Goal: Use online tool/utility: Utilize a website feature to perform a specific function

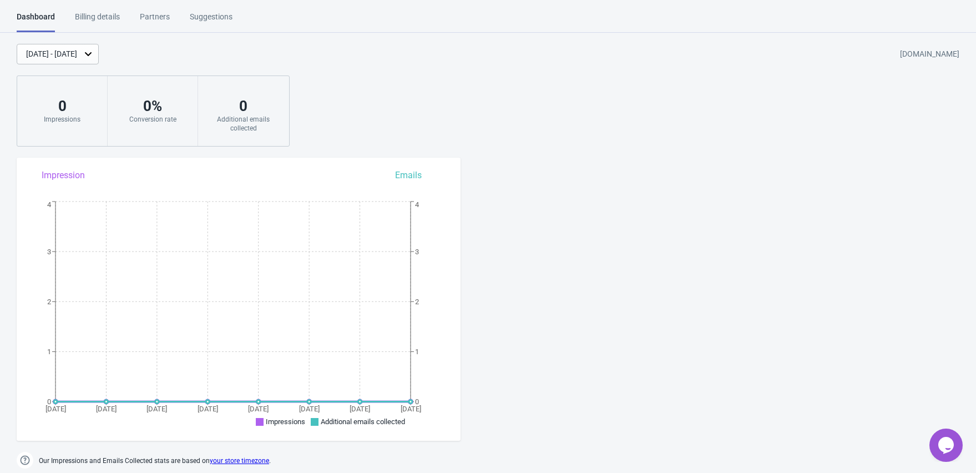
click at [216, 18] on div "Suggestions" at bounding box center [211, 20] width 43 height 19
click at [158, 19] on div "Partners" at bounding box center [155, 20] width 30 height 19
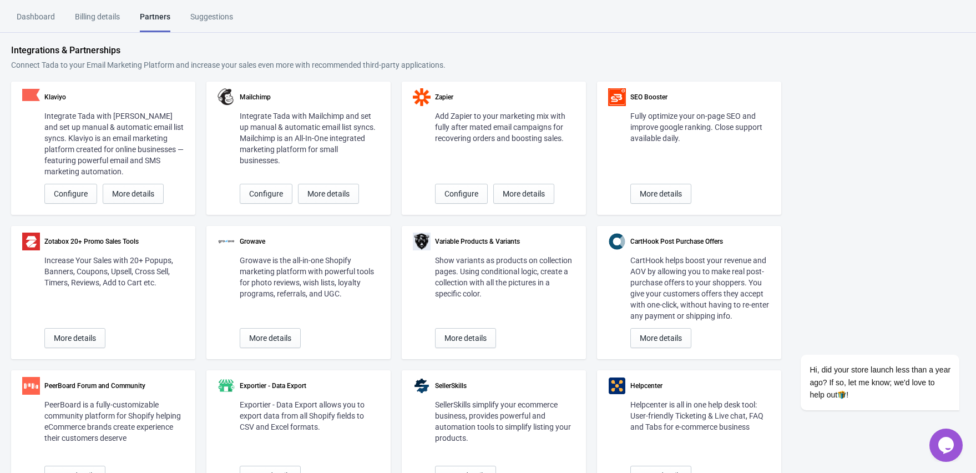
click at [97, 12] on div "Billing details" at bounding box center [97, 20] width 45 height 19
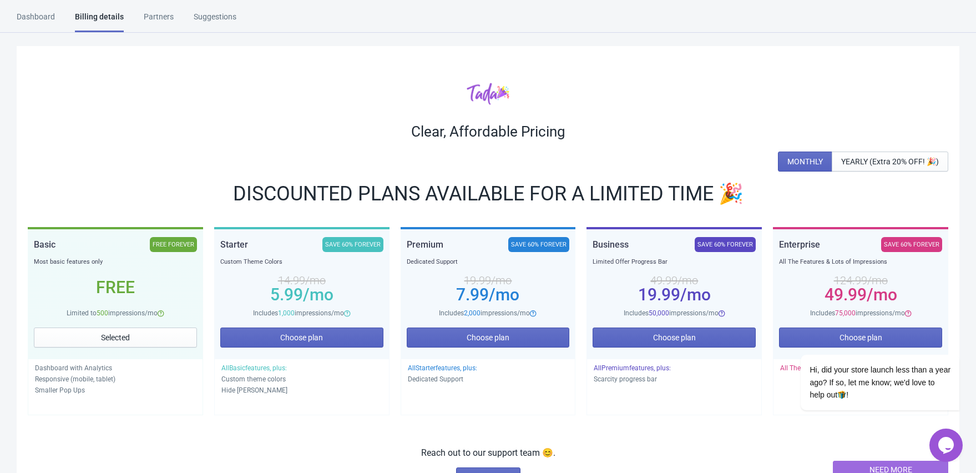
click at [54, 13] on div "Dashboard" at bounding box center [36, 20] width 38 height 19
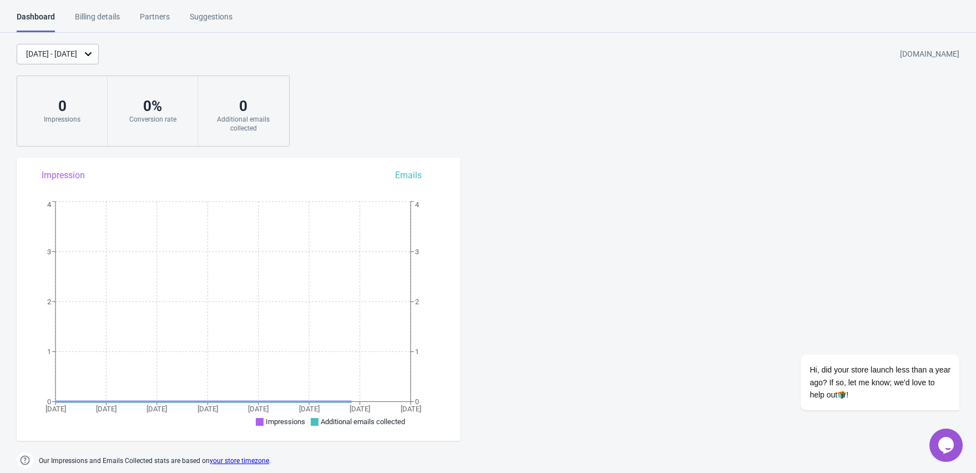
click at [156, 23] on div "Partners" at bounding box center [155, 20] width 30 height 19
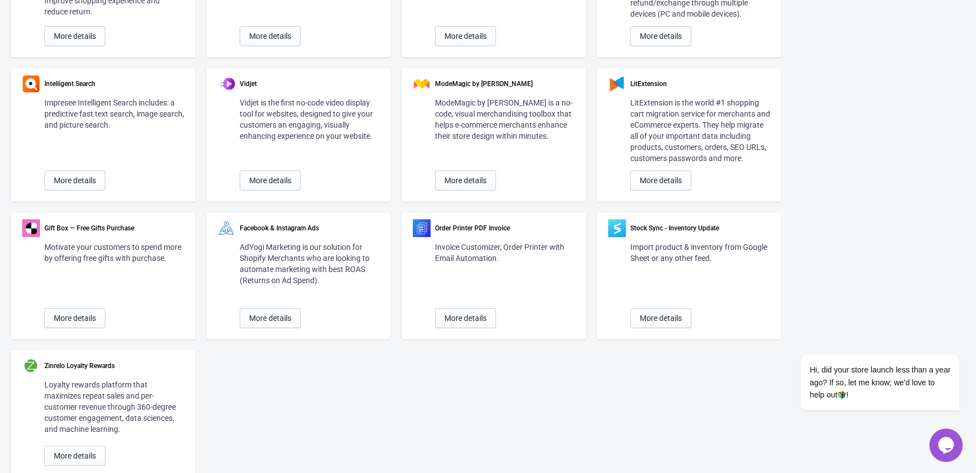
scroll to position [631, 0]
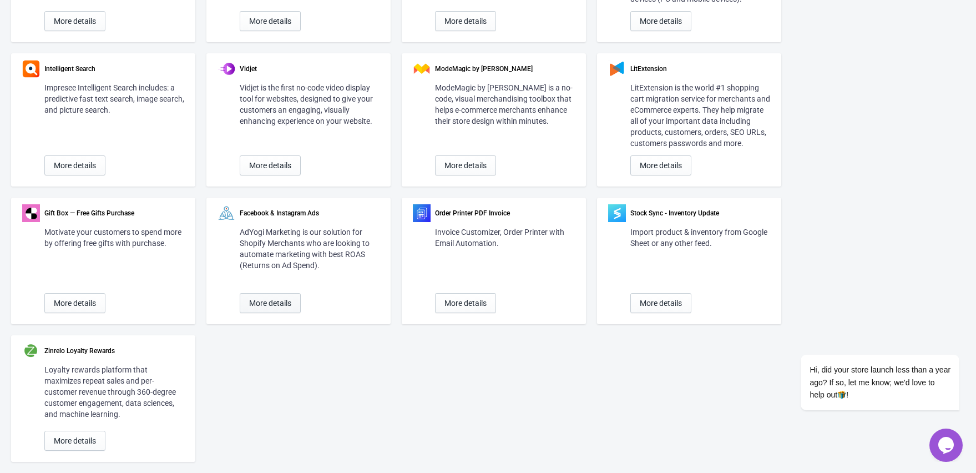
click at [262, 306] on span "More details" at bounding box center [270, 302] width 42 height 9
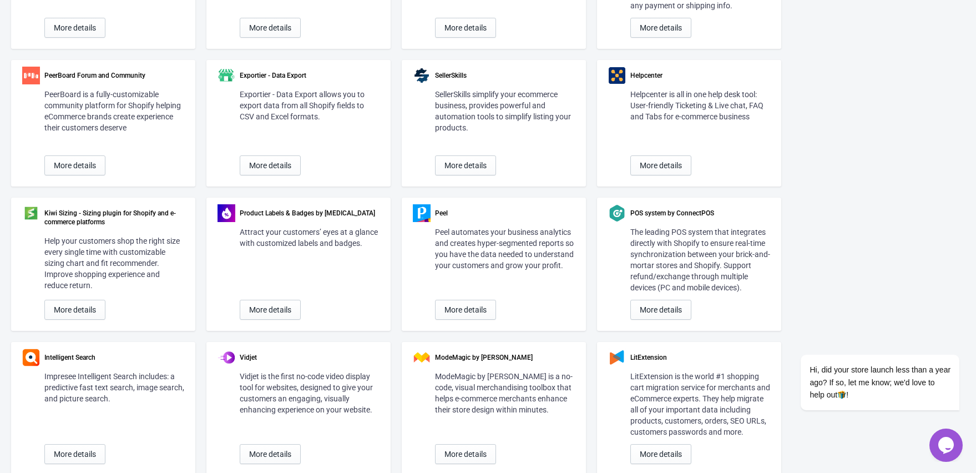
scroll to position [308, 0]
click at [825, 88] on div "Klaviyo Integrate Tada with Klaviyo and set up manual & automatic email list sy…" at bounding box center [487, 262] width 953 height 978
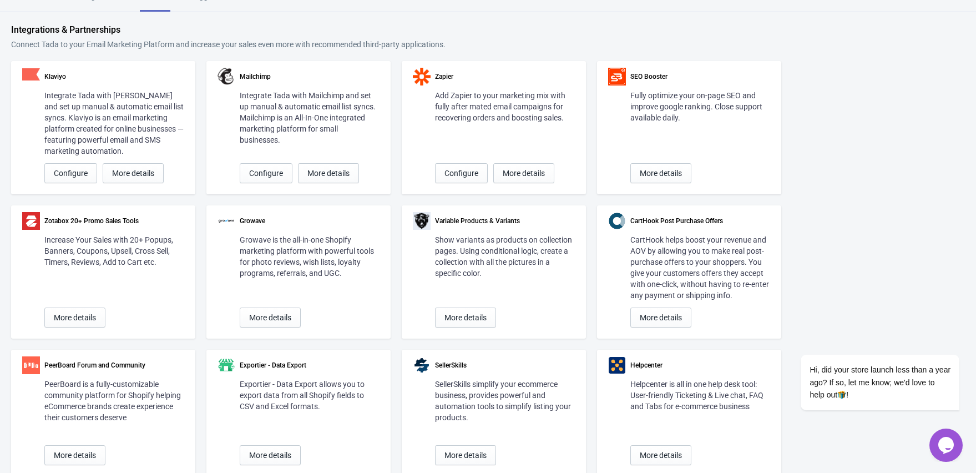
scroll to position [24, 0]
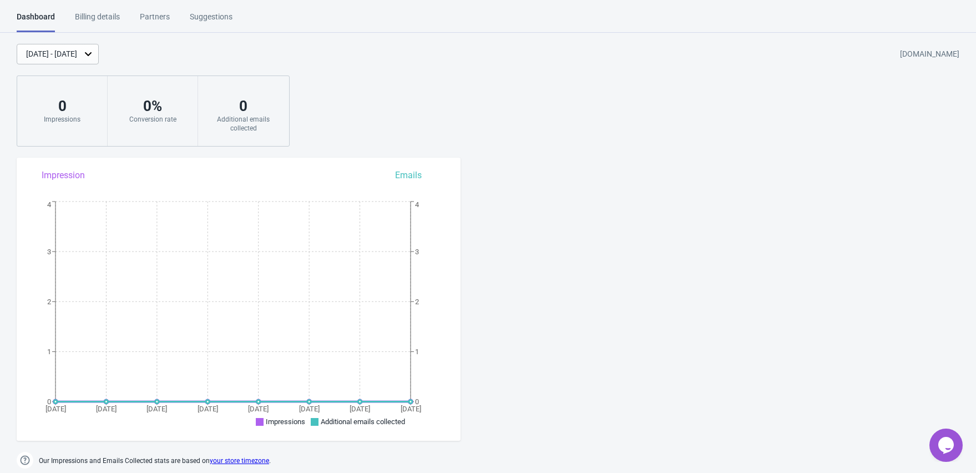
click at [164, 22] on div "Partners" at bounding box center [155, 20] width 30 height 19
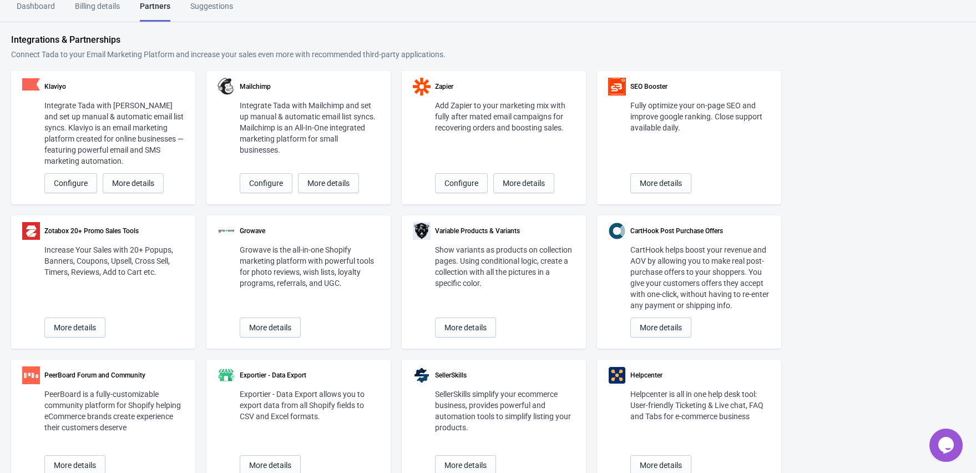
scroll to position [17, 0]
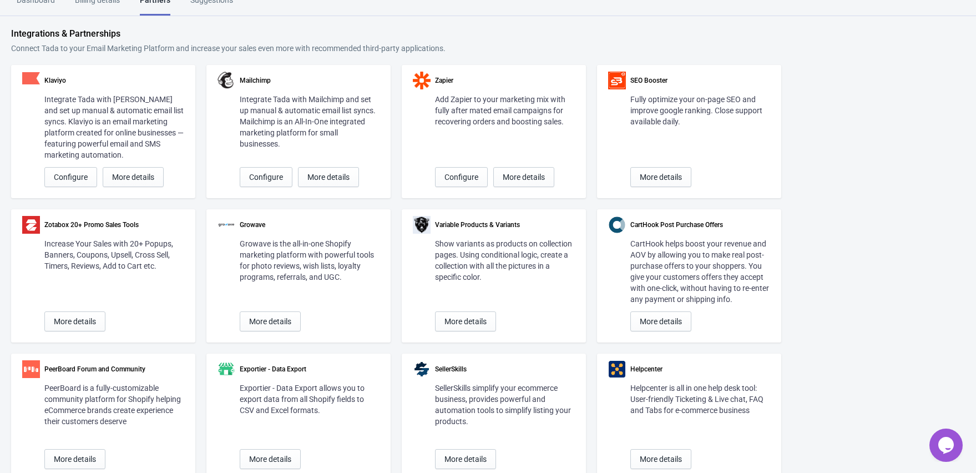
click at [226, 3] on div "Suggestions" at bounding box center [211, 3] width 43 height 19
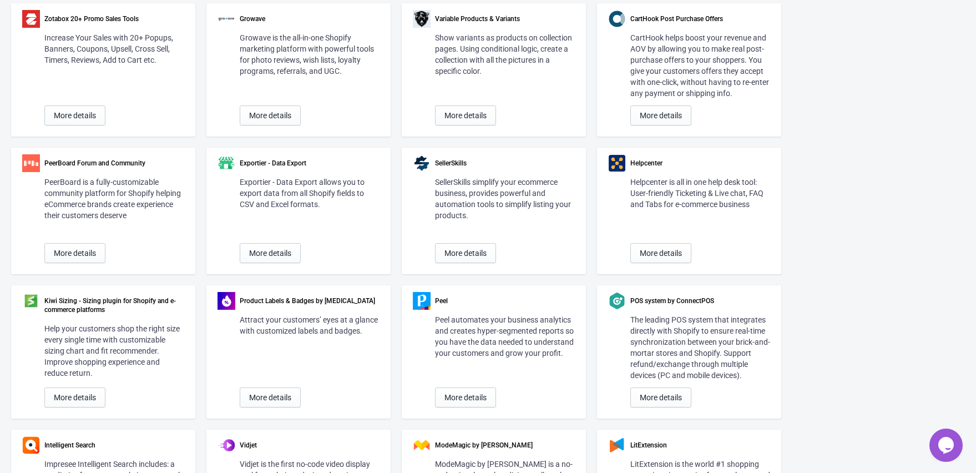
scroll to position [0, 0]
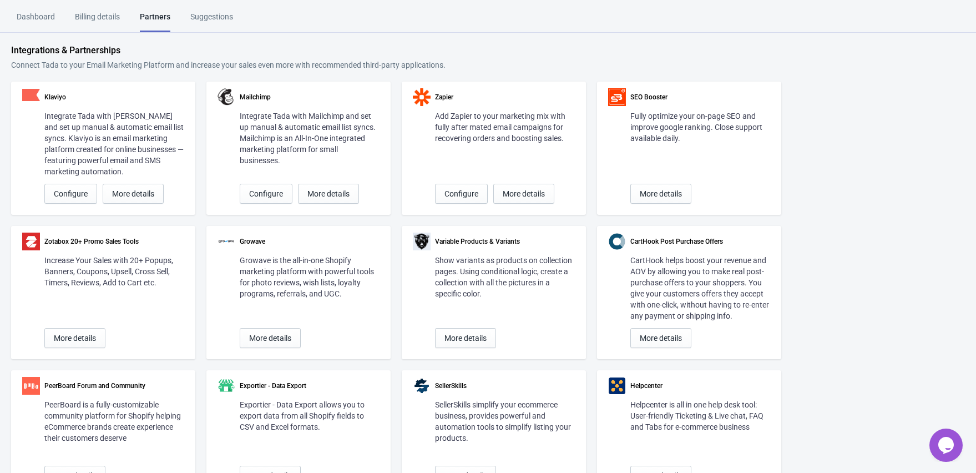
click at [36, 15] on div "Dashboard" at bounding box center [36, 20] width 38 height 19
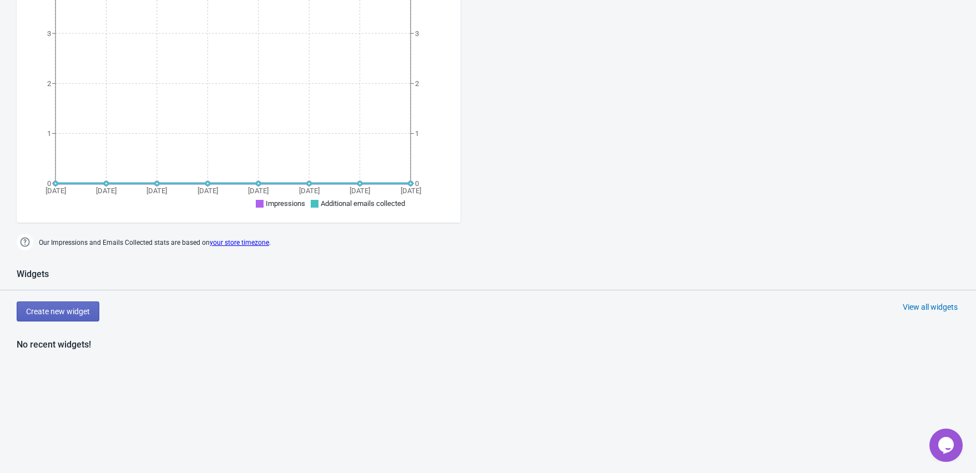
scroll to position [244, 0]
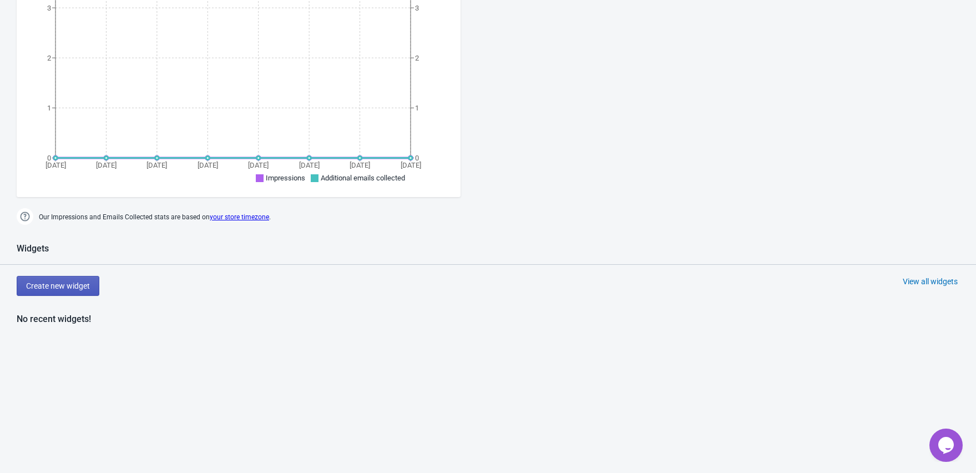
click at [84, 290] on button "Create new widget" at bounding box center [58, 286] width 83 height 20
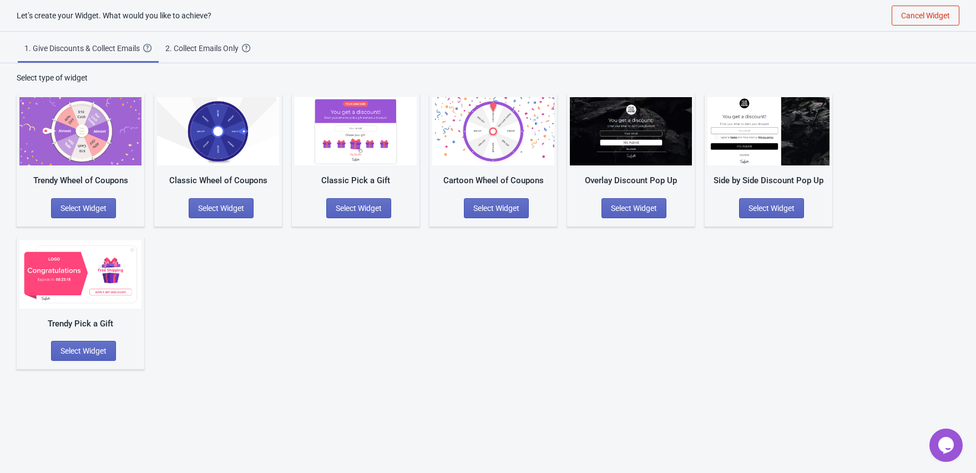
scroll to position [11, 0]
click at [635, 200] on button "Select Widget" at bounding box center [633, 208] width 65 height 20
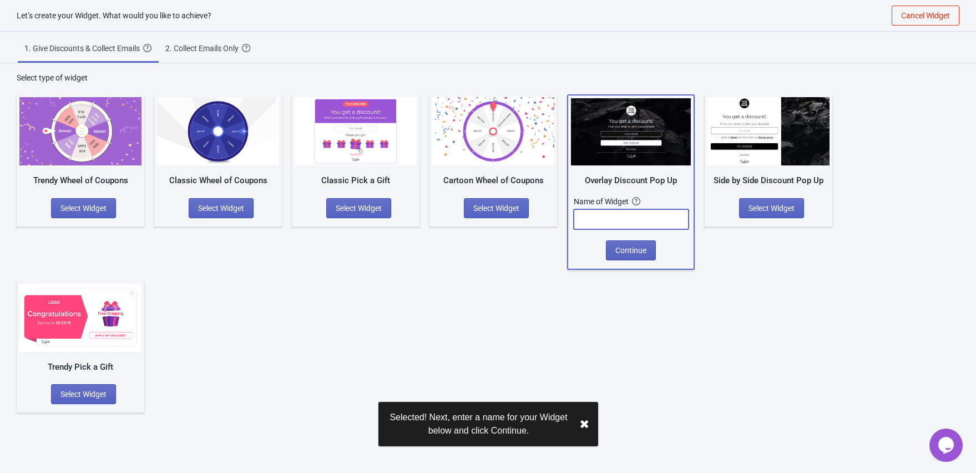
click at [648, 227] on input "text" at bounding box center [631, 219] width 115 height 20
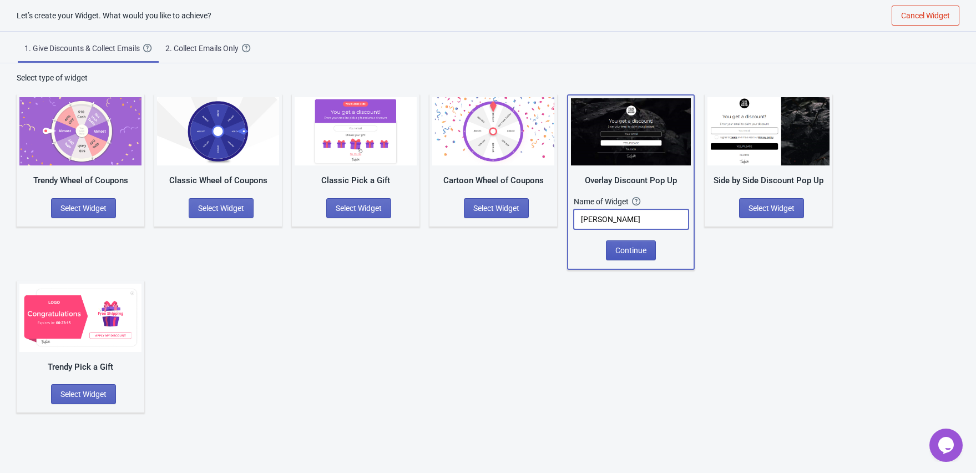
type input "[PERSON_NAME]"
click at [647, 256] on button "Continue" at bounding box center [631, 250] width 50 height 20
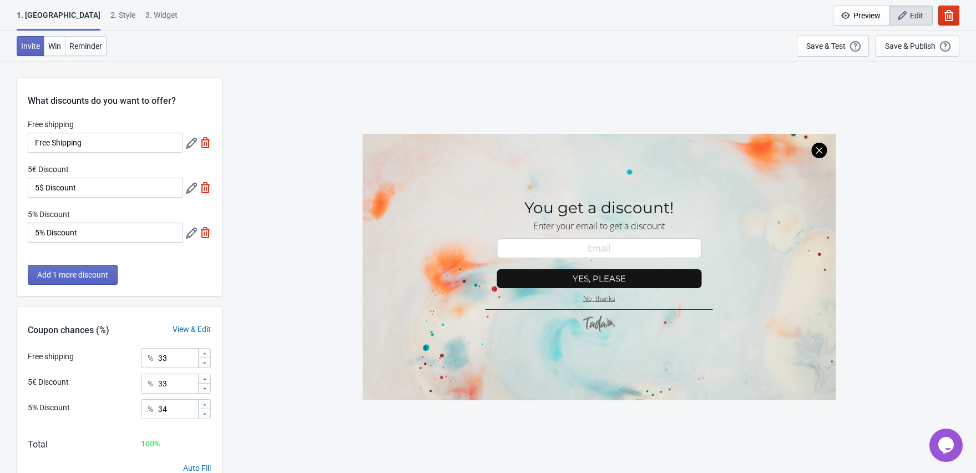
click at [203, 146] on img at bounding box center [205, 142] width 11 height 11
type input "50"
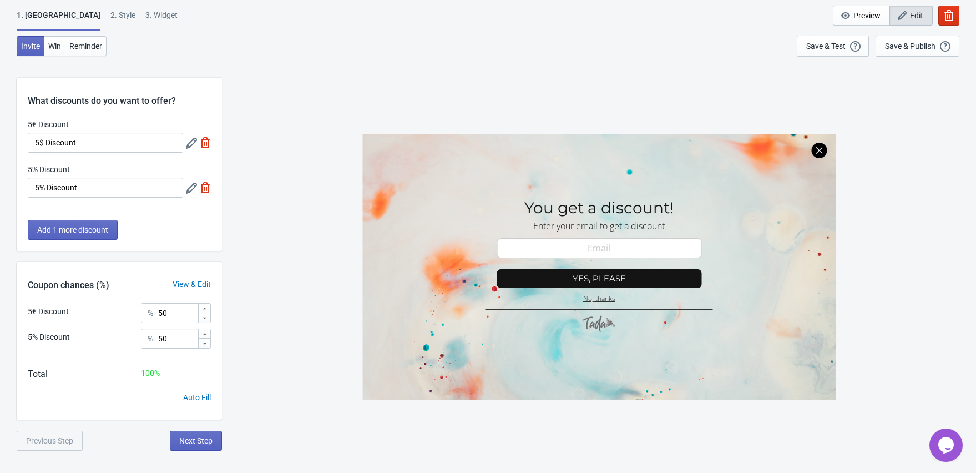
click at [204, 146] on img at bounding box center [205, 142] width 11 height 11
type input "100"
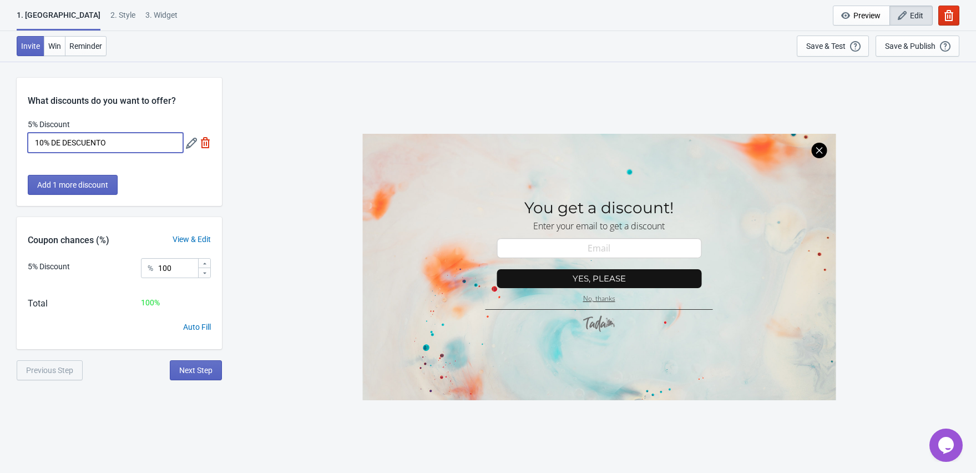
type input "10% DE DESCUENTO"
click at [58, 266] on div "5% Discount" at bounding box center [49, 267] width 42 height 12
click at [184, 275] on input "100" at bounding box center [178, 268] width 40 height 20
click at [205, 262] on icon at bounding box center [204, 263] width 7 height 7
click at [207, 275] on icon at bounding box center [204, 273] width 7 height 7
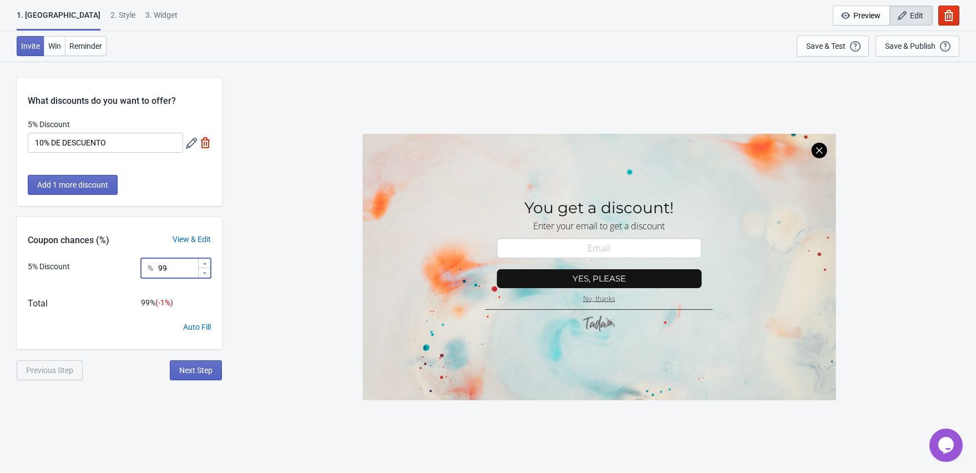
click at [206, 265] on icon at bounding box center [204, 263] width 7 height 7
type input "100"
click at [202, 330] on div "Auto Fill" at bounding box center [197, 327] width 28 height 12
click at [191, 327] on div "Auto Fill" at bounding box center [197, 327] width 28 height 12
click at [574, 205] on div at bounding box center [598, 267] width 473 height 266
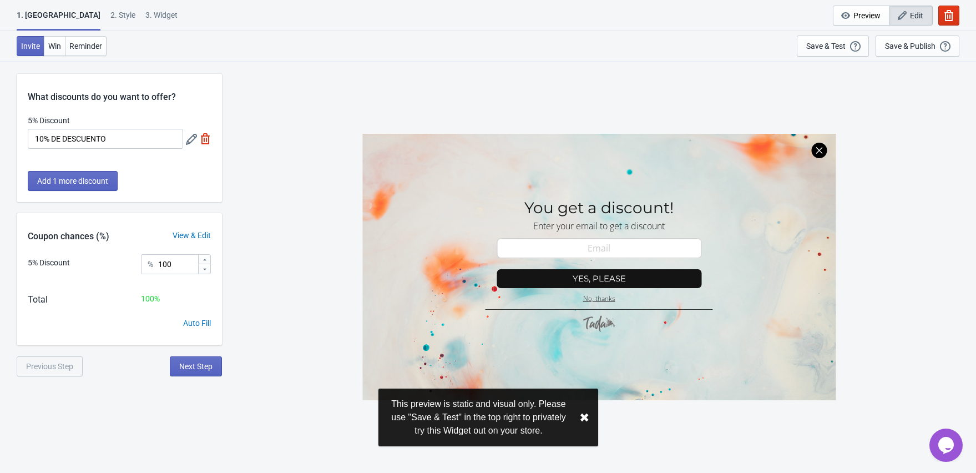
click at [591, 211] on div at bounding box center [598, 267] width 473 height 266
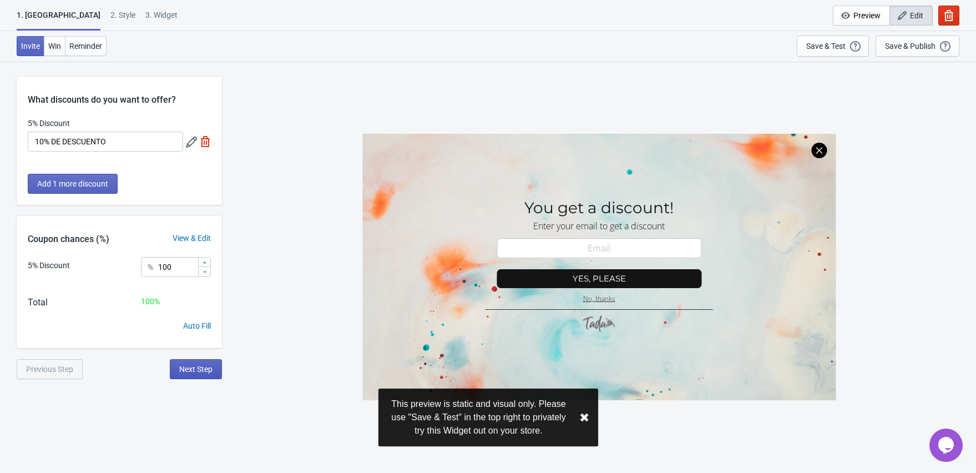
click at [214, 368] on button "Next Step" at bounding box center [196, 369] width 52 height 20
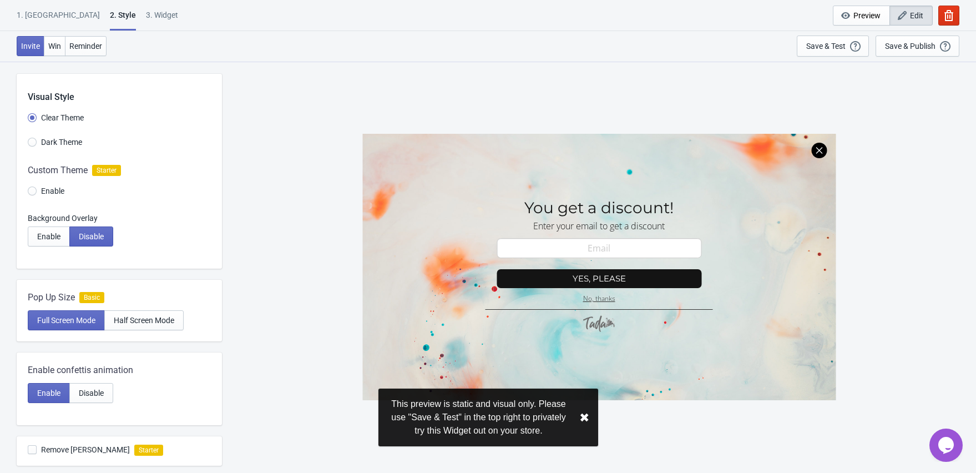
scroll to position [0, 0]
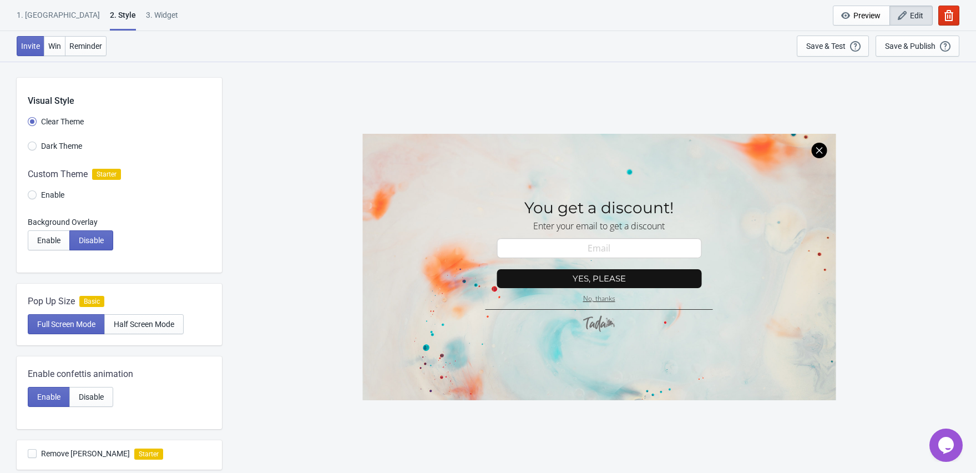
click at [64, 151] on span "Dark Theme" at bounding box center [61, 145] width 41 height 11
click at [37, 151] on input "Dark Theme" at bounding box center [32, 151] width 9 height 20
radio input "true"
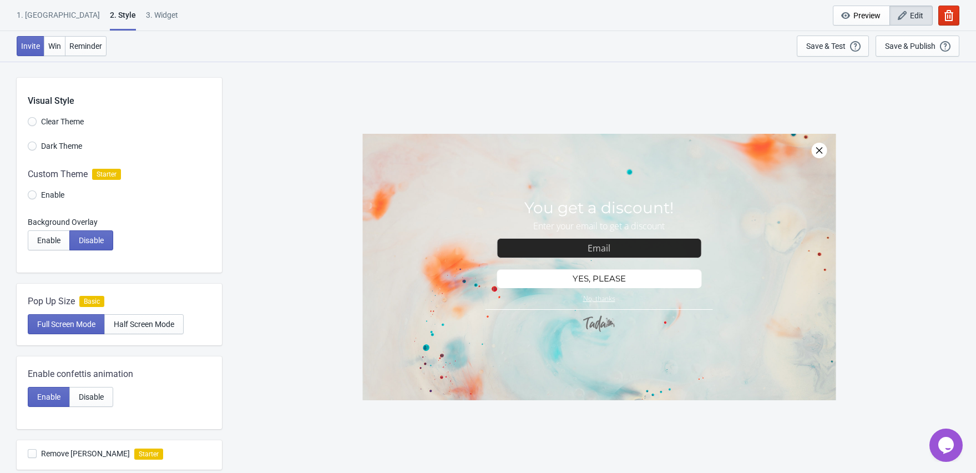
click at [68, 128] on label "Clear Theme" at bounding box center [56, 122] width 56 height 16
click at [37, 128] on input "Clear Theme" at bounding box center [32, 127] width 9 height 20
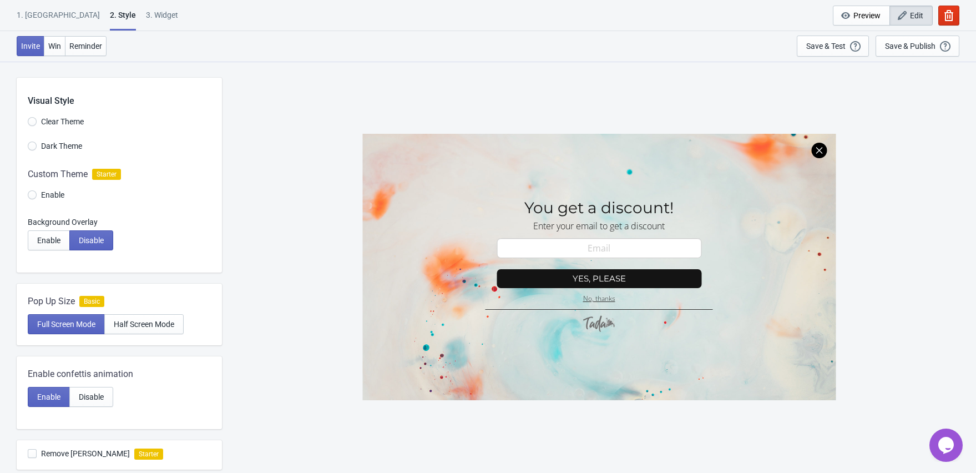
click at [54, 199] on div at bounding box center [119, 186] width 205 height 60
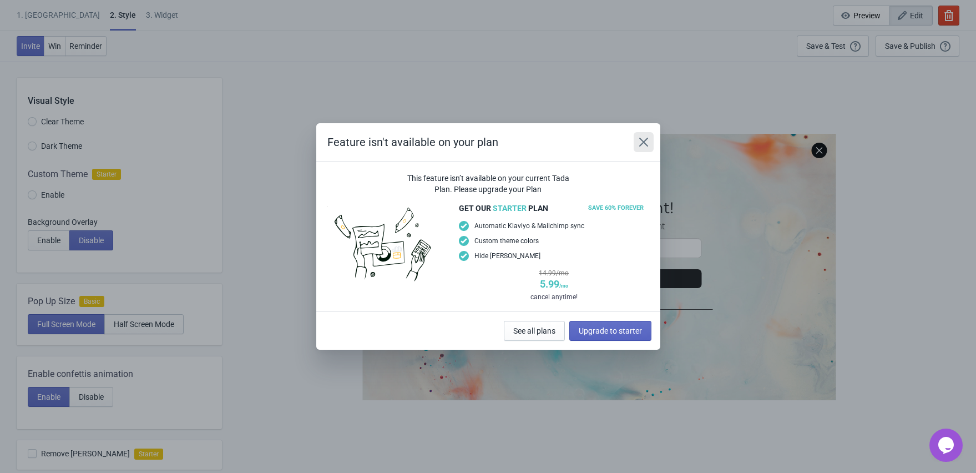
click at [646, 141] on icon "Close" at bounding box center [643, 141] width 11 height 11
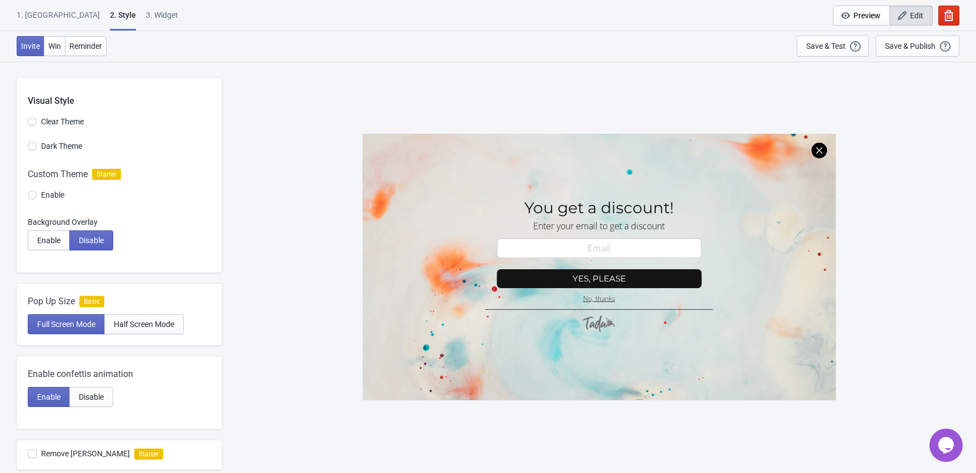
click at [569, 211] on div at bounding box center [598, 267] width 473 height 266
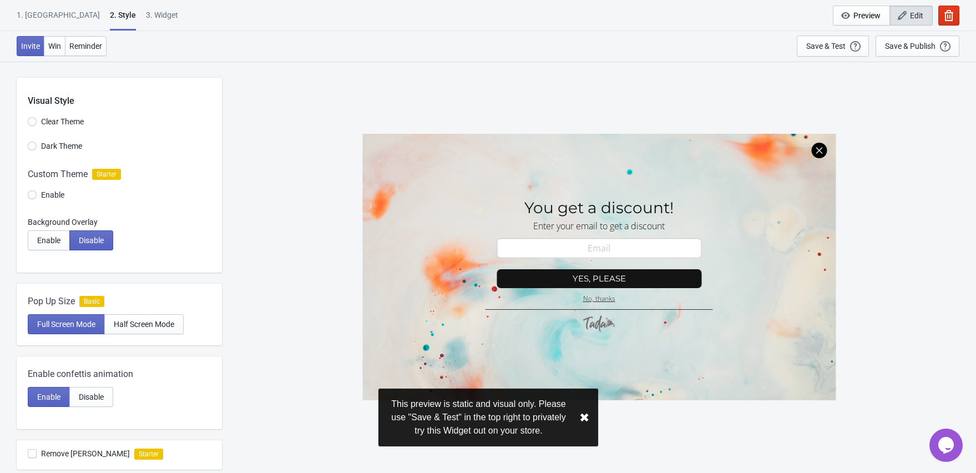
click at [584, 211] on div at bounding box center [598, 267] width 473 height 266
click at [283, 220] on div "SASDERWERT3H You get a discount! Enter your email to get a discount email-input…" at bounding box center [598, 266] width 743 height 411
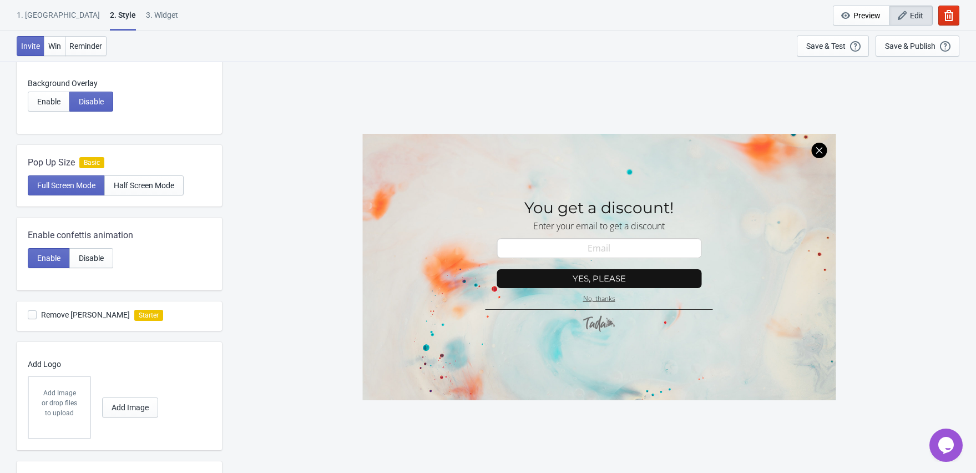
scroll to position [108, 0]
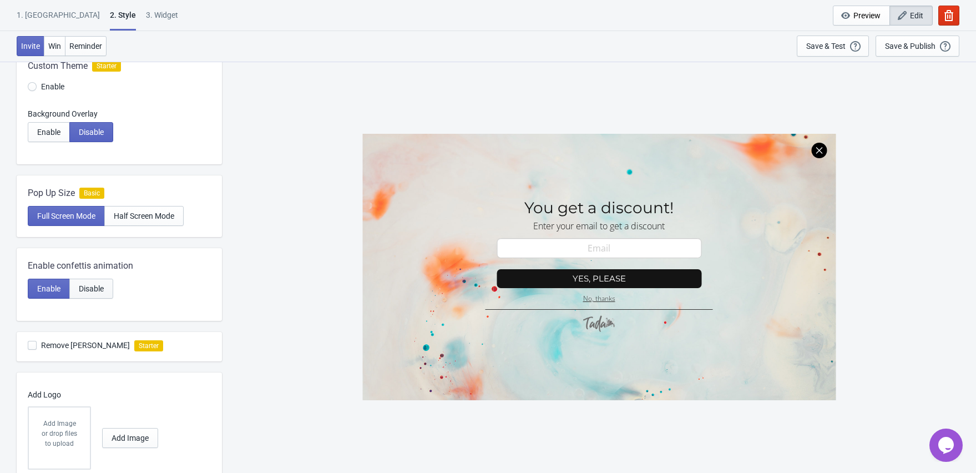
click at [79, 295] on button "Disable" at bounding box center [91, 288] width 44 height 20
click at [58, 292] on span "Enable" at bounding box center [48, 288] width 23 height 9
click at [182, 212] on button "Half Screen Mode" at bounding box center [143, 216] width 79 height 20
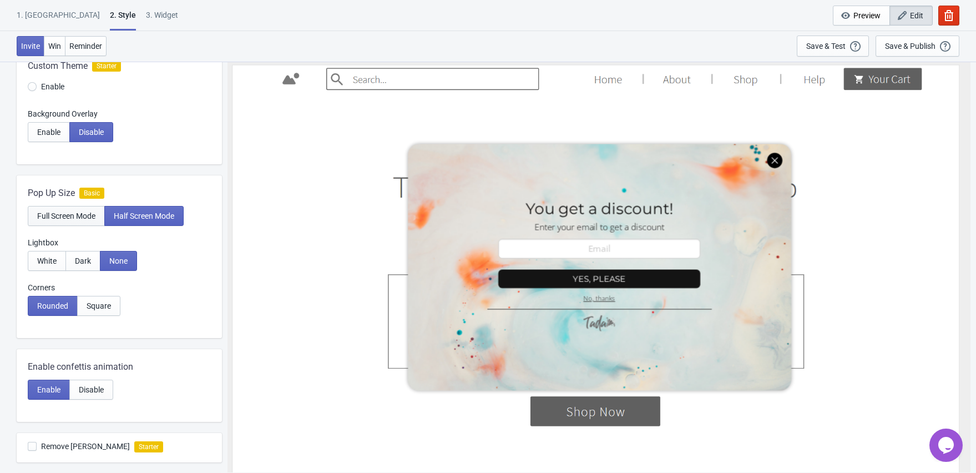
click at [60, 207] on button "Full Screen Mode" at bounding box center [66, 216] width 77 height 20
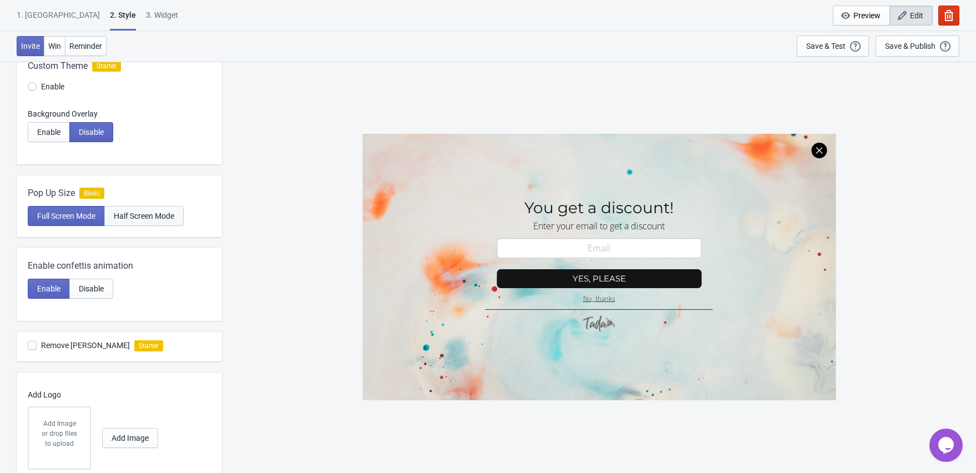
click at [124, 222] on button "Half Screen Mode" at bounding box center [143, 216] width 79 height 20
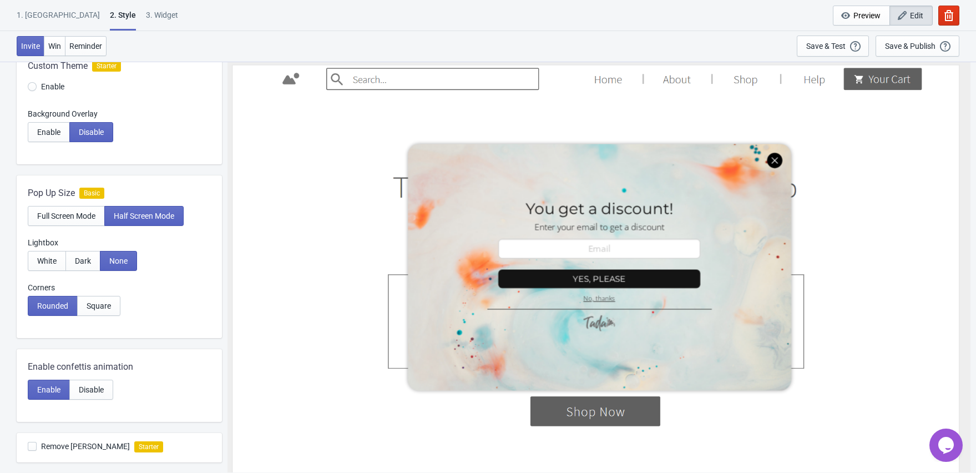
drag, startPoint x: 591, startPoint y: 150, endPoint x: 656, endPoint y: 217, distance: 93.7
click at [656, 217] on div at bounding box center [598, 266] width 733 height 405
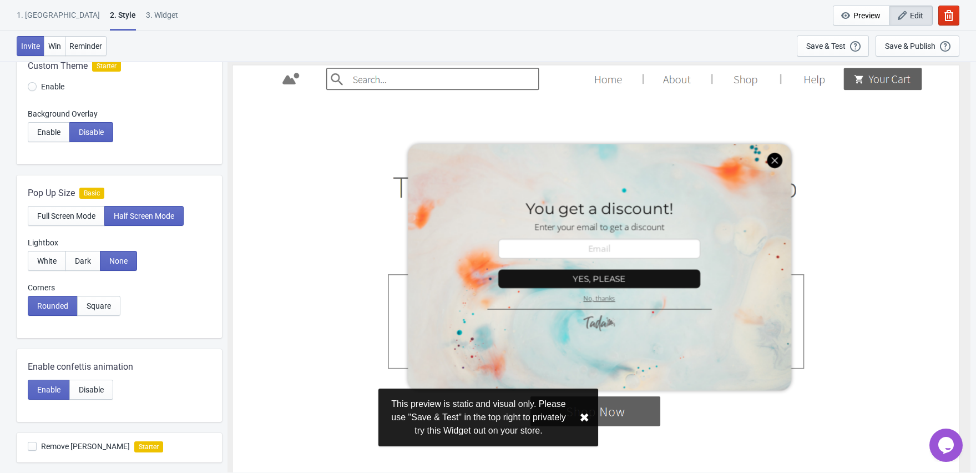
click at [775, 160] on div at bounding box center [598, 266] width 733 height 405
click at [57, 140] on button "Enable" at bounding box center [49, 132] width 42 height 20
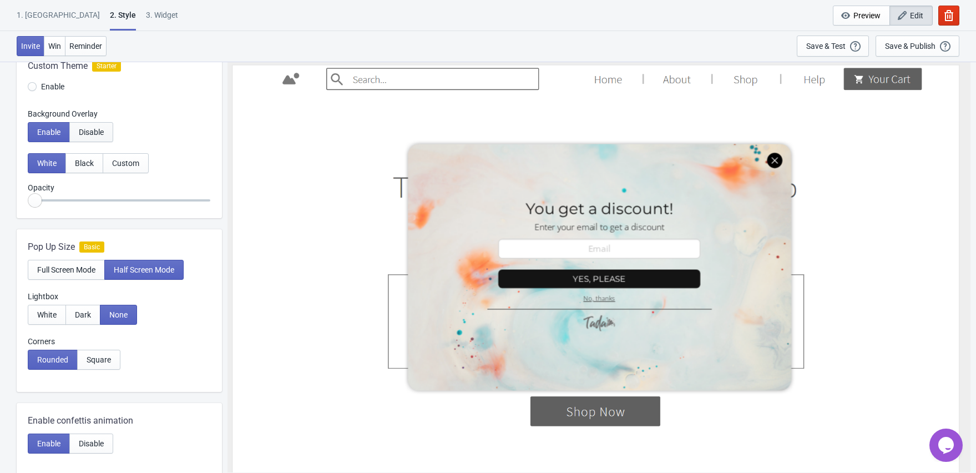
click at [91, 140] on button "Disable" at bounding box center [91, 132] width 44 height 20
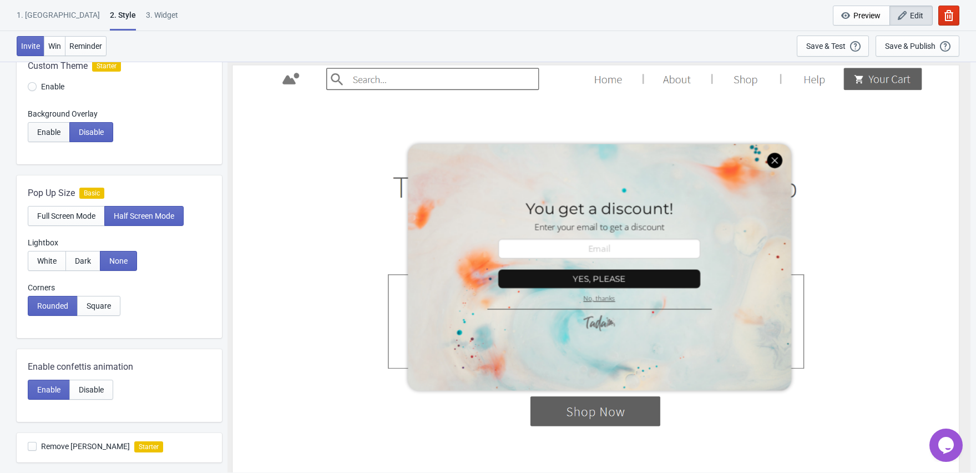
click at [50, 136] on button "Enable" at bounding box center [49, 132] width 42 height 20
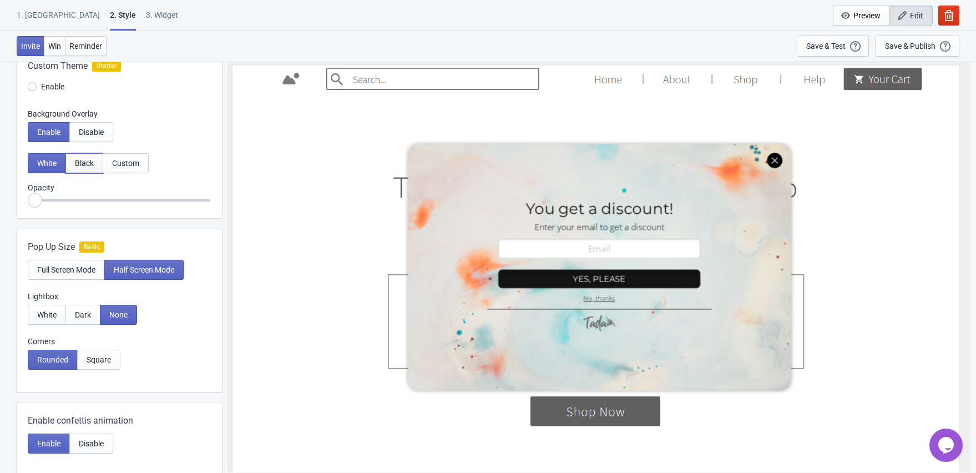
click at [79, 164] on span "Black" at bounding box center [84, 163] width 19 height 9
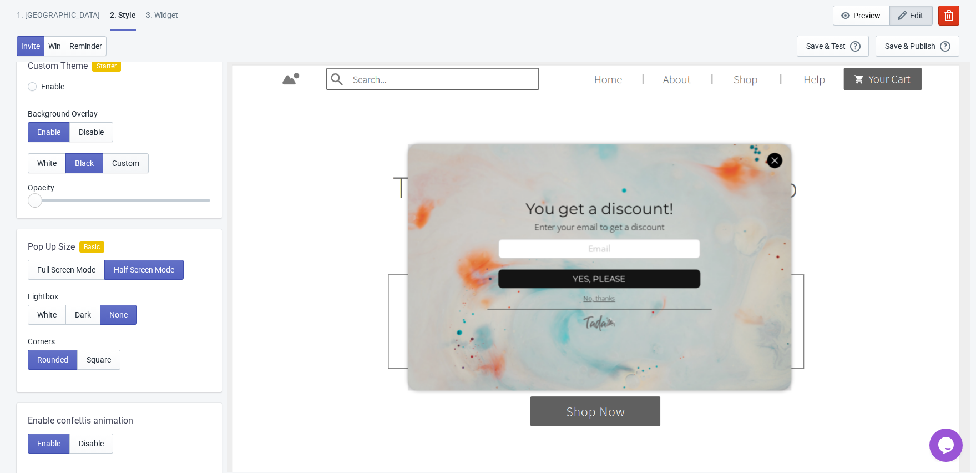
click at [110, 166] on button "Custom" at bounding box center [126, 163] width 46 height 20
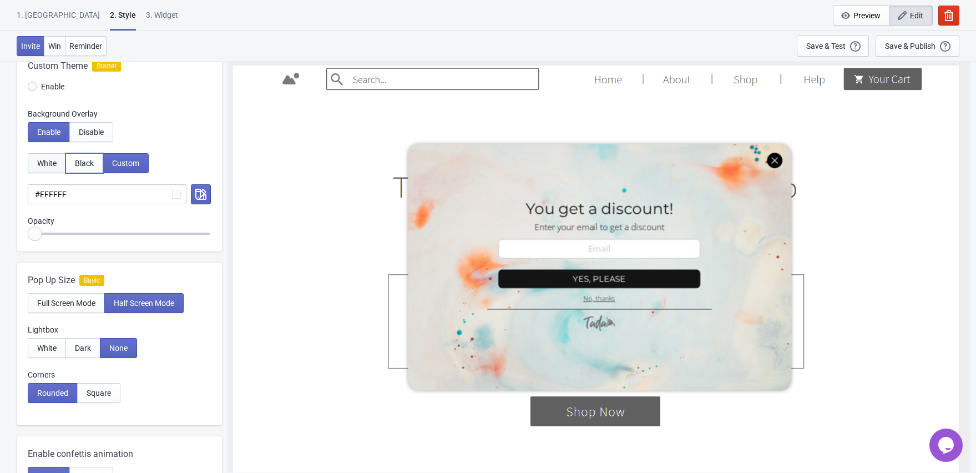
drag, startPoint x: 73, startPoint y: 166, endPoint x: 64, endPoint y: 166, distance: 8.9
click at [73, 166] on button "Black" at bounding box center [84, 163] width 38 height 20
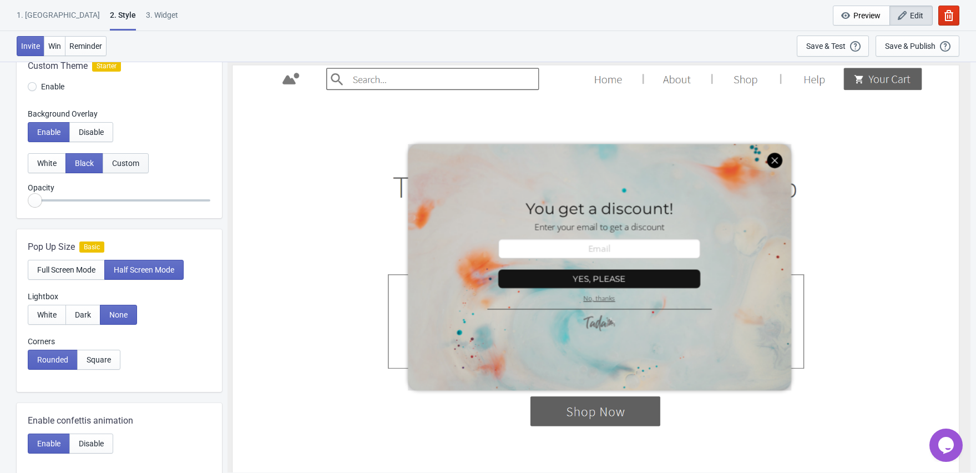
click at [132, 168] on button "Custom" at bounding box center [126, 163] width 46 height 20
radio input "true"
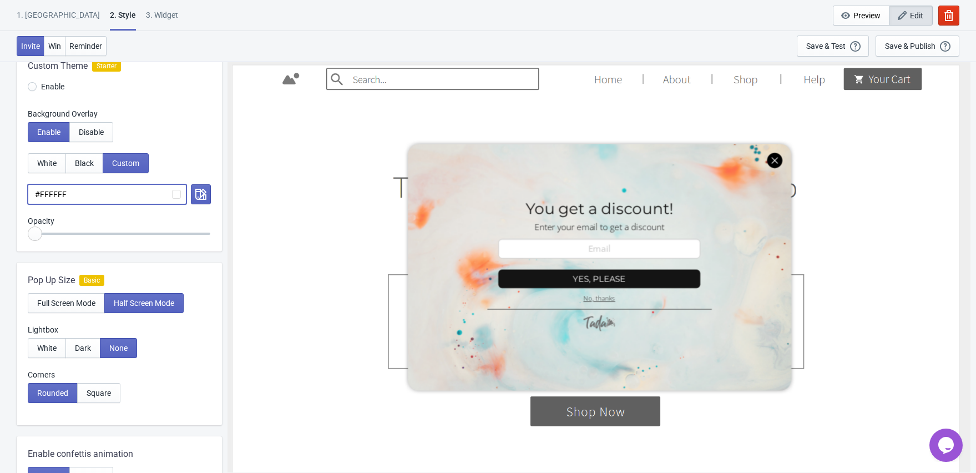
click at [114, 189] on input "#FFFFFF" at bounding box center [107, 194] width 159 height 20
click at [174, 194] on input "#FFFFFF" at bounding box center [107, 194] width 159 height 20
click at [202, 189] on icon "button" at bounding box center [200, 194] width 11 height 11
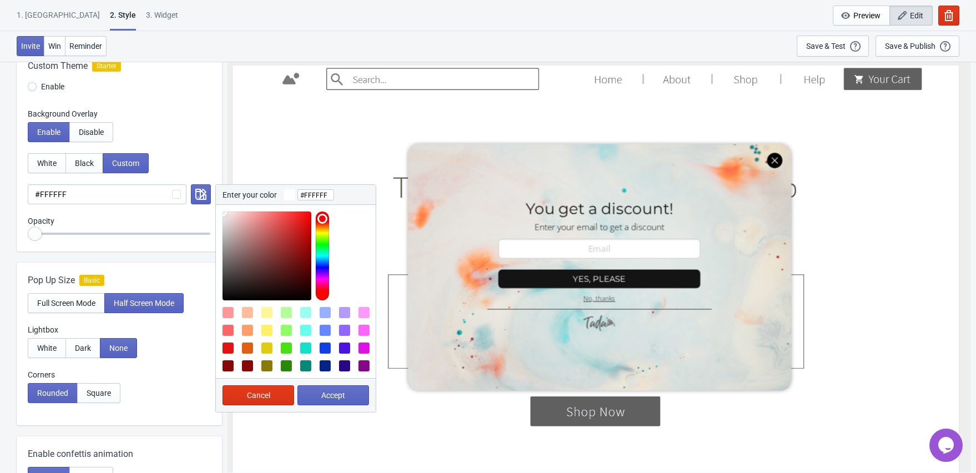
type input "#090000"
click at [308, 297] on div at bounding box center [266, 255] width 89 height 89
click at [319, 400] on button "Accept" at bounding box center [333, 395] width 72 height 20
radio input "true"
type input "#090000"
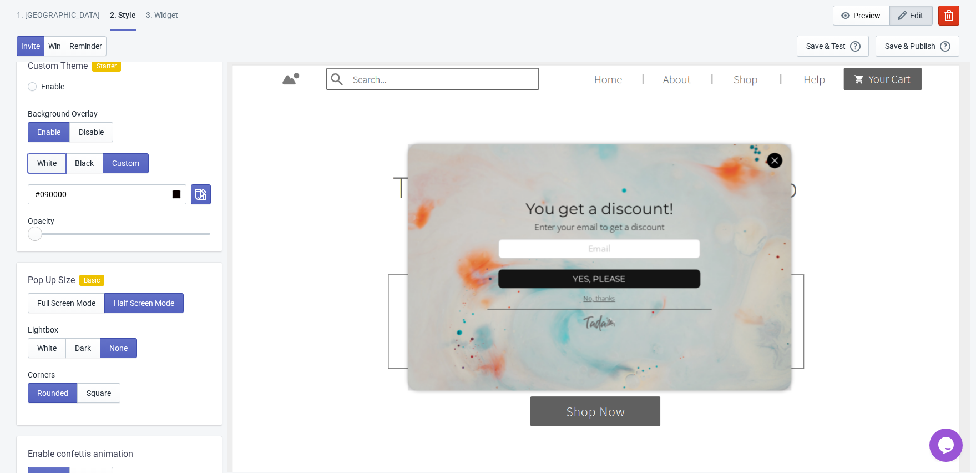
click at [57, 159] on span "White" at bounding box center [46, 163] width 19 height 9
radio input "true"
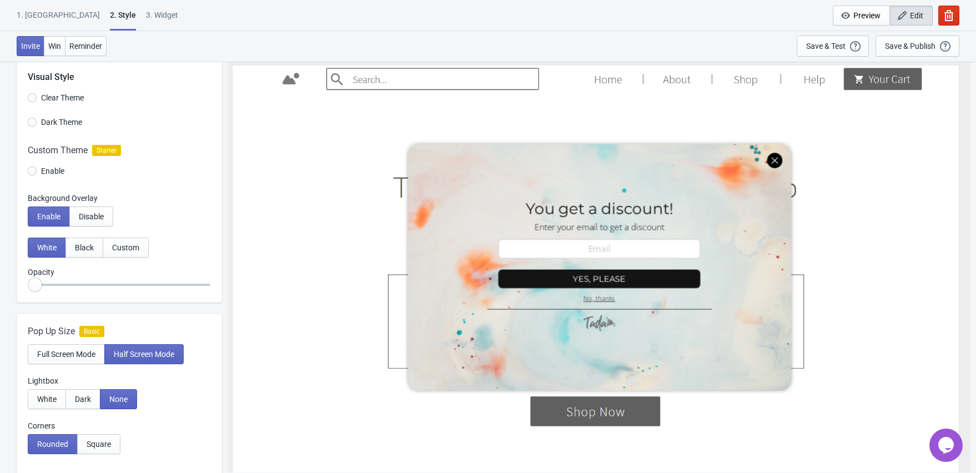
scroll to position [0, 0]
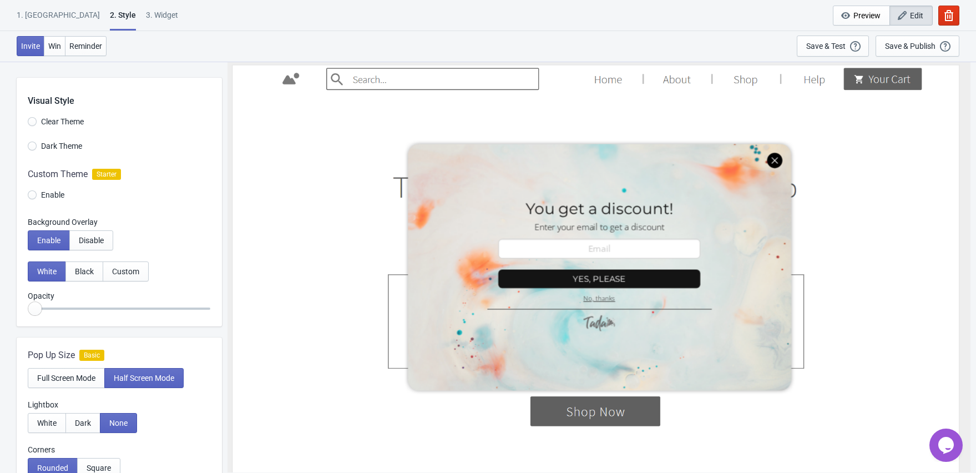
click at [74, 150] on span "Dark Theme" at bounding box center [61, 145] width 41 height 11
click at [37, 150] on input "Dark Theme" at bounding box center [32, 151] width 9 height 20
radio input "true"
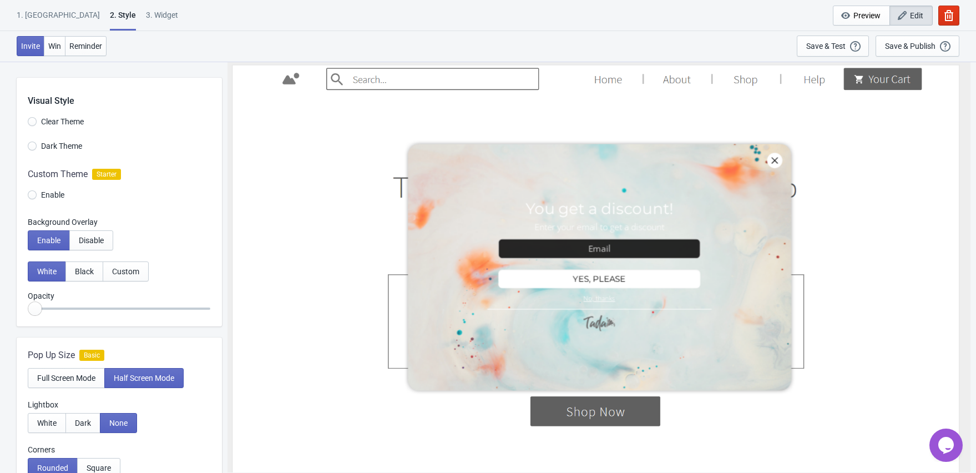
click at [73, 127] on label "Clear Theme" at bounding box center [56, 122] width 56 height 16
click at [37, 127] on input "Clear Theme" at bounding box center [32, 127] width 9 height 20
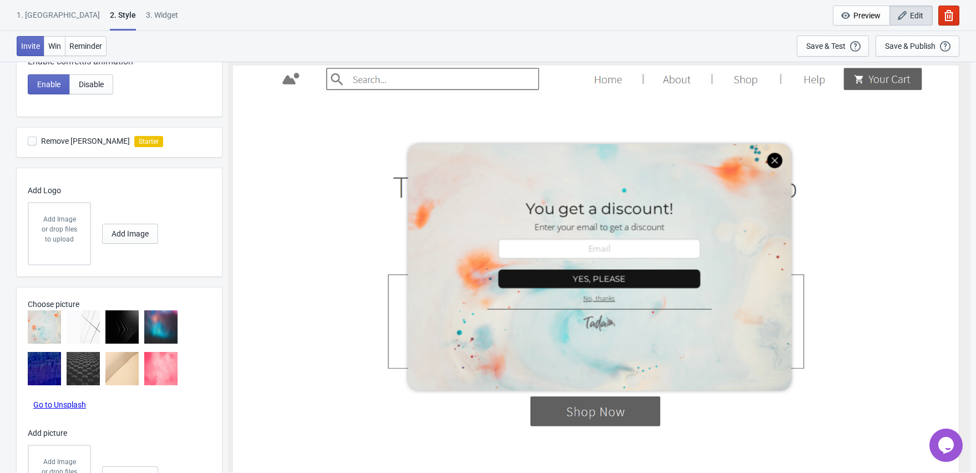
scroll to position [469, 0]
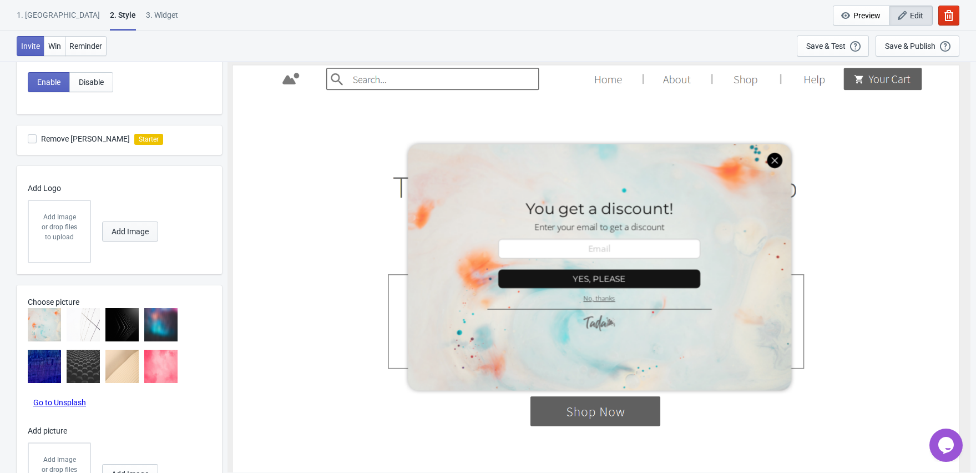
click at [118, 229] on span "Add Image" at bounding box center [129, 231] width 37 height 9
click at [129, 238] on button "Add Image" at bounding box center [130, 231] width 56 height 20
click at [88, 332] on img at bounding box center [83, 324] width 33 height 33
radio input "true"
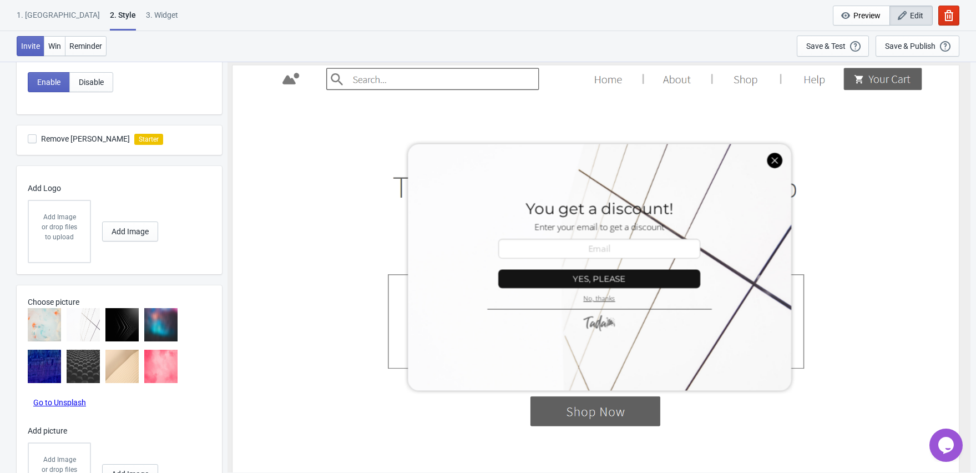
click at [120, 328] on img at bounding box center [121, 324] width 33 height 33
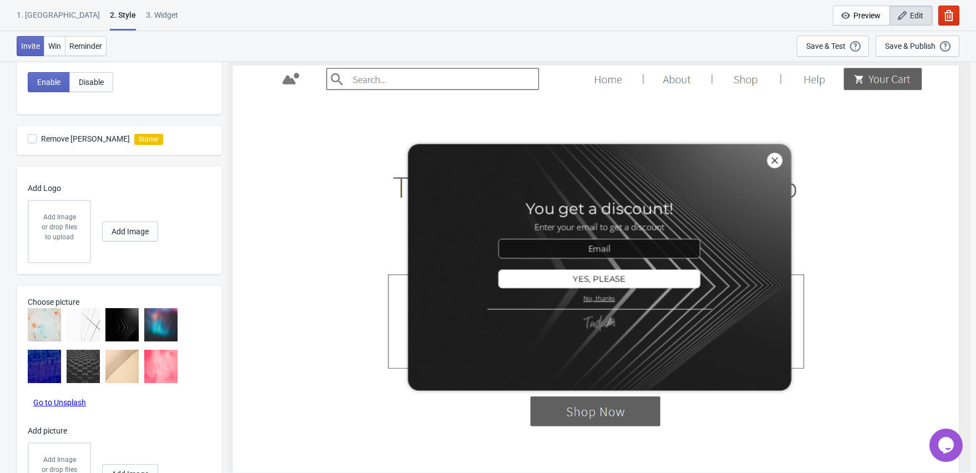
click at [164, 328] on img at bounding box center [160, 324] width 33 height 33
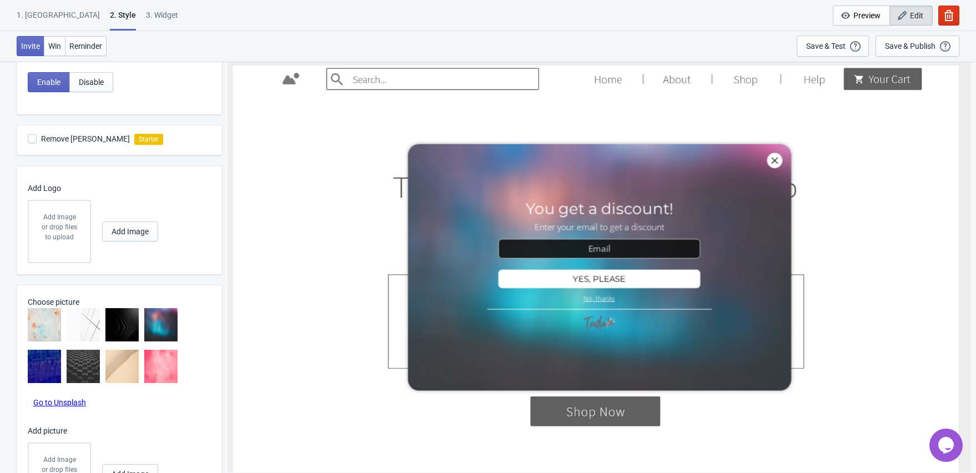
click at [49, 377] on img at bounding box center [44, 365] width 33 height 33
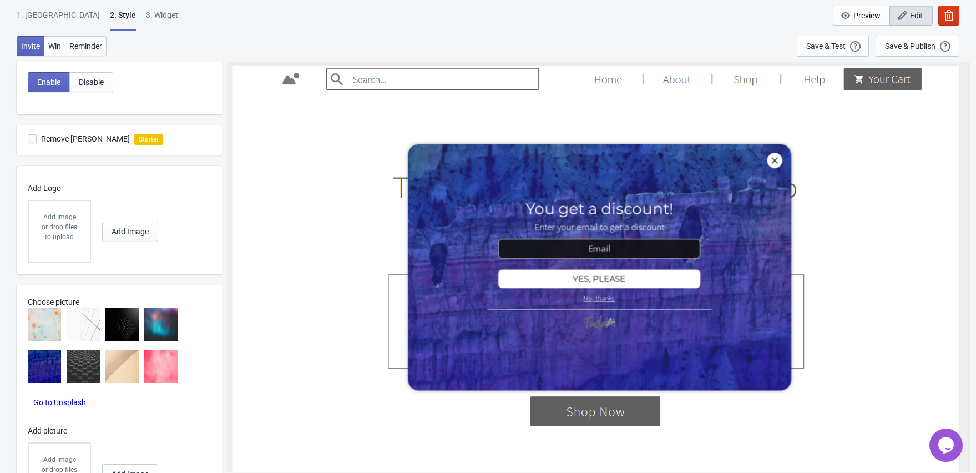
click at [84, 370] on img at bounding box center [83, 365] width 33 height 33
radio input "true"
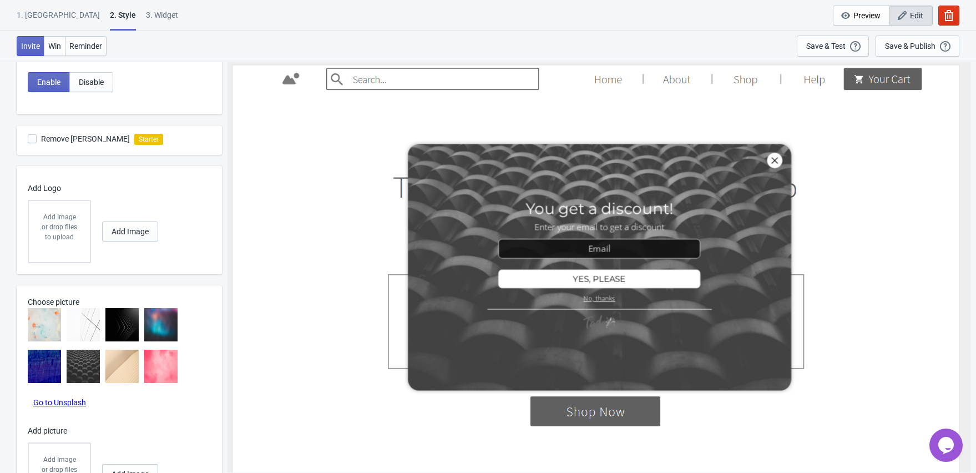
click at [110, 369] on img at bounding box center [121, 365] width 33 height 33
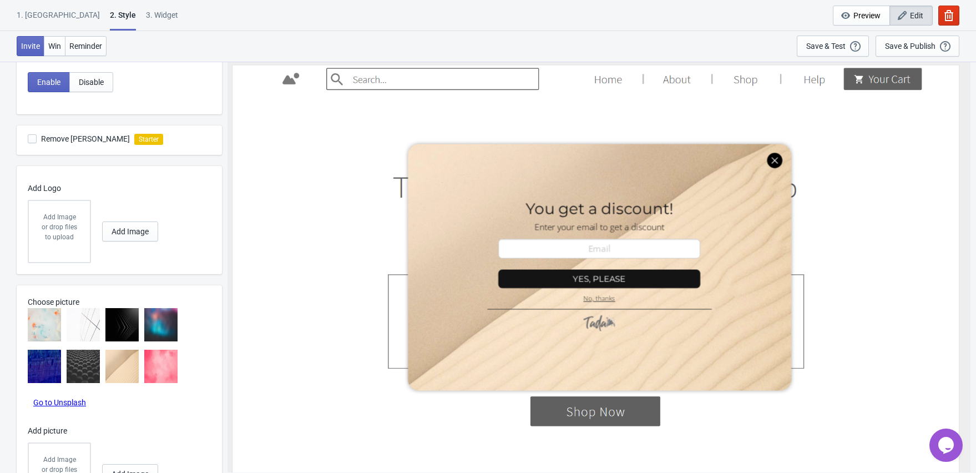
click at [70, 404] on link "Go to Unsplash" at bounding box center [59, 402] width 53 height 9
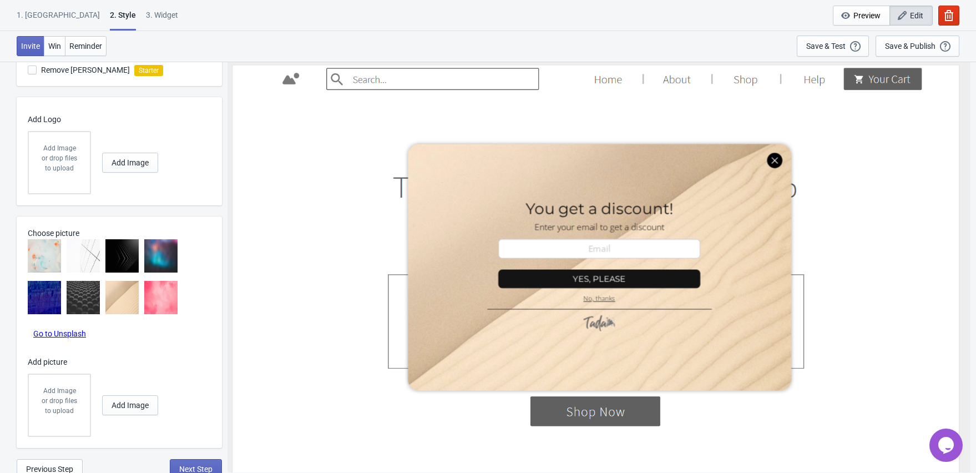
scroll to position [539, 0]
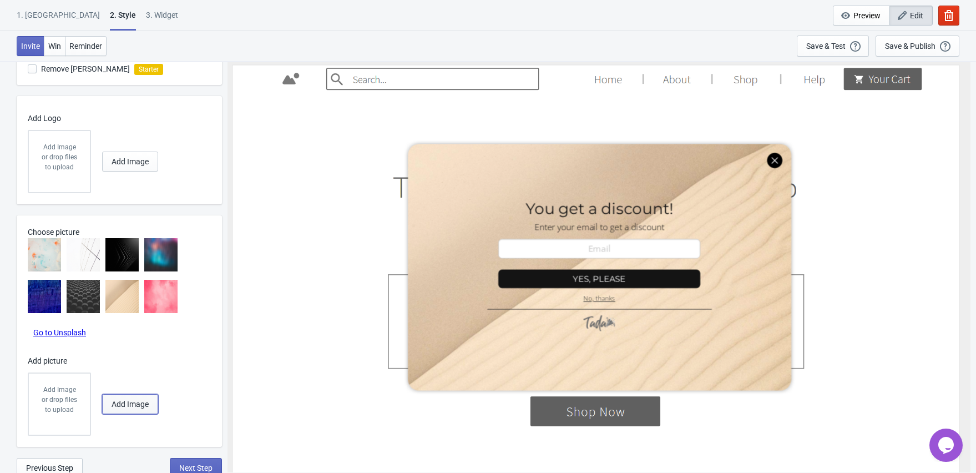
click at [115, 397] on button "Add Image" at bounding box center [130, 404] width 56 height 20
click at [140, 400] on span "Add Image" at bounding box center [129, 403] width 37 height 9
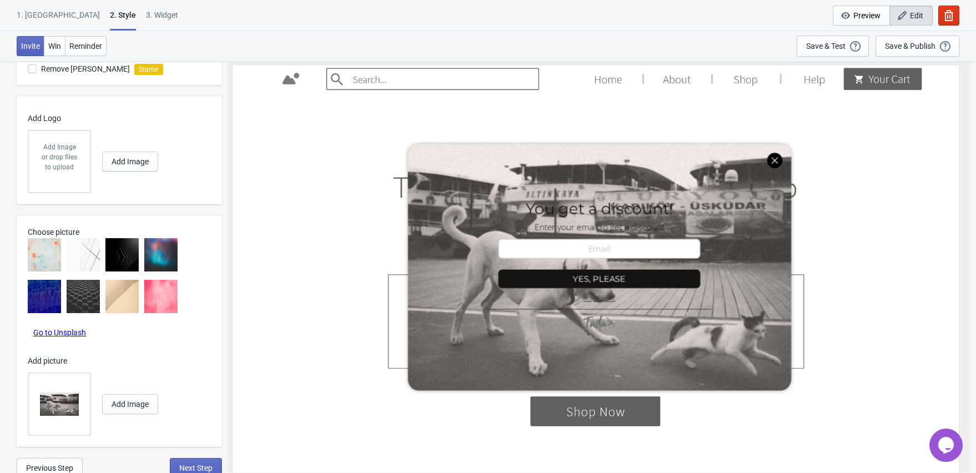
scroll to position [541, 0]
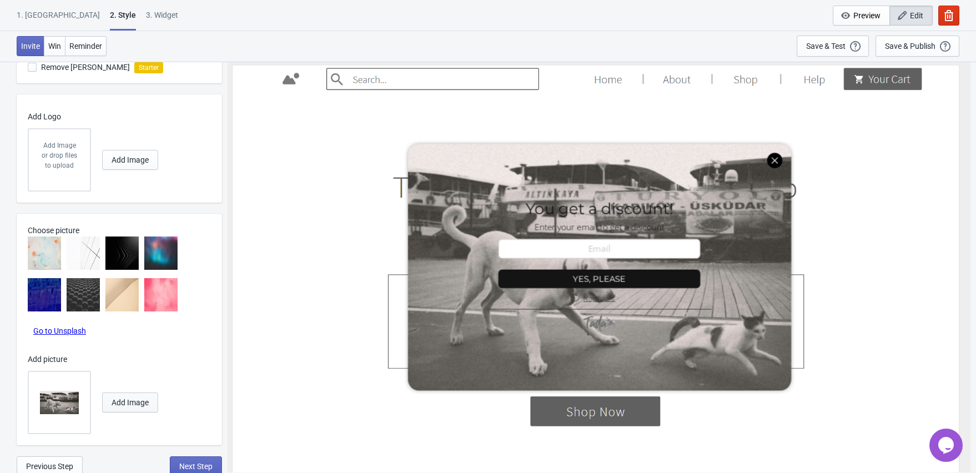
click at [123, 394] on button "Add Image" at bounding box center [130, 402] width 56 height 20
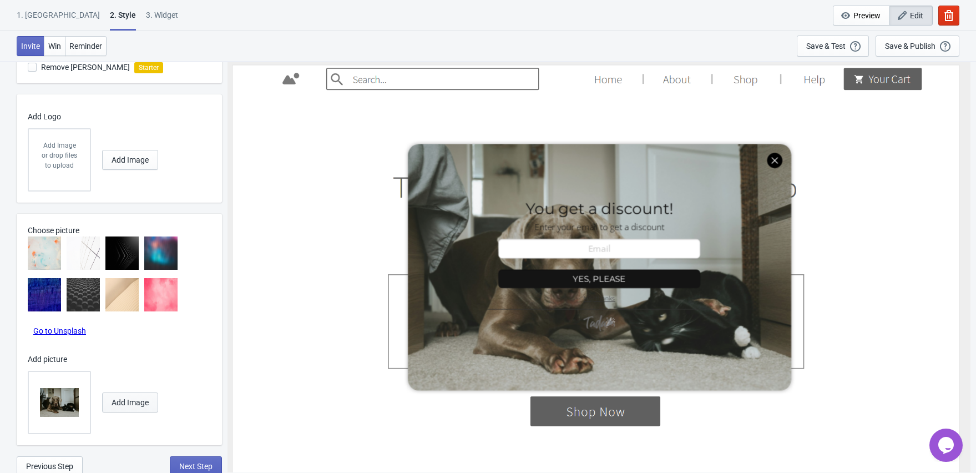
click at [138, 402] on span "Add Image" at bounding box center [129, 402] width 37 height 9
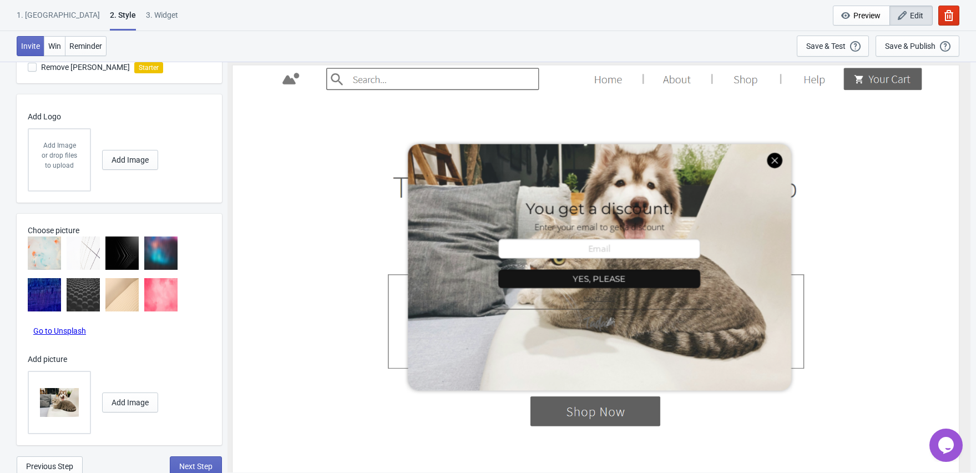
click at [601, 285] on div at bounding box center [598, 266] width 733 height 405
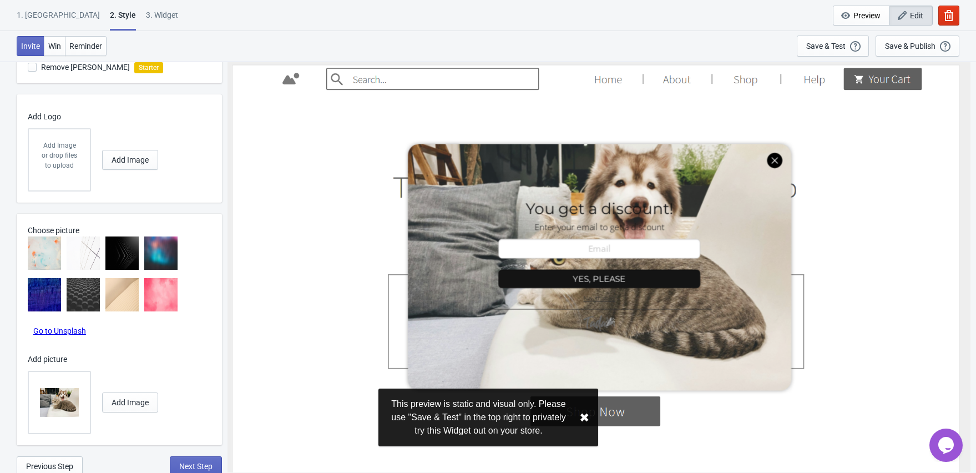
click at [600, 281] on div at bounding box center [598, 266] width 733 height 405
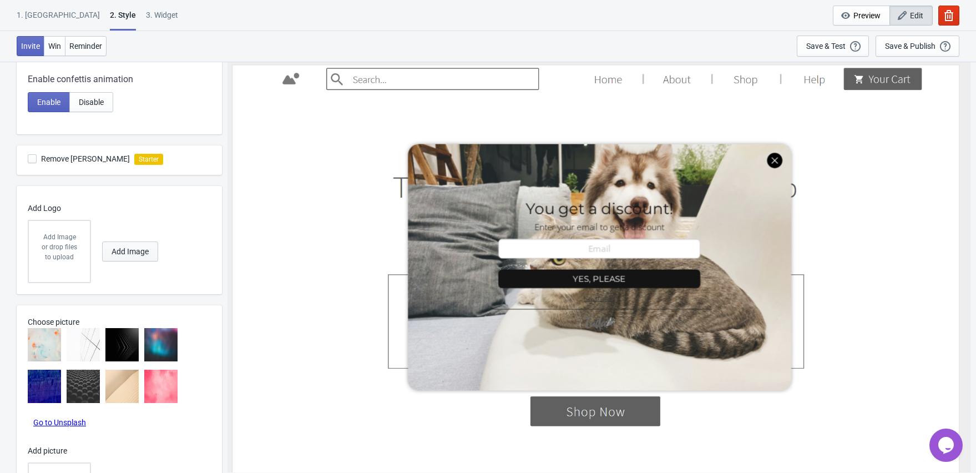
scroll to position [442, 0]
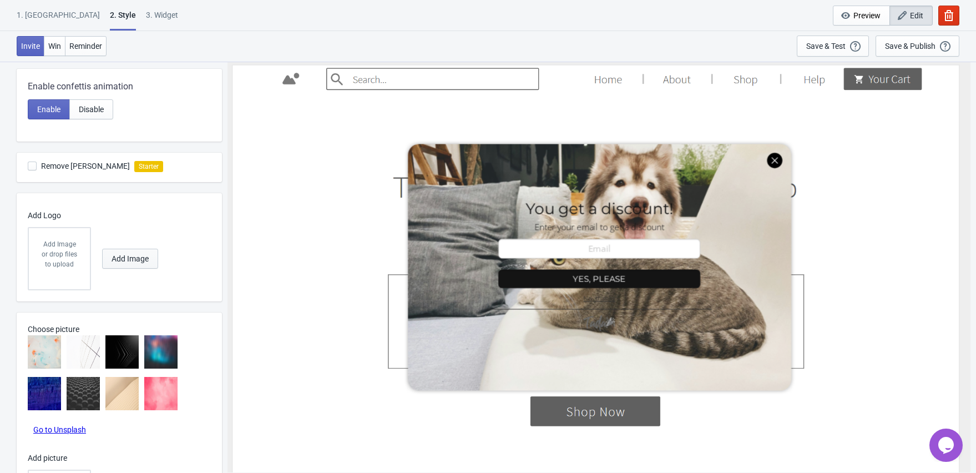
click at [123, 260] on span "Add Image" at bounding box center [129, 258] width 37 height 9
radio input "true"
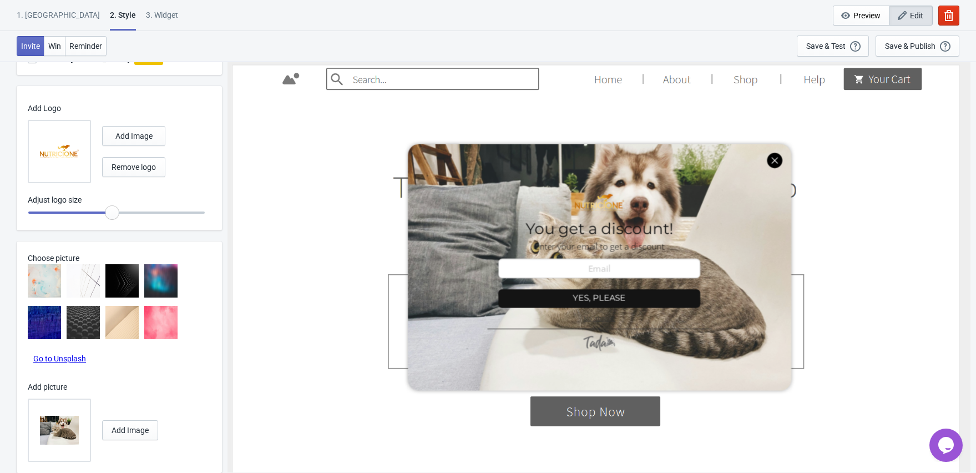
scroll to position [580, 0]
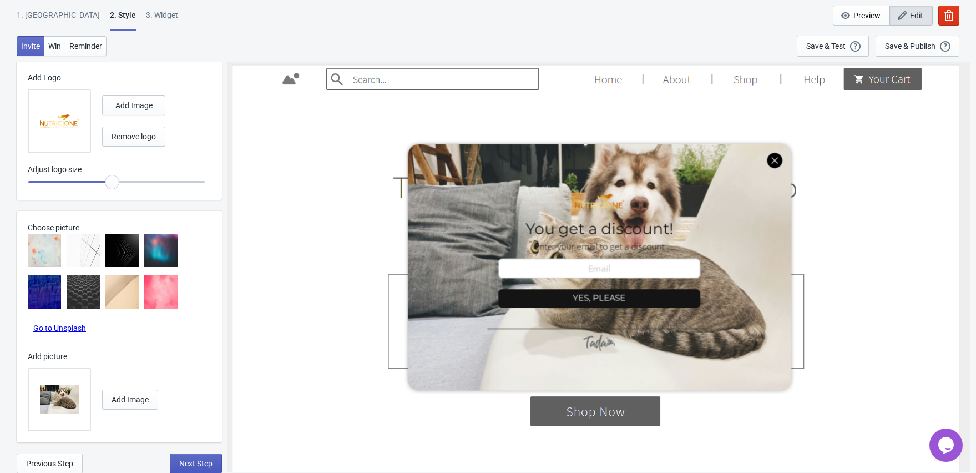
click at [192, 459] on span "Next Step" at bounding box center [195, 463] width 33 height 9
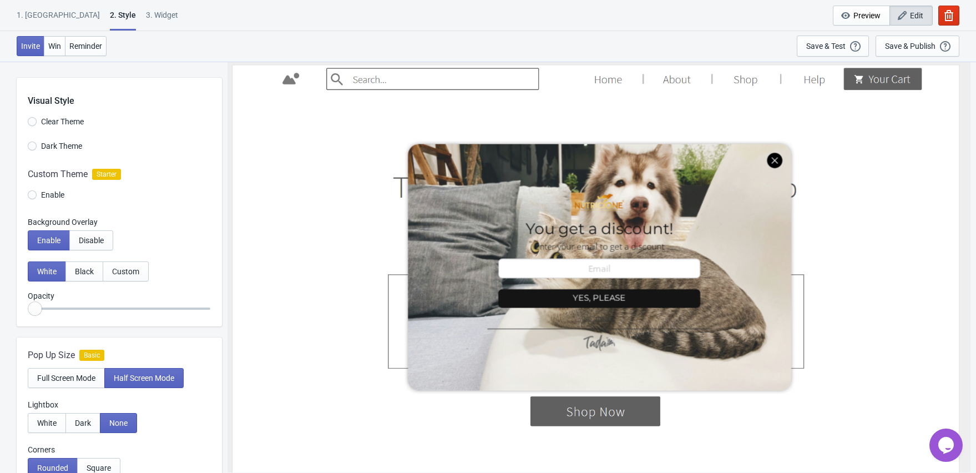
select select "once"
select select "1"
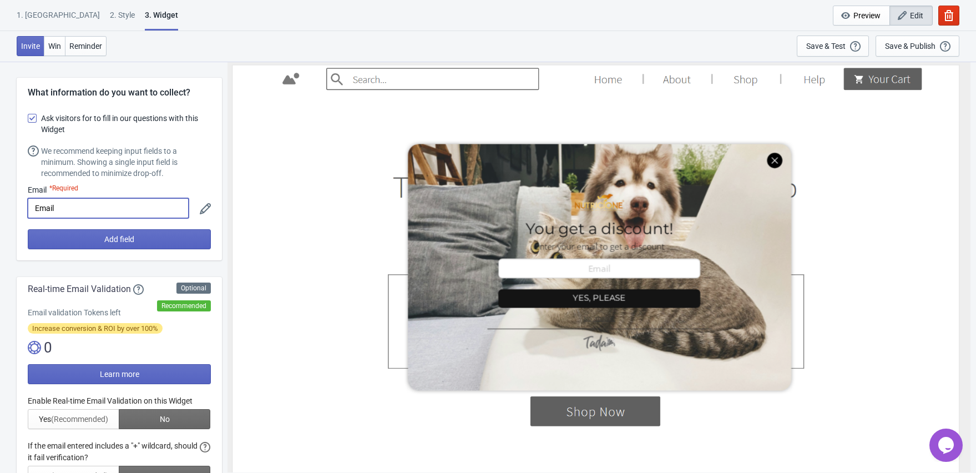
click at [100, 210] on input "Email" at bounding box center [108, 208] width 161 height 20
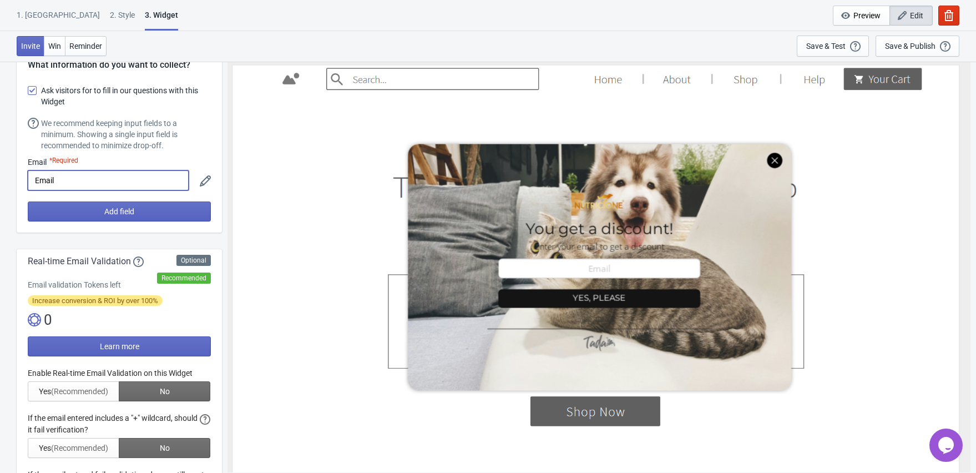
scroll to position [29, 0]
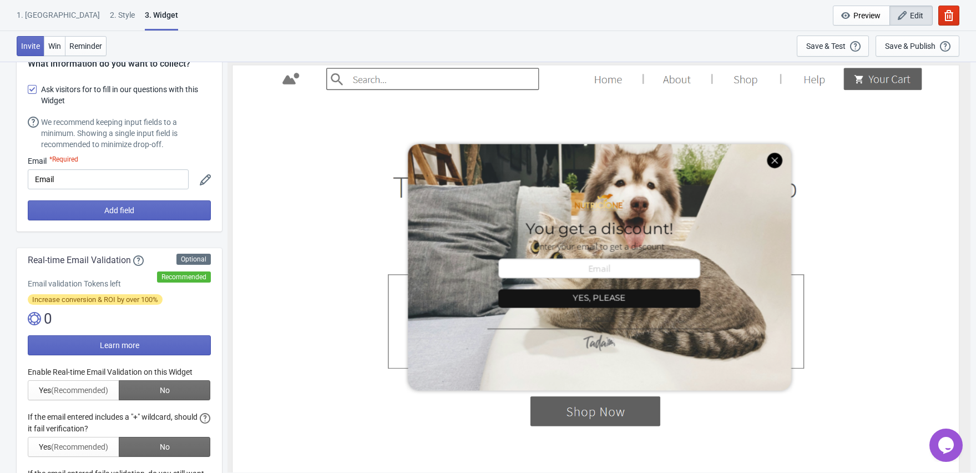
click at [87, 389] on div at bounding box center [119, 439] width 183 height 147
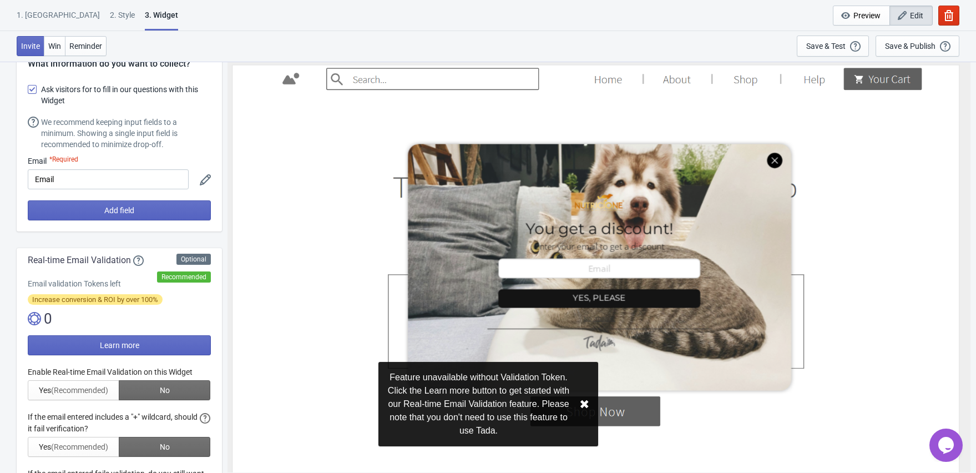
click at [567, 242] on div at bounding box center [598, 266] width 733 height 405
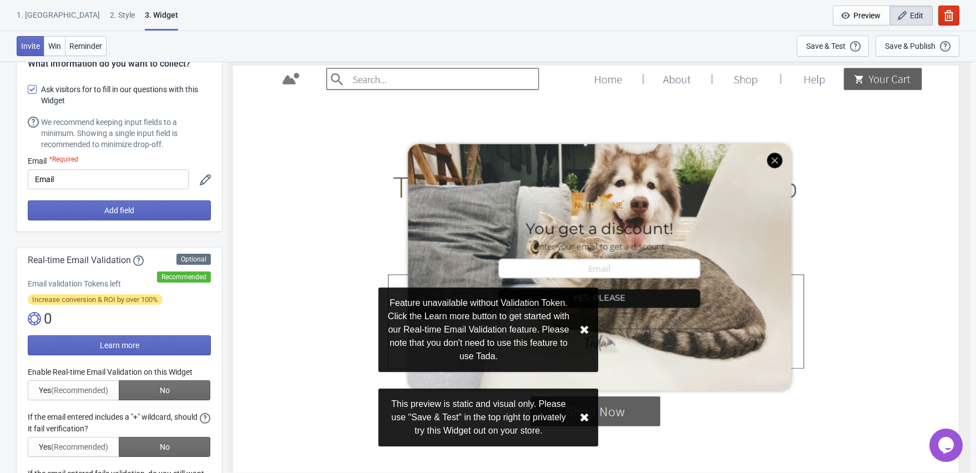
click at [566, 236] on div at bounding box center [598, 266] width 733 height 405
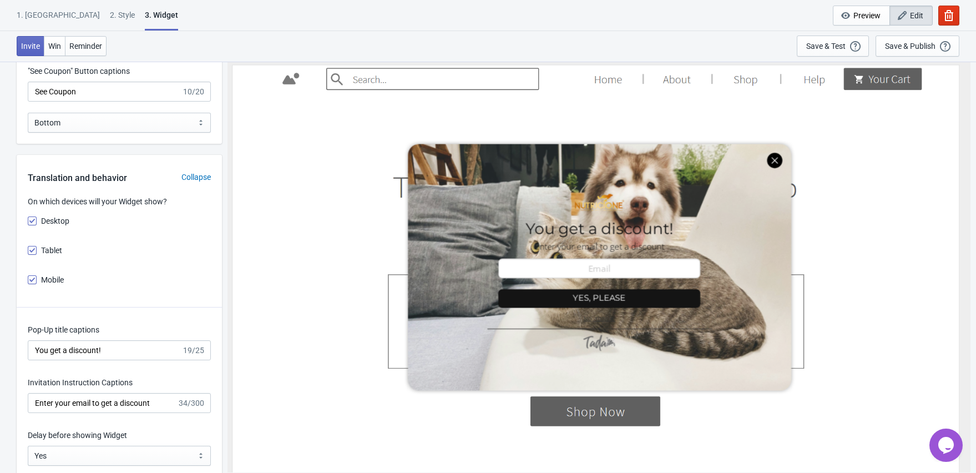
scroll to position [1298, 0]
click at [155, 342] on input "You get a discount!" at bounding box center [105, 349] width 154 height 20
type input "Y"
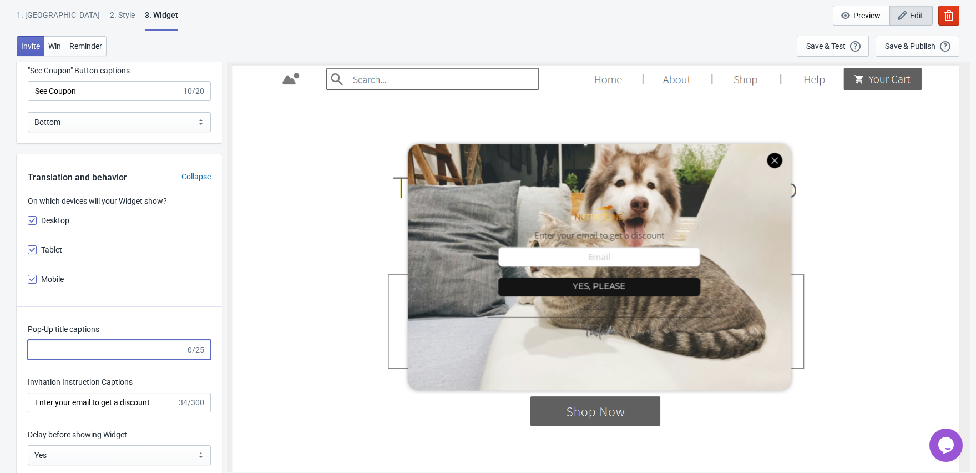
paste input "“¡Bienvenido a Nutricione"
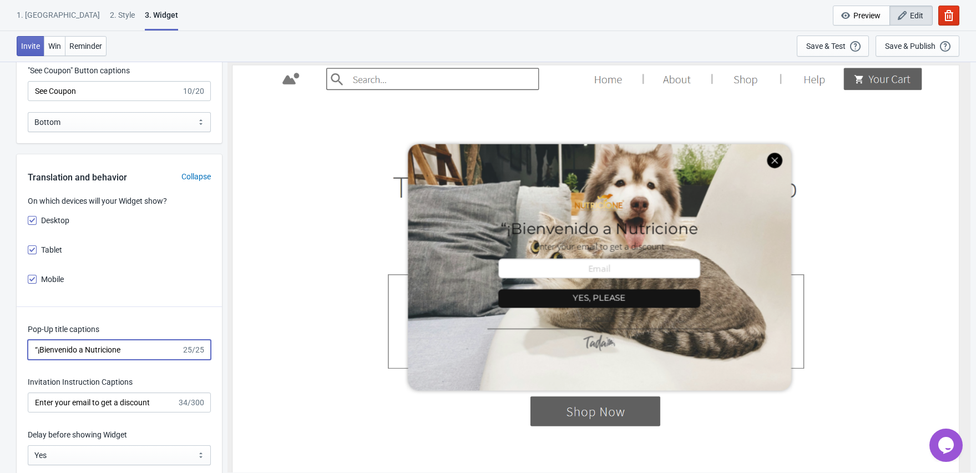
drag, startPoint x: 38, startPoint y: 349, endPoint x: 87, endPoint y: 351, distance: 49.4
click at [38, 349] on input "“¡Bienvenido a Nutricione" at bounding box center [105, 349] width 154 height 20
click at [135, 347] on input "¡Bienvenido a Nutricione" at bounding box center [105, 349] width 154 height 20
type input "¡Bienvenido a Nutricione!"
paste input "Suscríbete y recibe un 10% de descuento en tu primera compra."
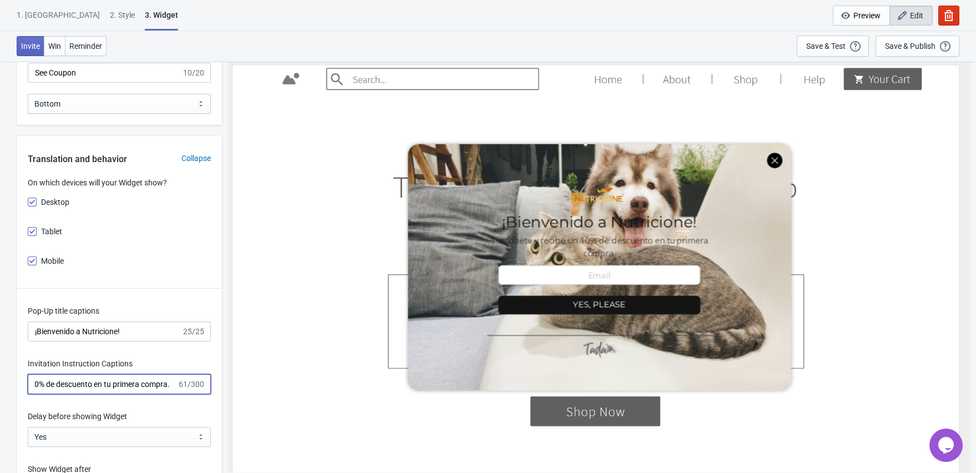
scroll to position [1320, 0]
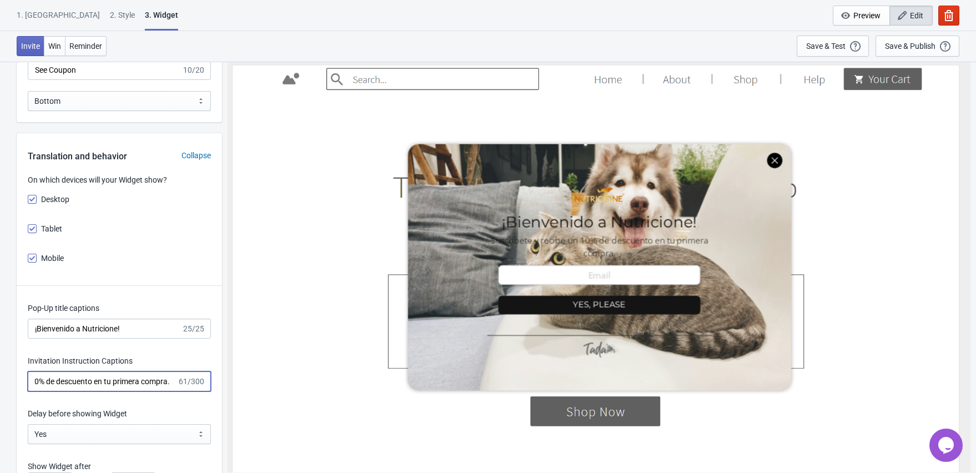
type input "Suscríbete y recibe un 10% de descuento en tu primera compra."
click at [541, 242] on div at bounding box center [598, 266] width 733 height 405
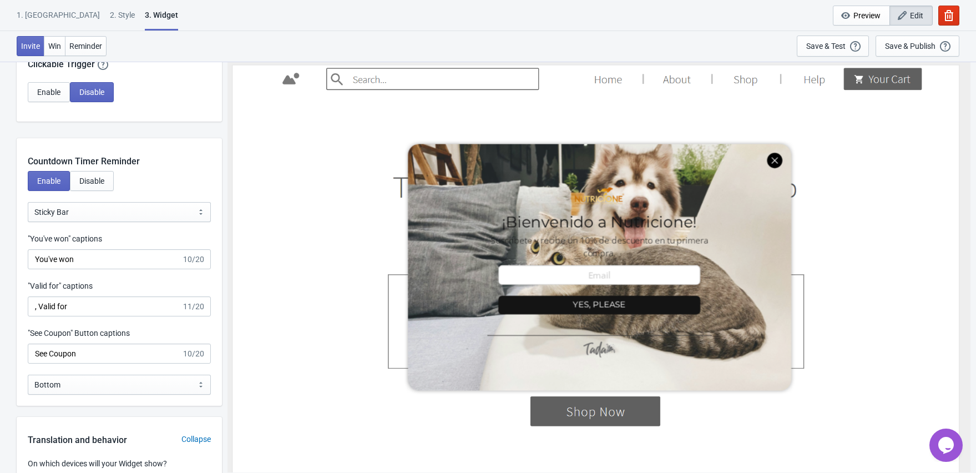
scroll to position [1038, 0]
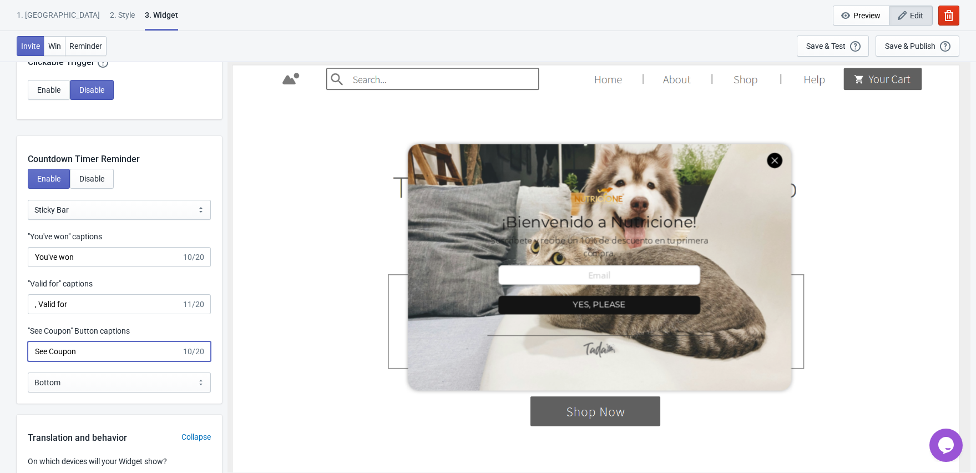
click at [85, 350] on input "See Coupon" at bounding box center [105, 351] width 154 height 20
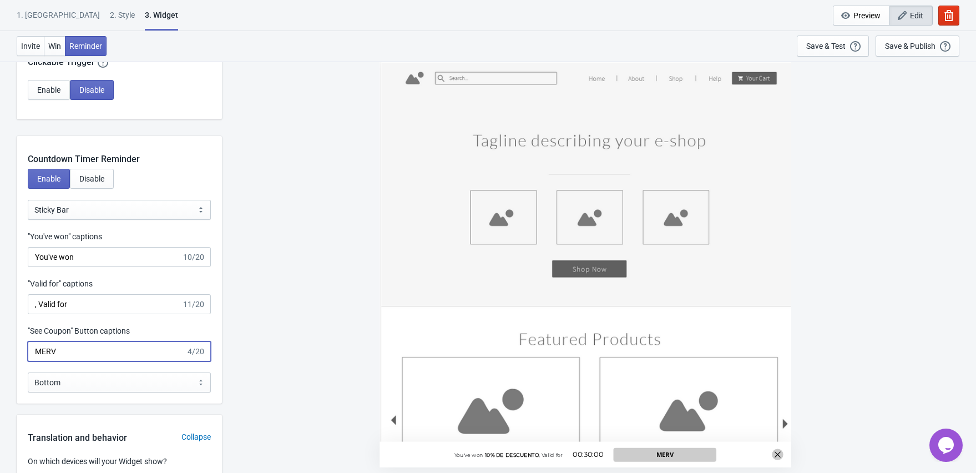
click at [81, 341] on input "MERV" at bounding box center [107, 351] width 158 height 20
click at [81, 343] on input "MERV" at bounding box center [107, 351] width 158 height 20
click at [83, 348] on input "MERV" at bounding box center [107, 351] width 158 height 20
type input "M"
type input "VER CUPÓN"
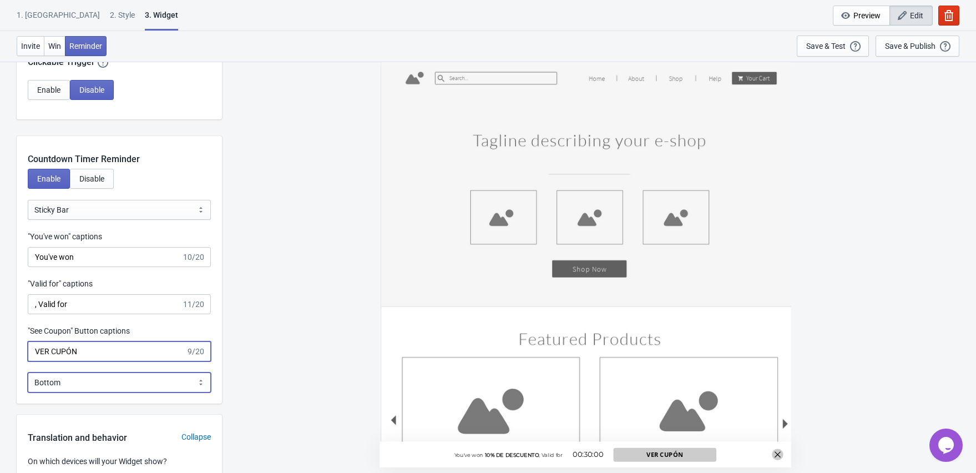
click at [78, 378] on select "Bottom Top" at bounding box center [119, 382] width 183 height 20
click at [28, 372] on select "Bottom Top" at bounding box center [119, 382] width 183 height 20
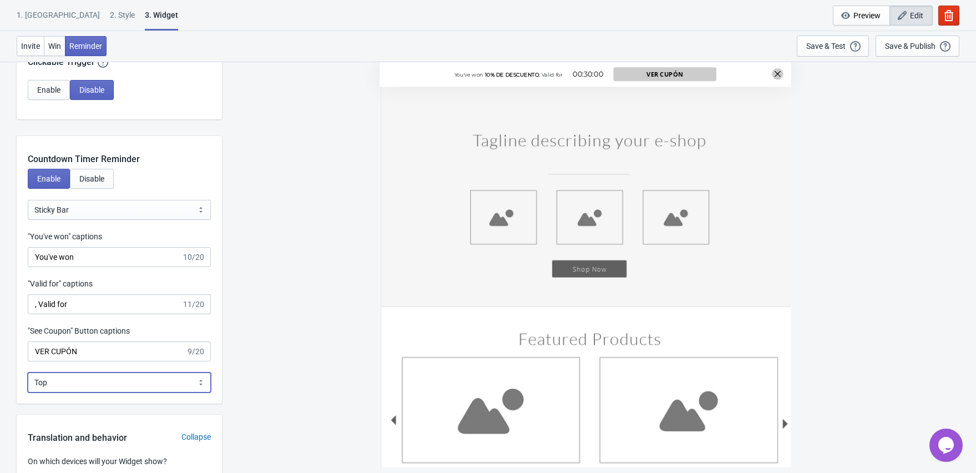
click at [81, 384] on select "Bottom Top" at bounding box center [119, 382] width 183 height 20
select select "0"
click at [28, 372] on select "Bottom Top" at bounding box center [119, 382] width 183 height 20
click at [96, 303] on input ", Valid for" at bounding box center [105, 304] width 154 height 20
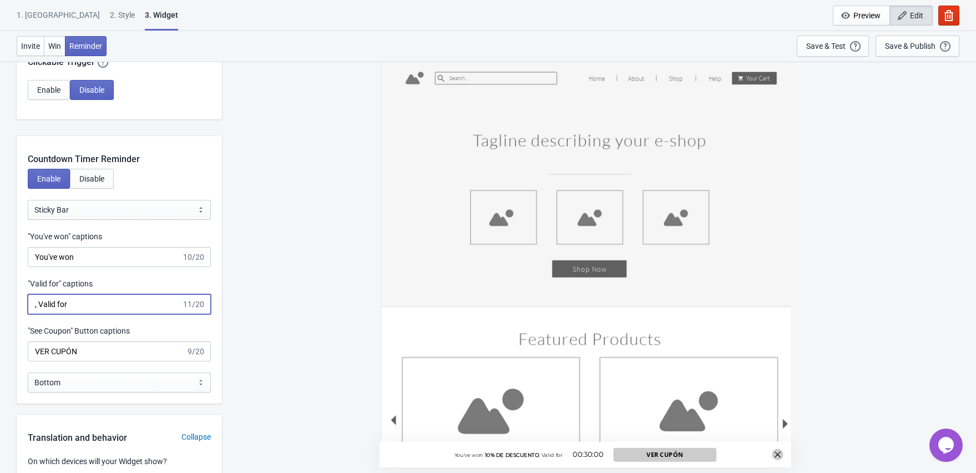
click at [37, 303] on input ", Valid for" at bounding box center [105, 304] width 154 height 20
drag, startPoint x: 38, startPoint y: 305, endPoint x: -32, endPoint y: 297, distance: 70.3
drag, startPoint x: 21, startPoint y: 294, endPoint x: 8, endPoint y: 292, distance: 12.4
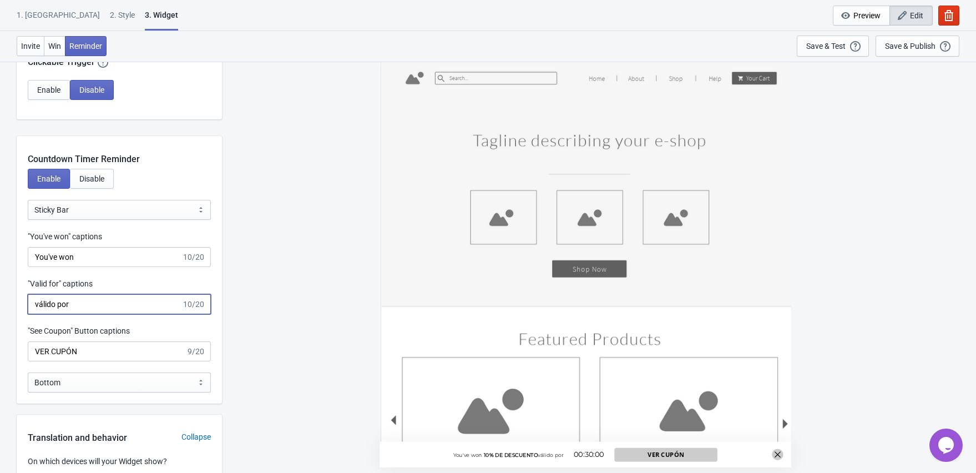
type input "válido por"
click at [80, 255] on input "You've won" at bounding box center [105, 257] width 154 height 20
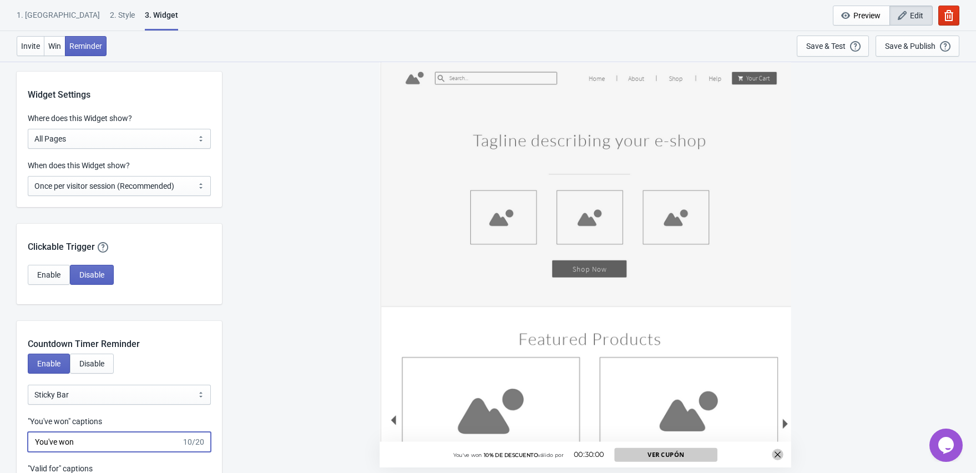
scroll to position [859, 0]
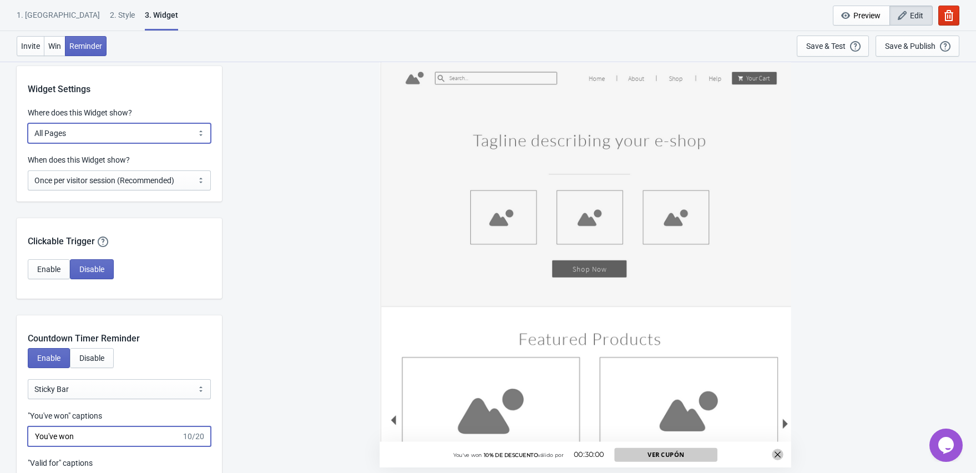
click at [115, 125] on select "All Pages All Product Pages All Blog Pages All Static Pages Specific Product(s)…" at bounding box center [119, 133] width 183 height 20
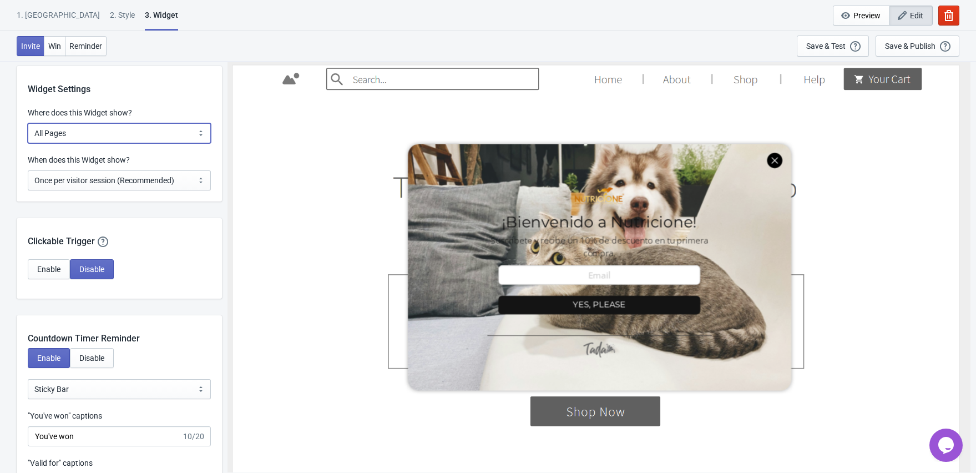
click at [28, 123] on select "All Pages All Product Pages All Blog Pages All Static Pages Specific Product(s)…" at bounding box center [119, 133] width 183 height 20
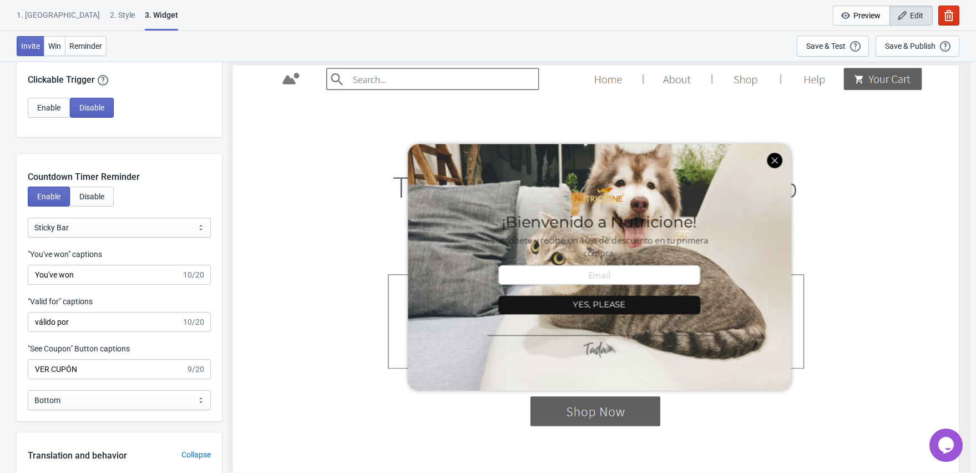
scroll to position [1026, 0]
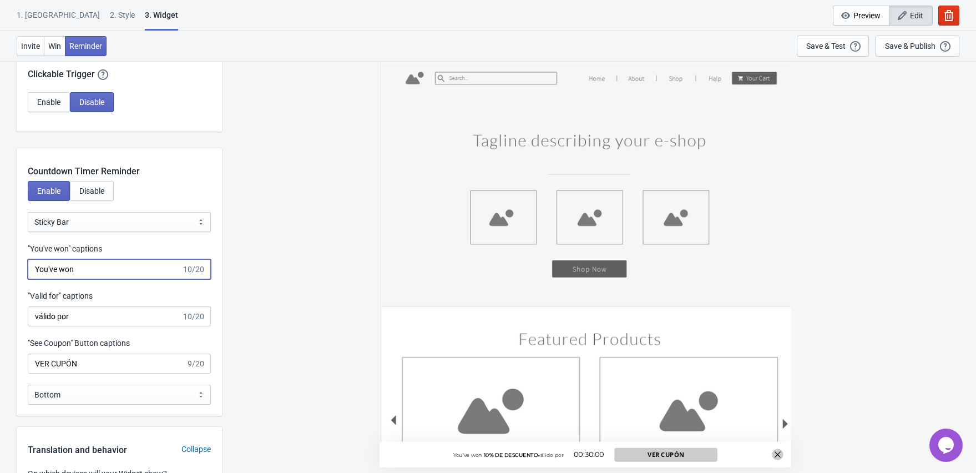
drag, startPoint x: 88, startPoint y: 272, endPoint x: 28, endPoint y: 268, distance: 60.0
click at [28, 268] on input "You've won" at bounding box center [105, 269] width 154 height 20
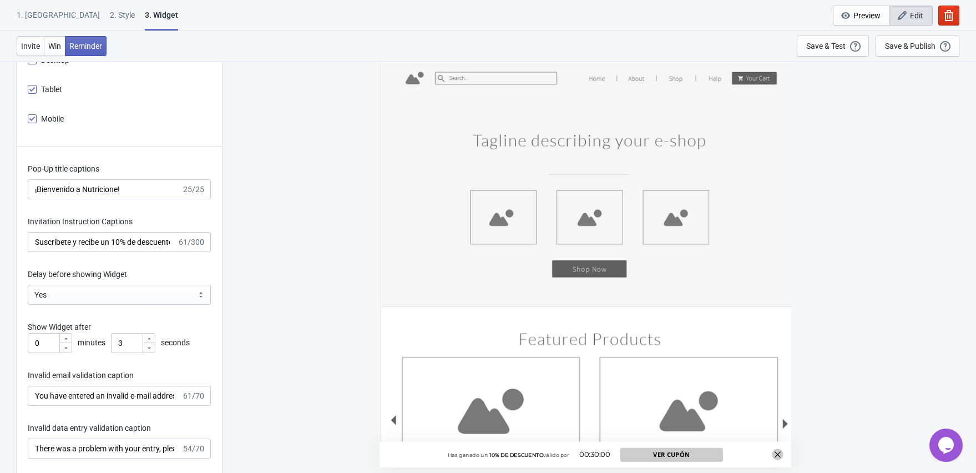
scroll to position [1467, 0]
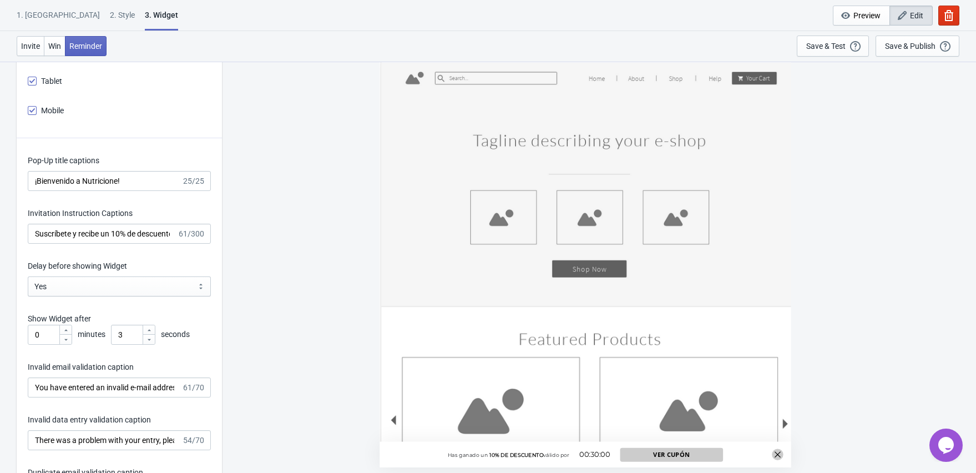
type input "Has ganado un"
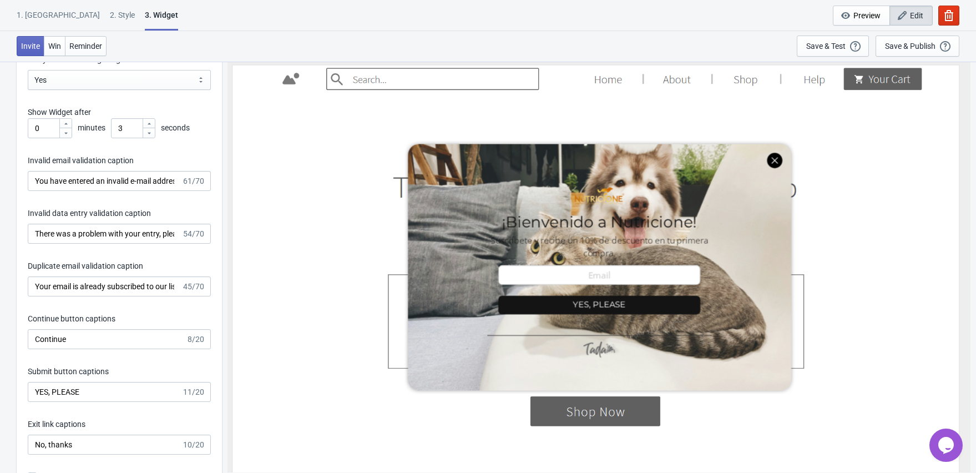
scroll to position [1672, 0]
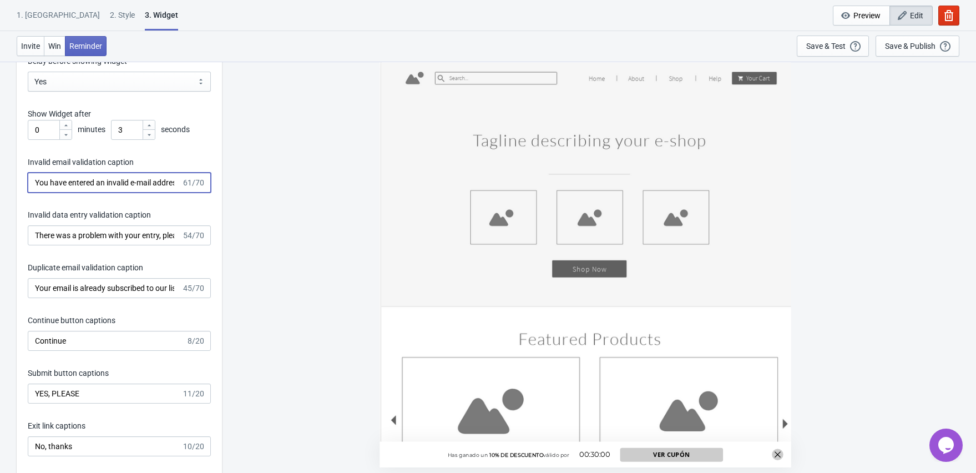
click at [40, 182] on input "You have entered an invalid e-mail address. Please try again." at bounding box center [105, 183] width 154 height 20
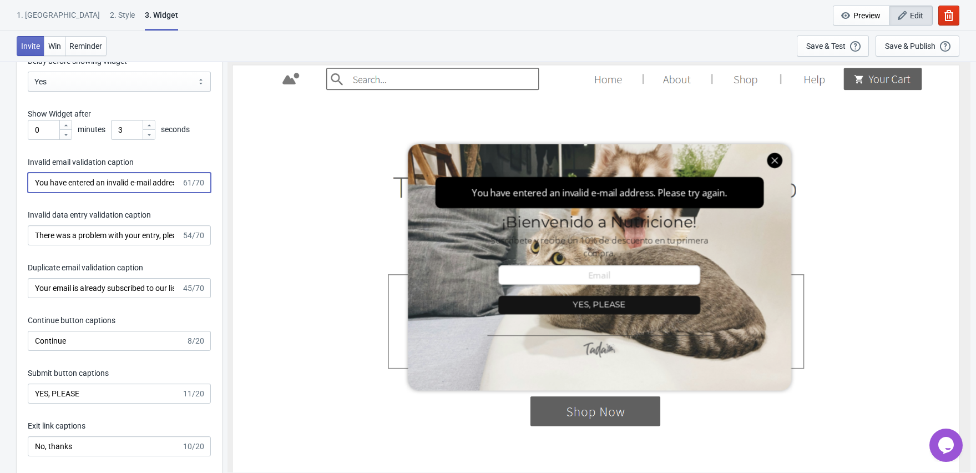
scroll to position [0, 75]
drag, startPoint x: 85, startPoint y: 185, endPoint x: 277, endPoint y: 177, distance: 192.1
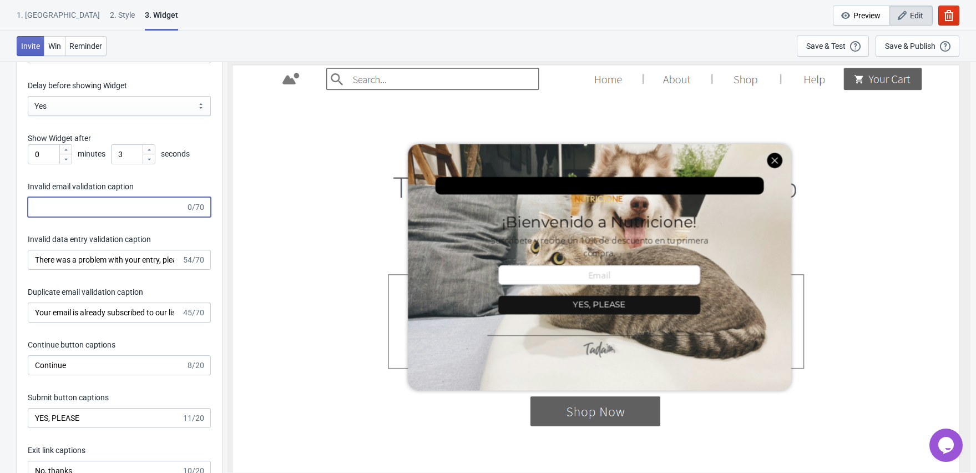
scroll to position [1657, 0]
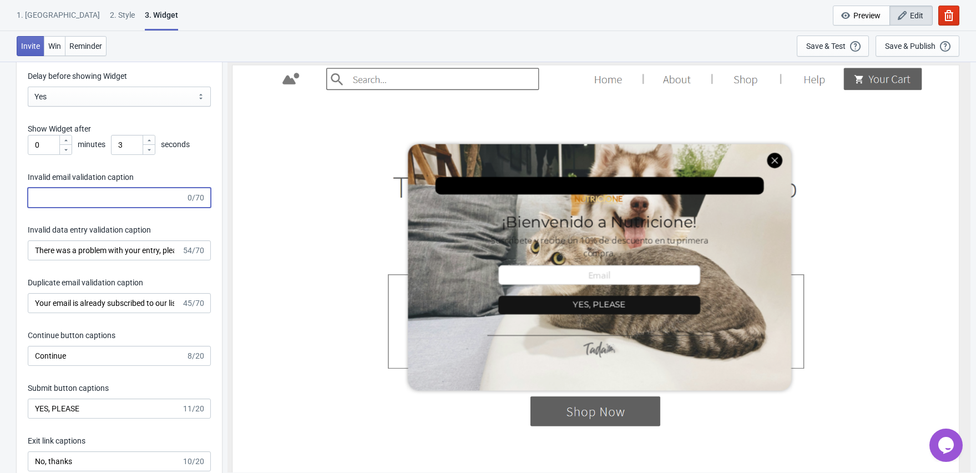
paste input "“Has introducido un correo no válido”"
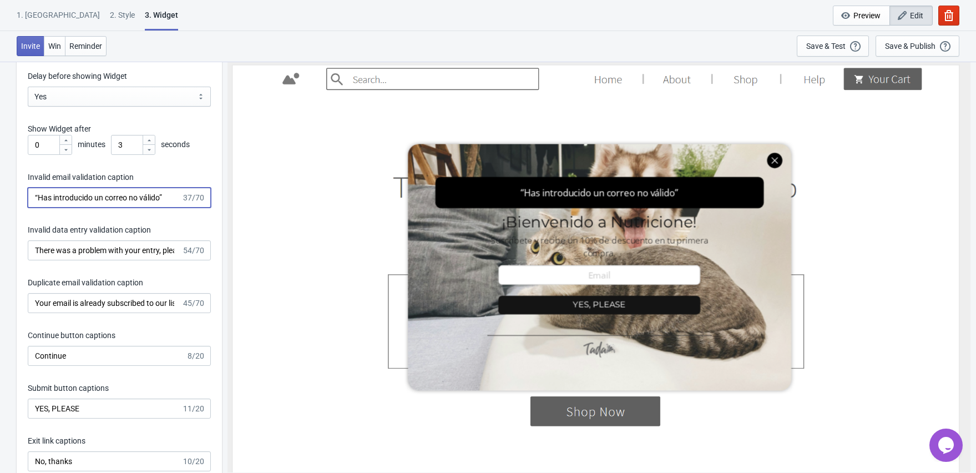
type input "“Has introducido un correo no válido”"
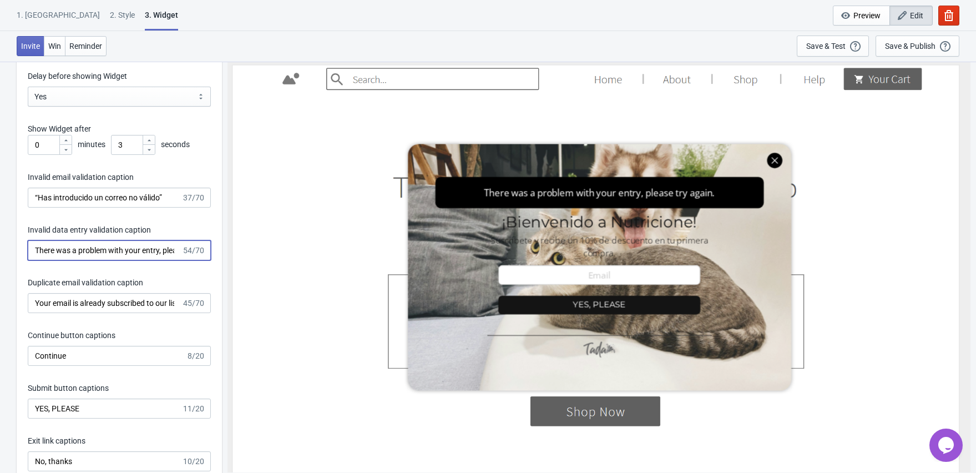
drag, startPoint x: 121, startPoint y: 253, endPoint x: 105, endPoint y: 293, distance: 42.8
click at [121, 253] on input "There was a problem with your entry, please try again." at bounding box center [105, 250] width 154 height 20
drag, startPoint x: 35, startPoint y: 248, endPoint x: 275, endPoint y: 251, distance: 240.2
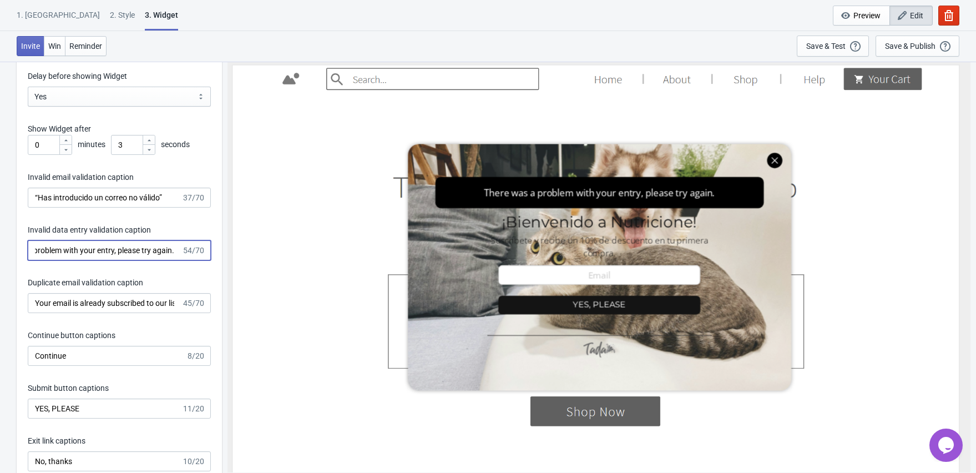
paste input "“Hubo un problema con tu registro, inténtalo de nuevo”"
type input "“Hubo un problema con tu registro, inténtalo de nuevo”"
drag, startPoint x: 37, startPoint y: 303, endPoint x: 196, endPoint y: 311, distance: 159.4
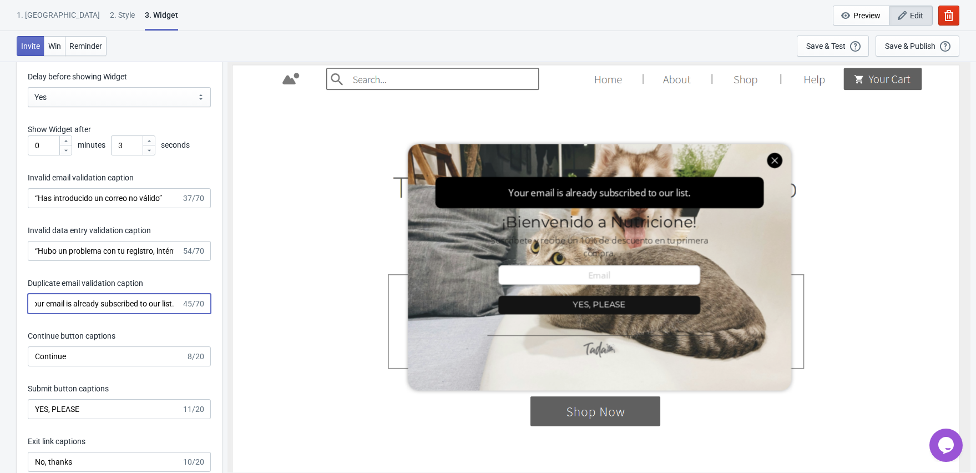
click at [196, 311] on div "Your email is already subscribed to our list. 45/70" at bounding box center [119, 303] width 183 height 20
type input "Y"
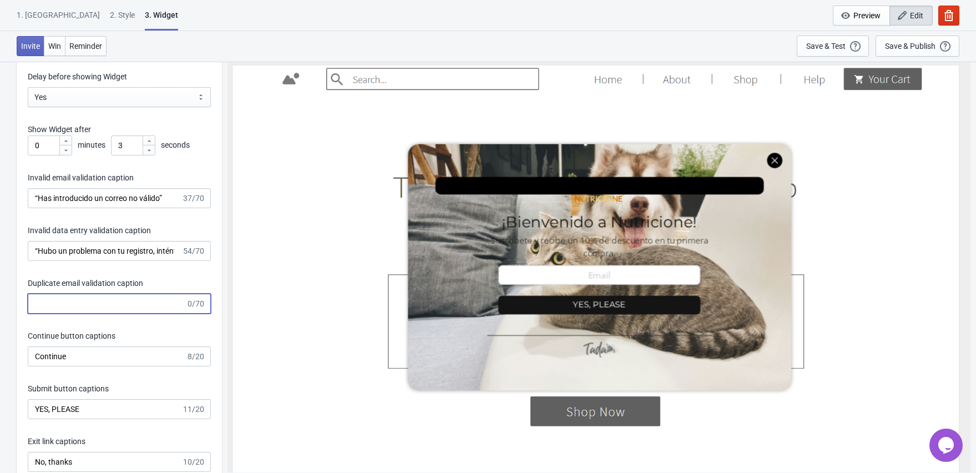
paste input "“Este correo ya está suscrito”"
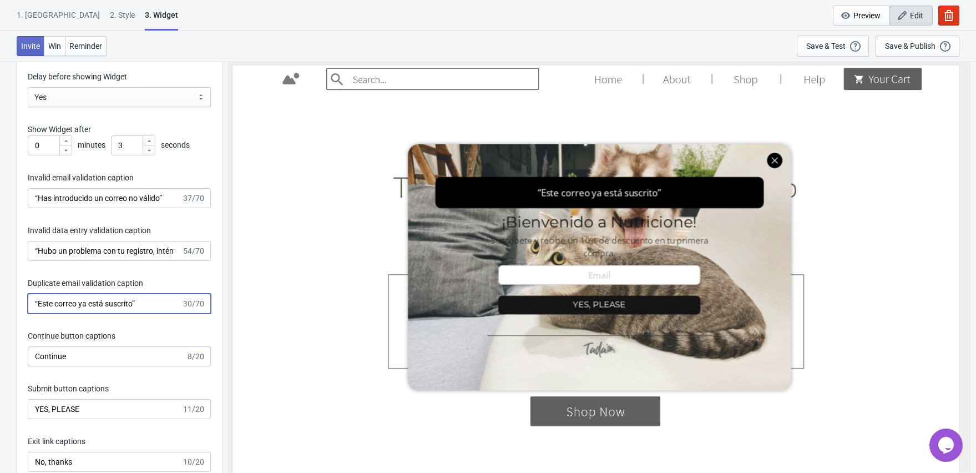
type input "“Este correo ya está suscrito”"
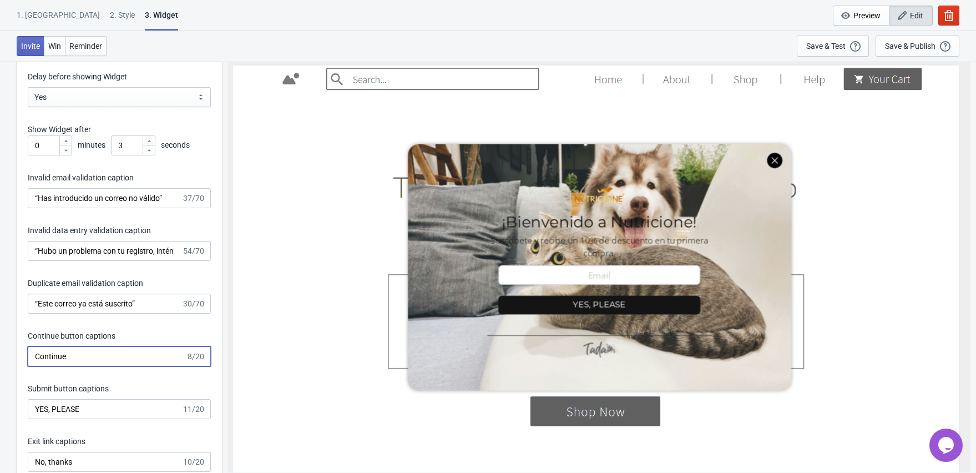
click at [96, 353] on input "Continue" at bounding box center [107, 356] width 158 height 20
type input "Continuar"
click at [119, 411] on input "YES, PLEASE" at bounding box center [105, 409] width 154 height 20
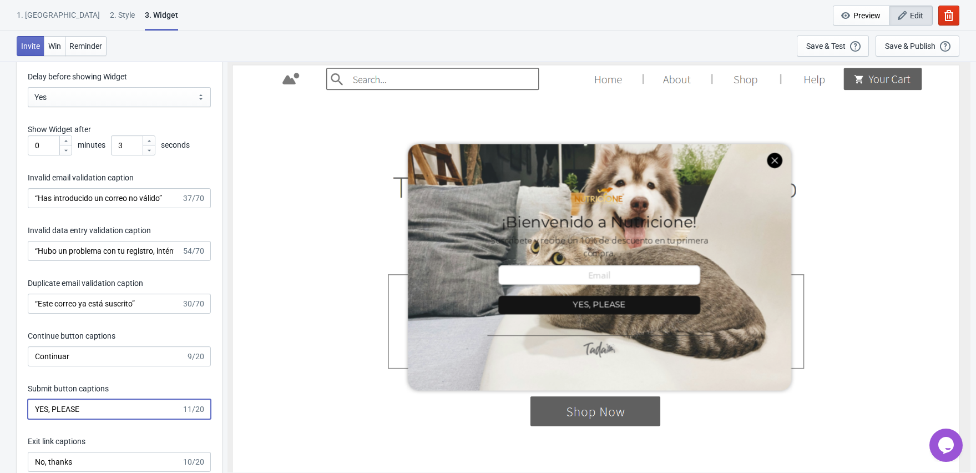
paste input "“¡Quiero mi descuen"
click at [42, 408] on input "“¡Quiero mi descuen" at bounding box center [105, 409] width 154 height 20
click at [118, 404] on input "Quiero mi descuen" at bounding box center [105, 409] width 154 height 20
type input "Quiero mi descuento"
click at [88, 459] on input "No, thanks" at bounding box center [105, 462] width 154 height 20
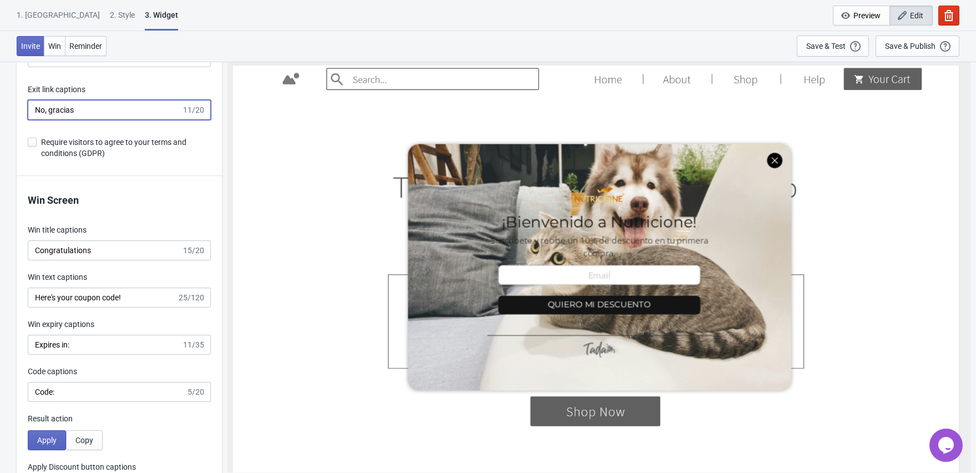
scroll to position [2010, 0]
type input "No, gracias"
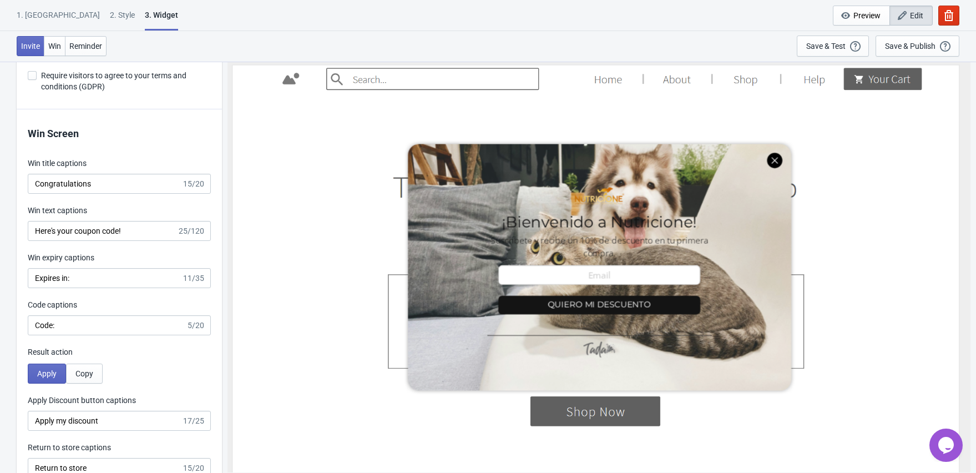
scroll to position [2074, 0]
click at [110, 15] on div "2 . Style" at bounding box center [122, 18] width 25 height 19
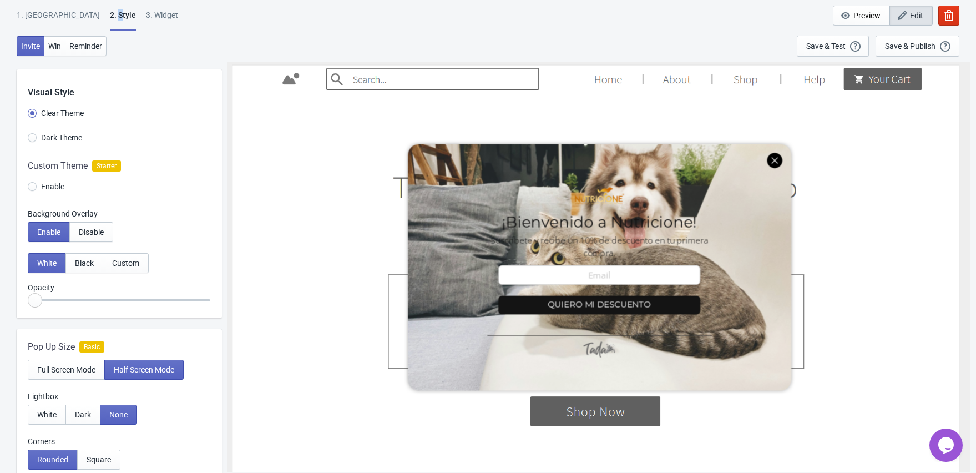
scroll to position [0, 0]
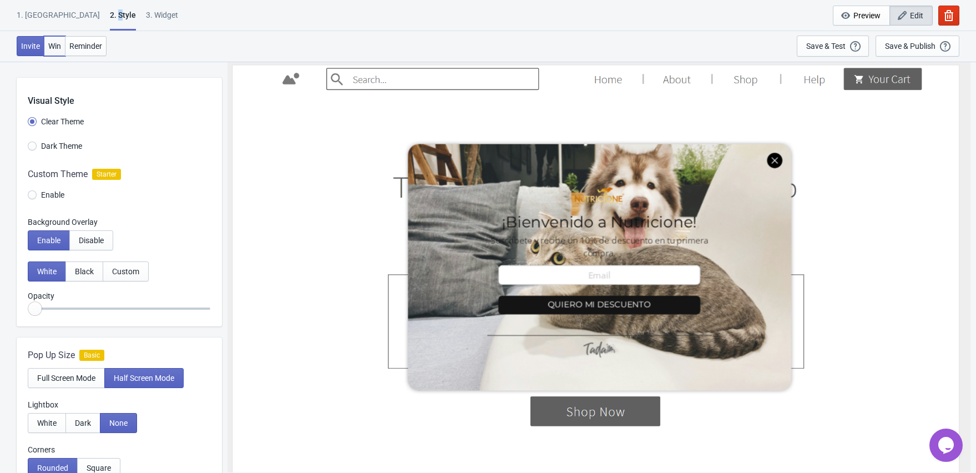
click at [59, 52] on button "Win" at bounding box center [55, 46] width 22 height 20
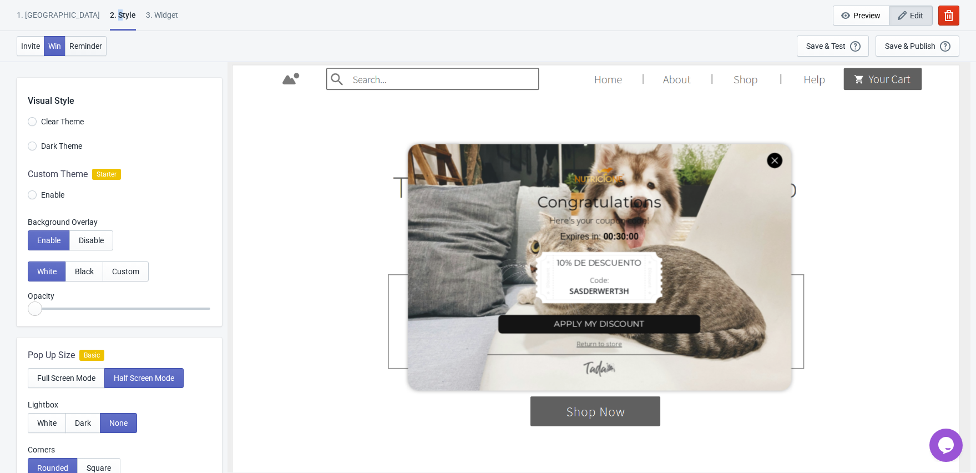
click at [93, 53] on button "Reminder" at bounding box center [86, 46] width 42 height 20
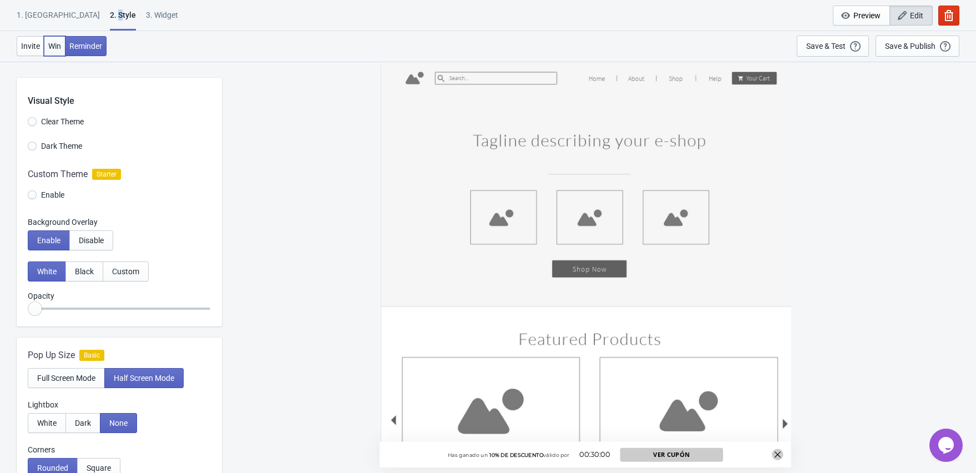
click at [45, 47] on button "Win" at bounding box center [55, 46] width 22 height 20
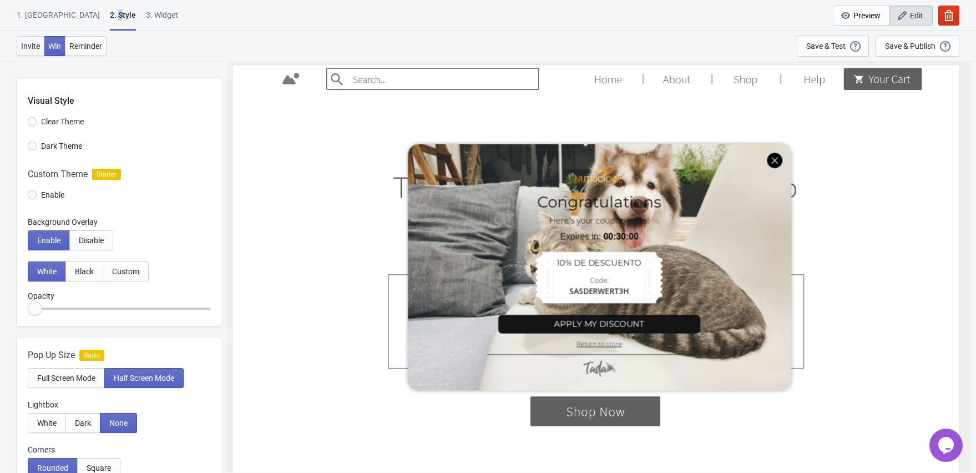
click at [27, 49] on span "Invite" at bounding box center [30, 46] width 19 height 9
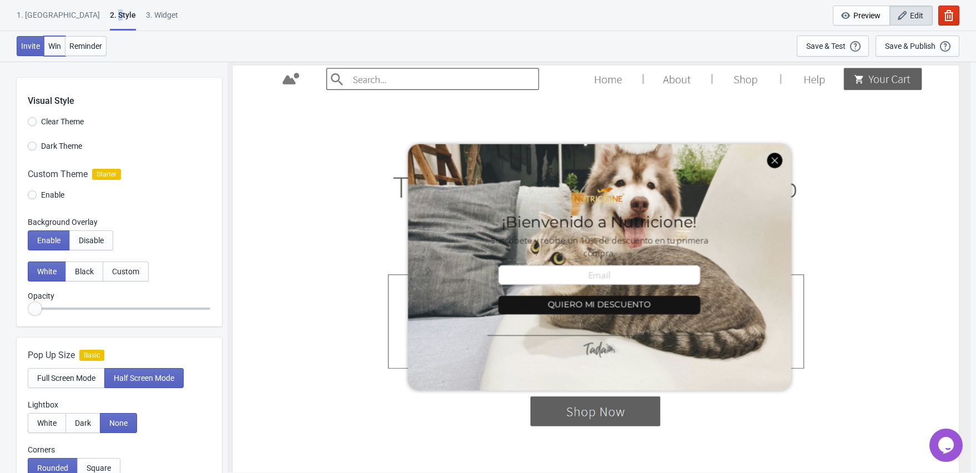
drag, startPoint x: 55, startPoint y: 50, endPoint x: 65, endPoint y: 48, distance: 10.2
click at [55, 50] on button "Win" at bounding box center [55, 46] width 22 height 20
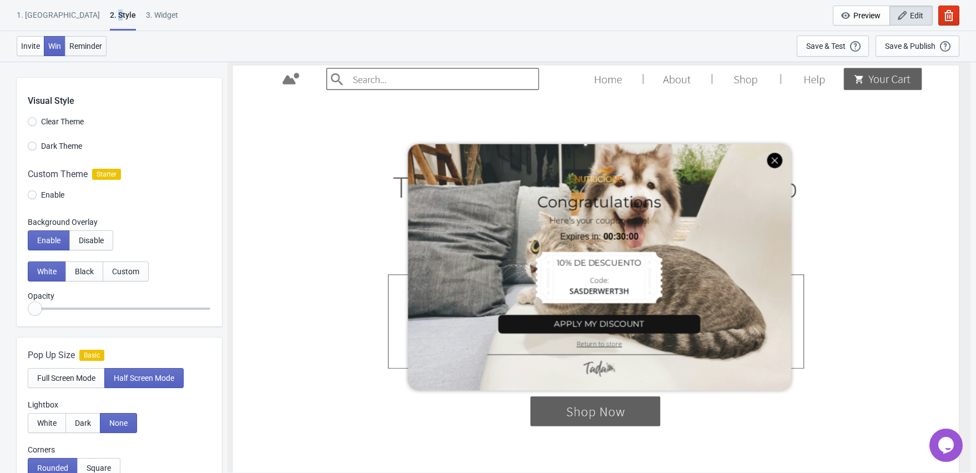
click at [75, 47] on span "Reminder" at bounding box center [85, 46] width 33 height 9
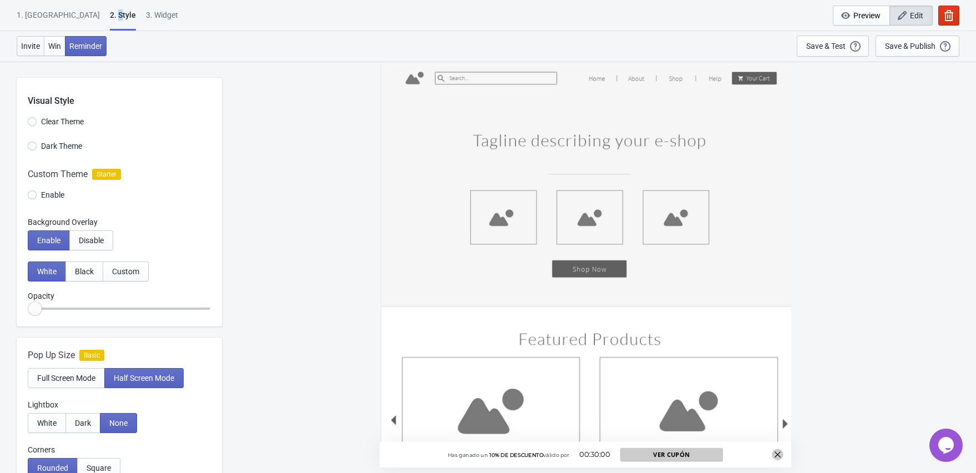
click at [21, 48] on span "Invite" at bounding box center [30, 46] width 19 height 9
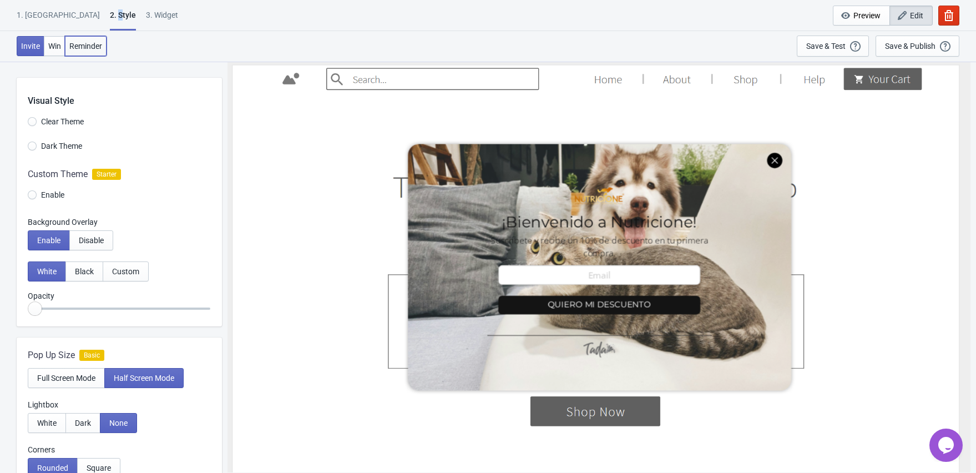
click at [84, 51] on button "Reminder" at bounding box center [86, 46] width 42 height 20
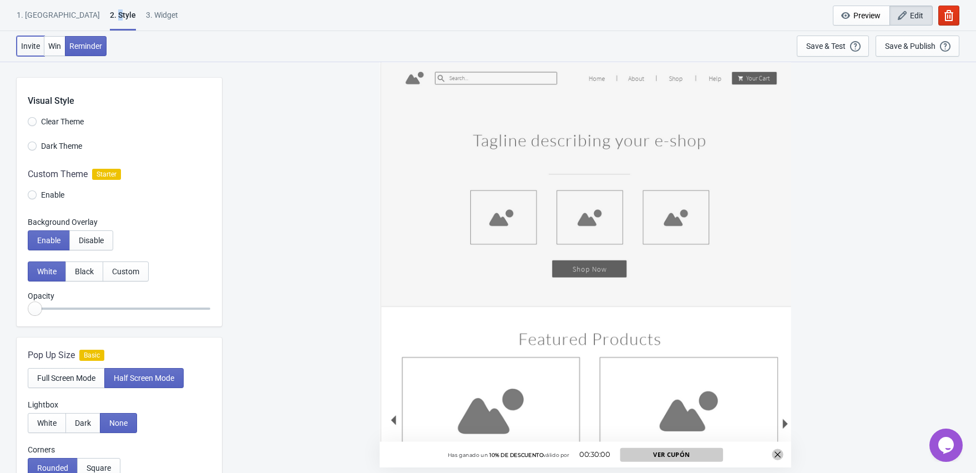
click at [31, 49] on span "Invite" at bounding box center [30, 46] width 19 height 9
radio input "true"
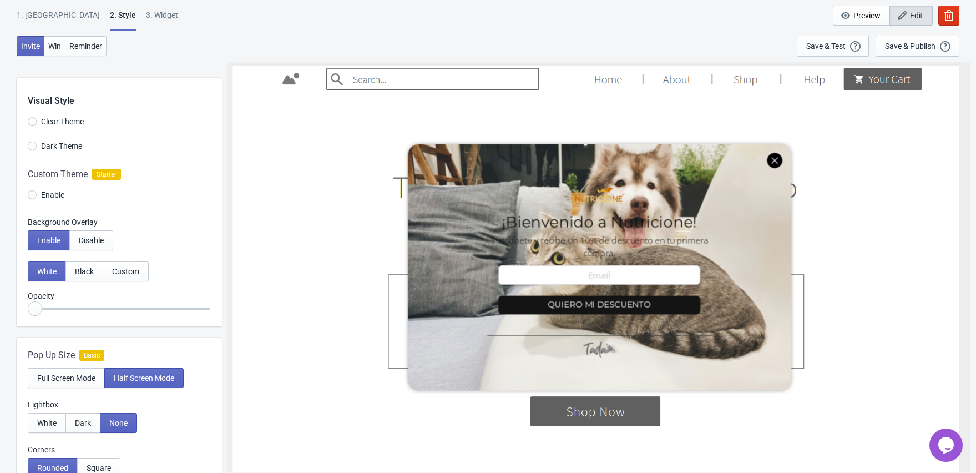
click at [44, 19] on div "1. [GEOGRAPHIC_DATA]" at bounding box center [58, 18] width 83 height 19
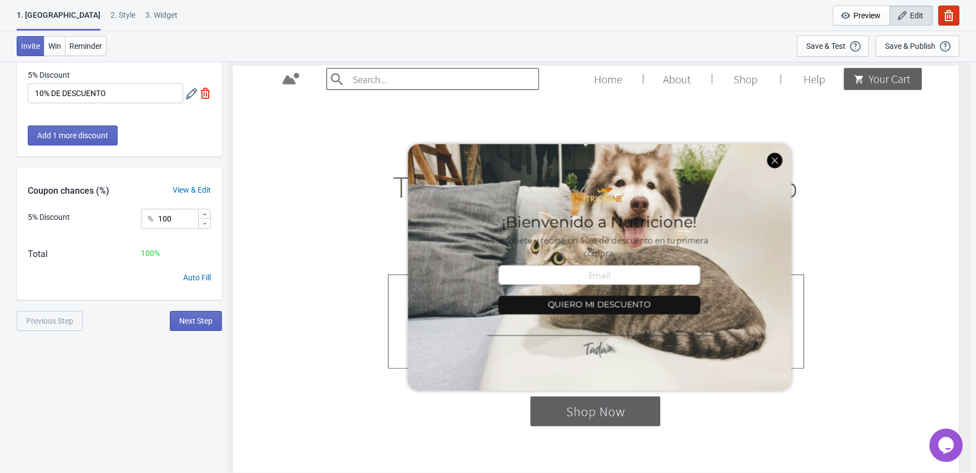
scroll to position [61, 0]
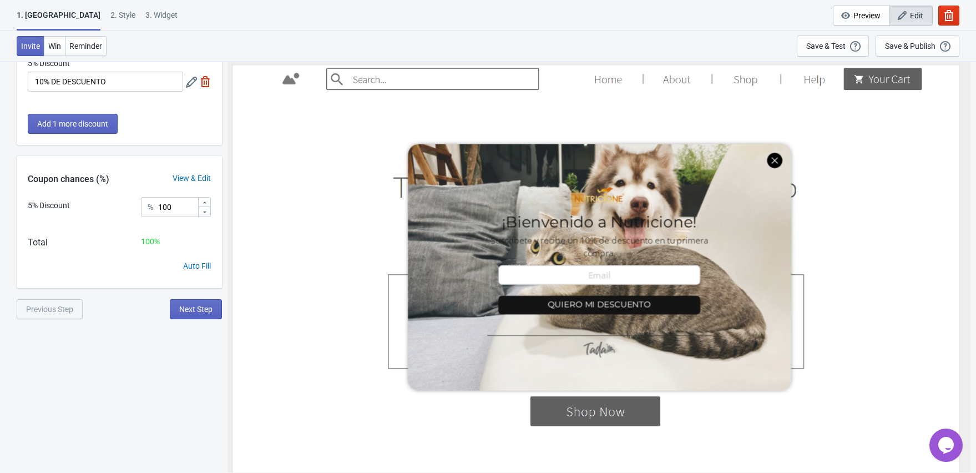
click at [110, 16] on div "2 . Style" at bounding box center [122, 18] width 25 height 19
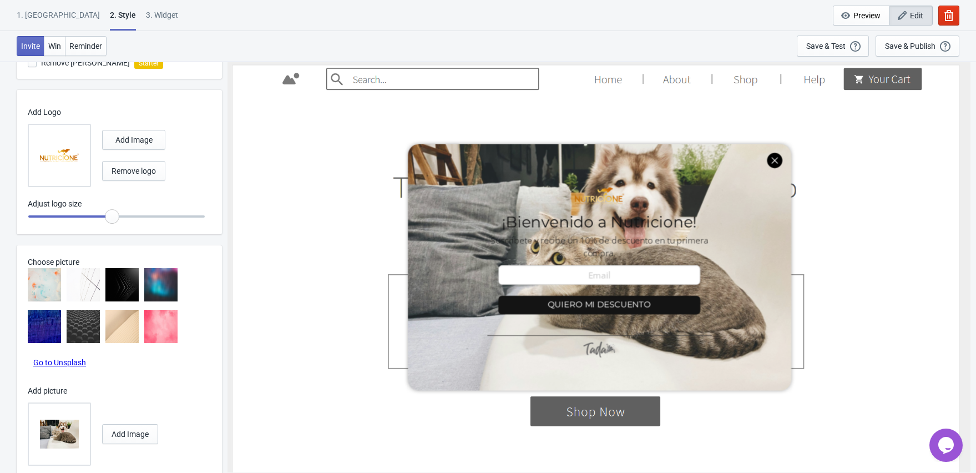
scroll to position [580, 0]
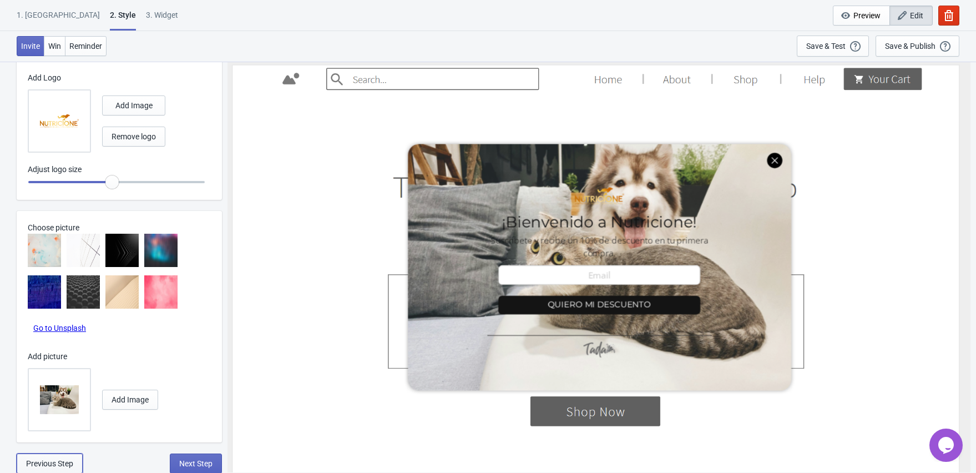
click at [45, 465] on span "Previous Step" at bounding box center [49, 463] width 47 height 9
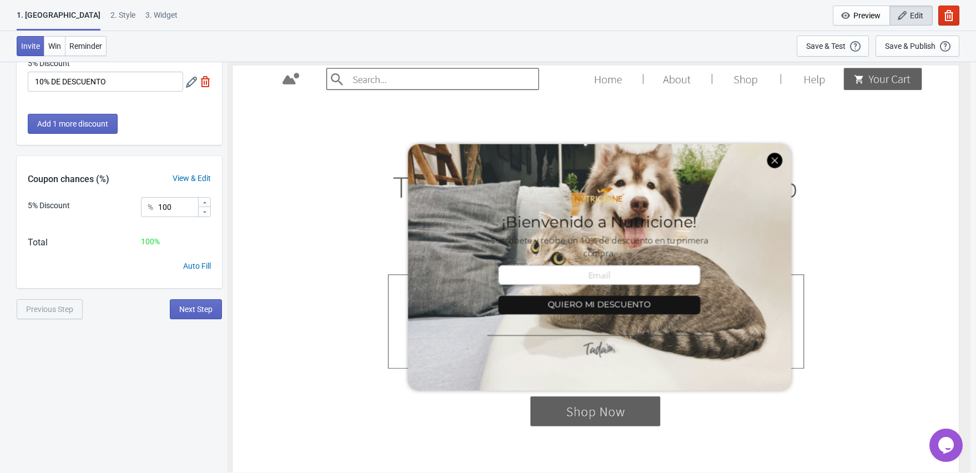
scroll to position [0, 0]
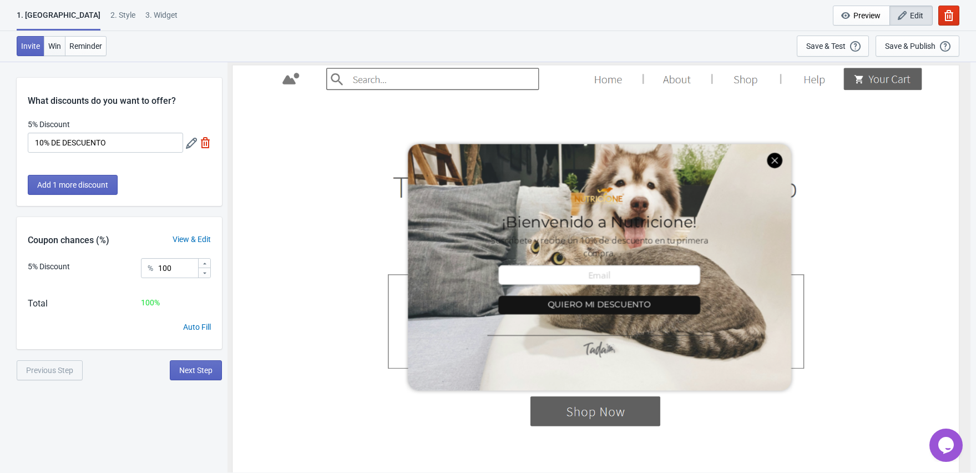
click at [61, 36] on button "Win" at bounding box center [55, 46] width 22 height 20
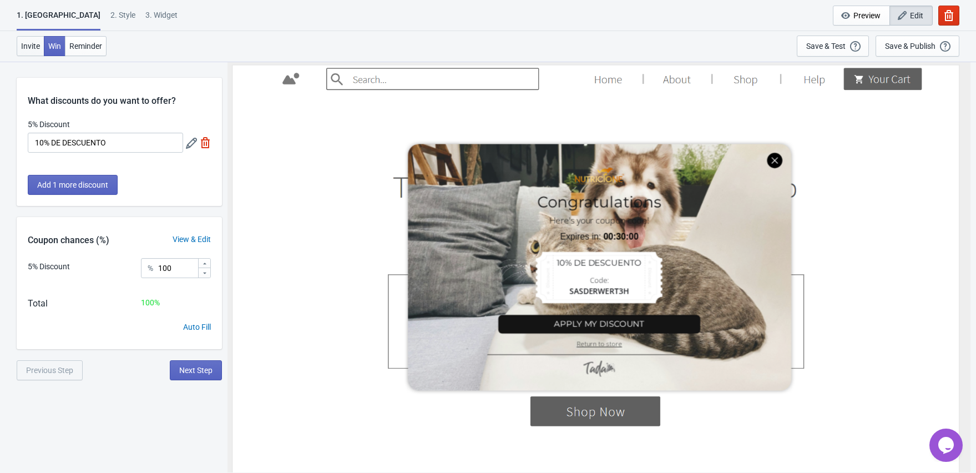
click at [28, 48] on span "Invite" at bounding box center [30, 46] width 19 height 9
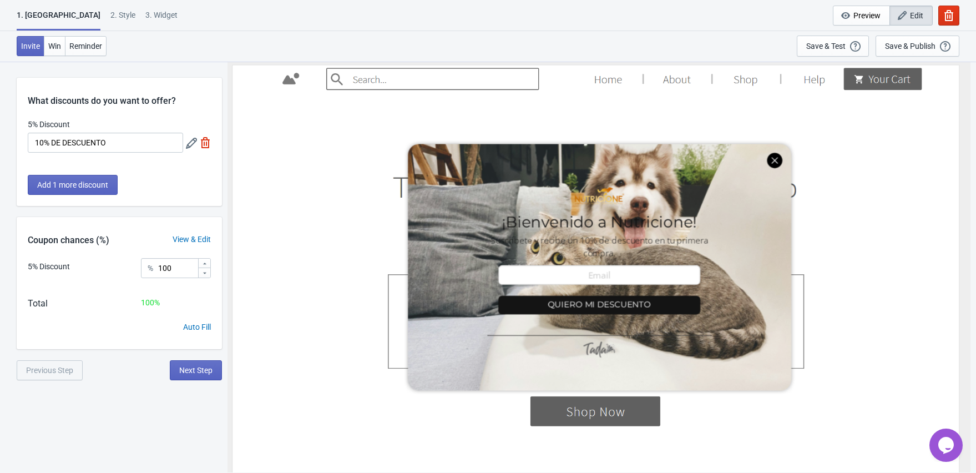
click at [110, 19] on div "2 . Style" at bounding box center [122, 18] width 25 height 19
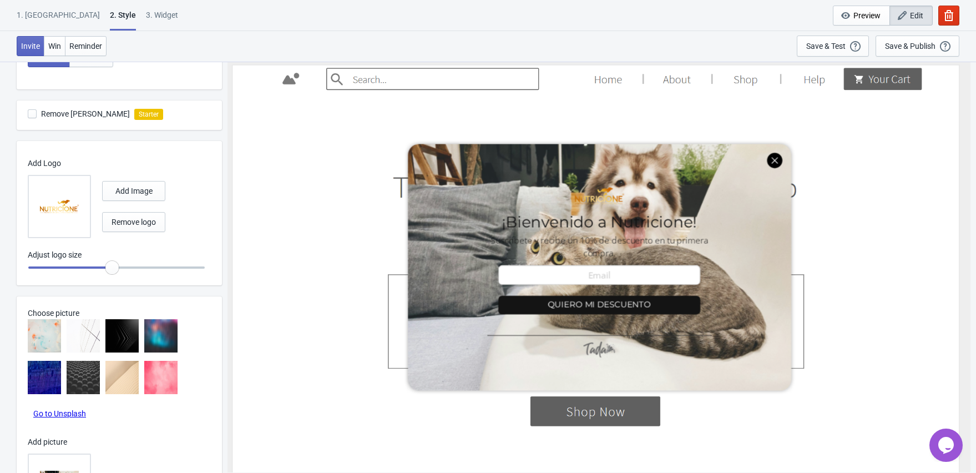
scroll to position [580, 0]
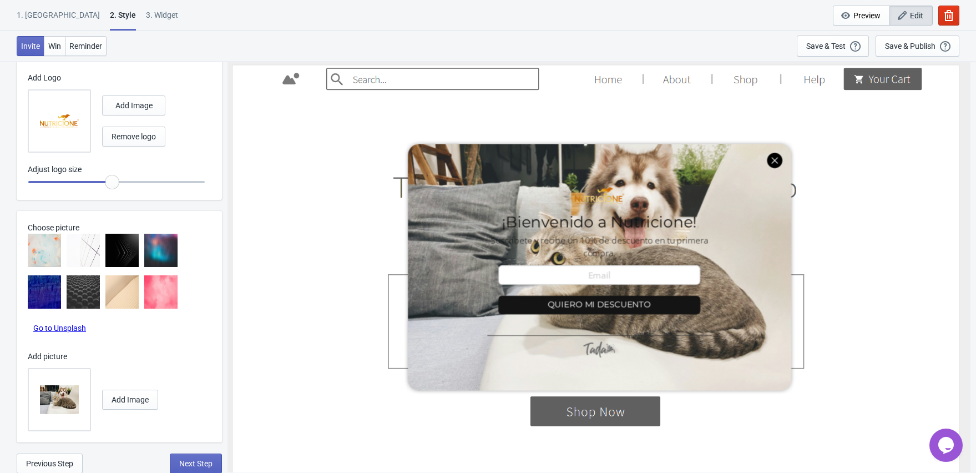
click at [146, 11] on div "3. Widget" at bounding box center [162, 18] width 32 height 19
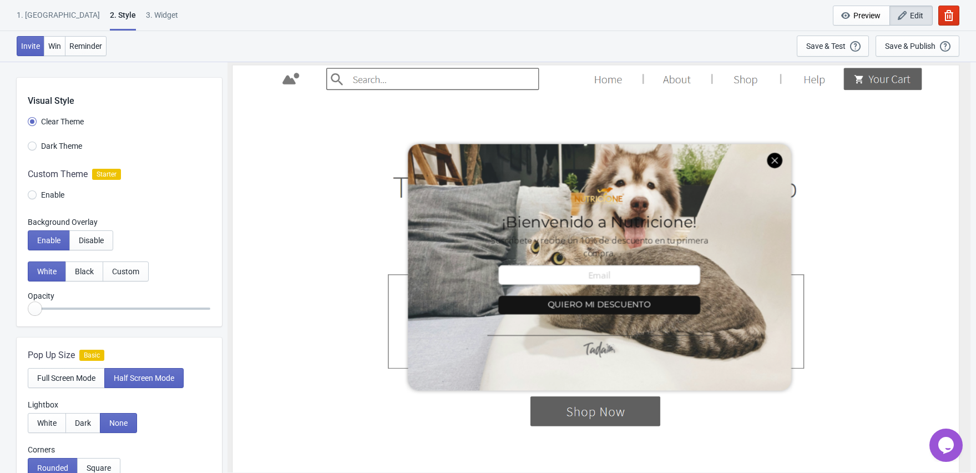
select select "once"
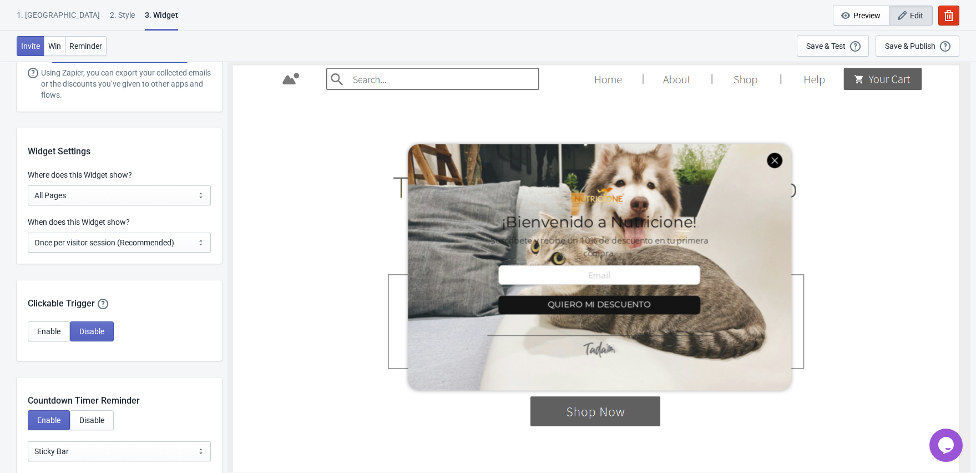
scroll to position [798, 0]
click at [499, 242] on div at bounding box center [598, 266] width 733 height 405
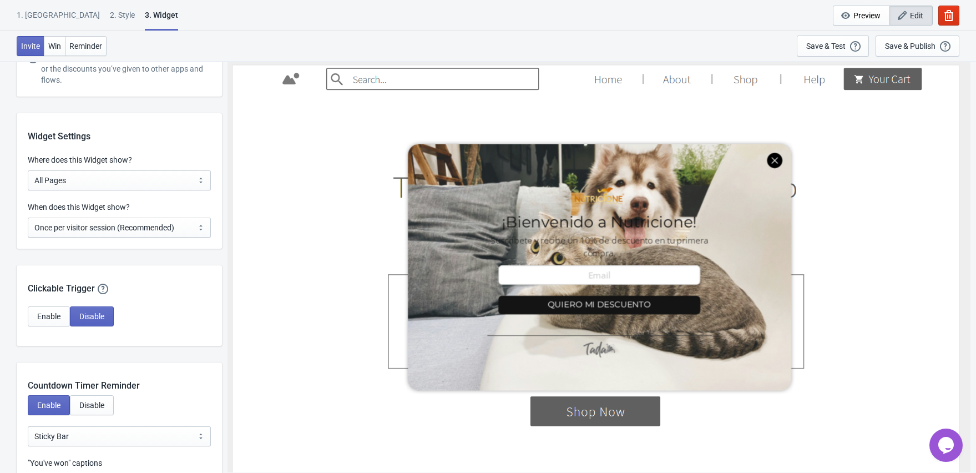
scroll to position [840, 0]
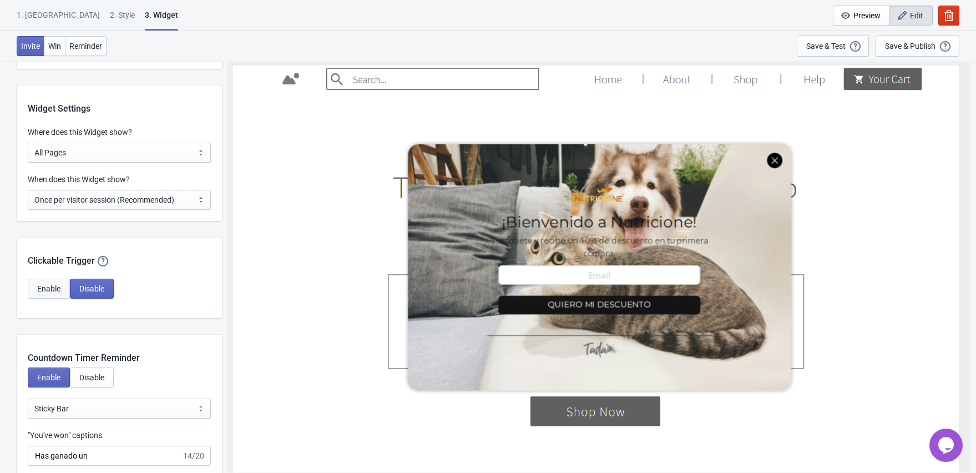
click at [46, 287] on span "Enable" at bounding box center [48, 288] width 23 height 9
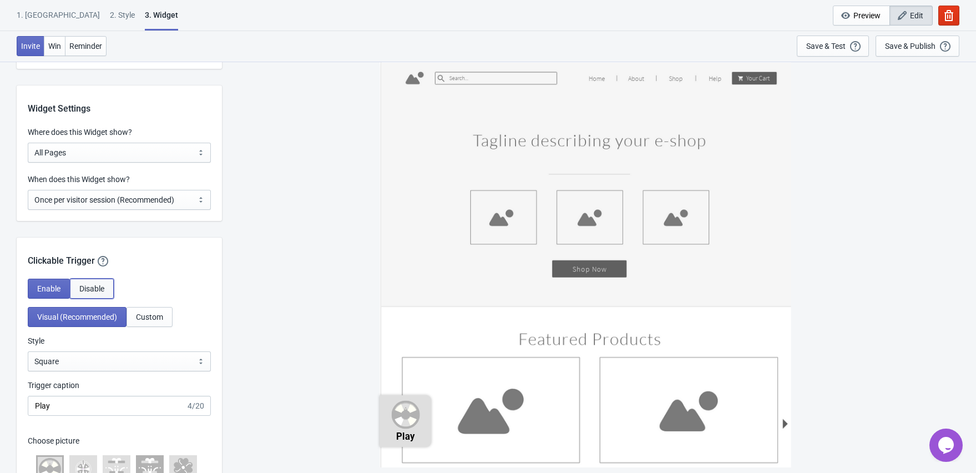
click at [84, 284] on span "Disable" at bounding box center [91, 288] width 25 height 9
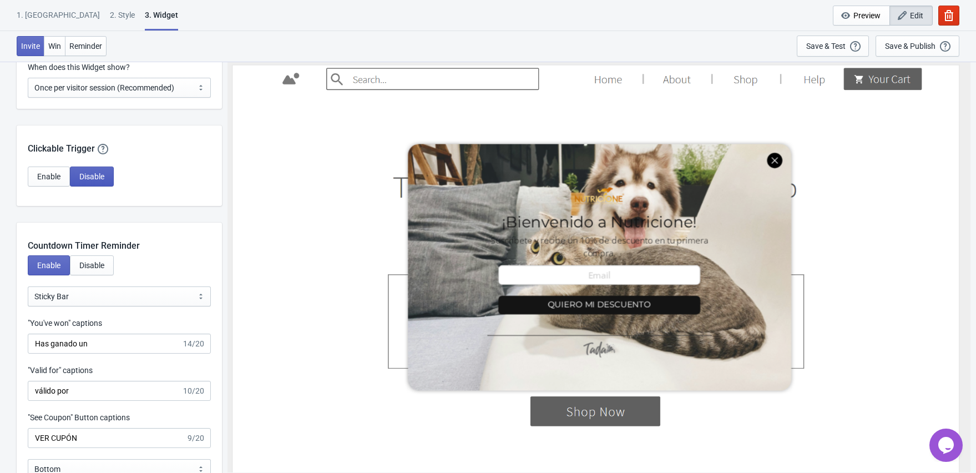
scroll to position [954, 0]
click at [93, 296] on select "Bubble Sticky Bar" at bounding box center [119, 294] width 183 height 20
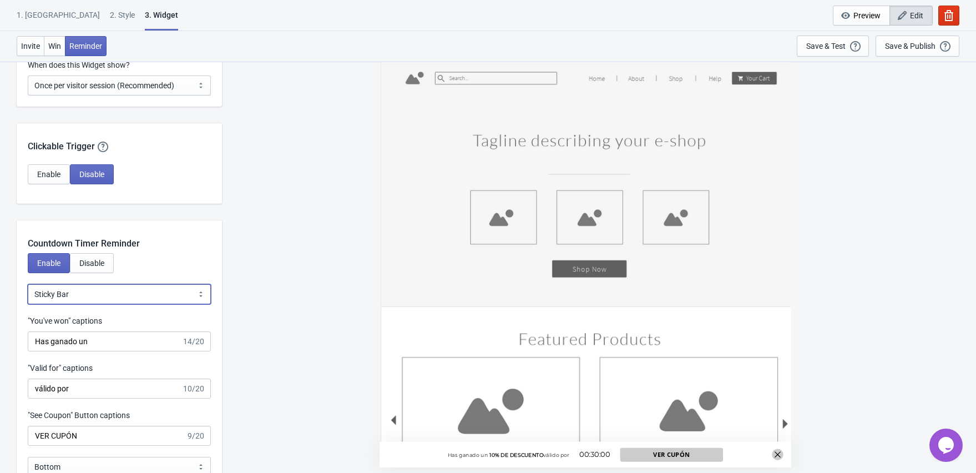
select select "0"
click at [28, 284] on select "Bubble Sticky Bar" at bounding box center [119, 294] width 183 height 20
type input "left"
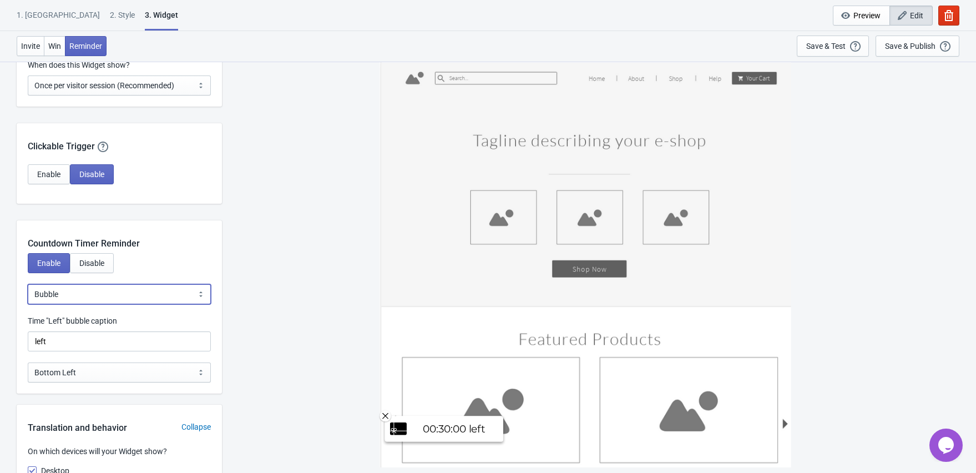
click at [108, 296] on select "Bubble Sticky Bar" at bounding box center [119, 294] width 183 height 20
select select "1"
click at [28, 284] on select "Bubble Sticky Bar" at bounding box center [119, 294] width 183 height 20
type input "válido por"
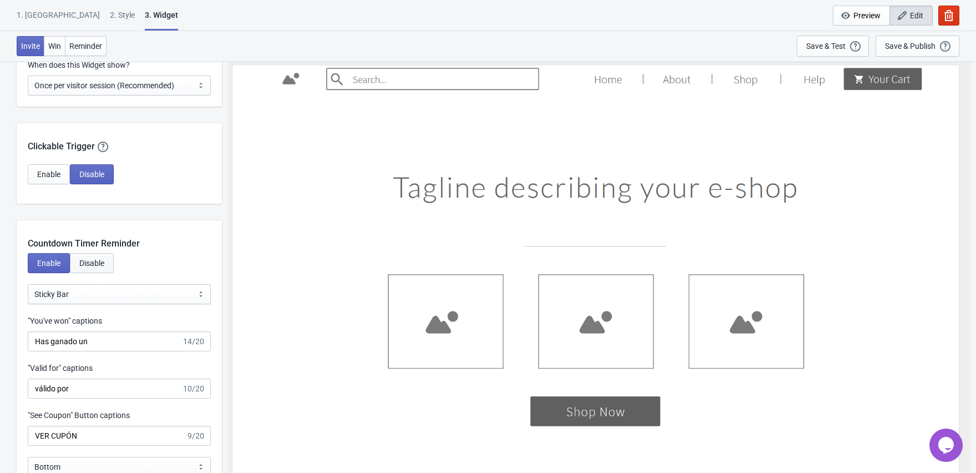
click at [101, 268] on button "Disable" at bounding box center [92, 263] width 44 height 20
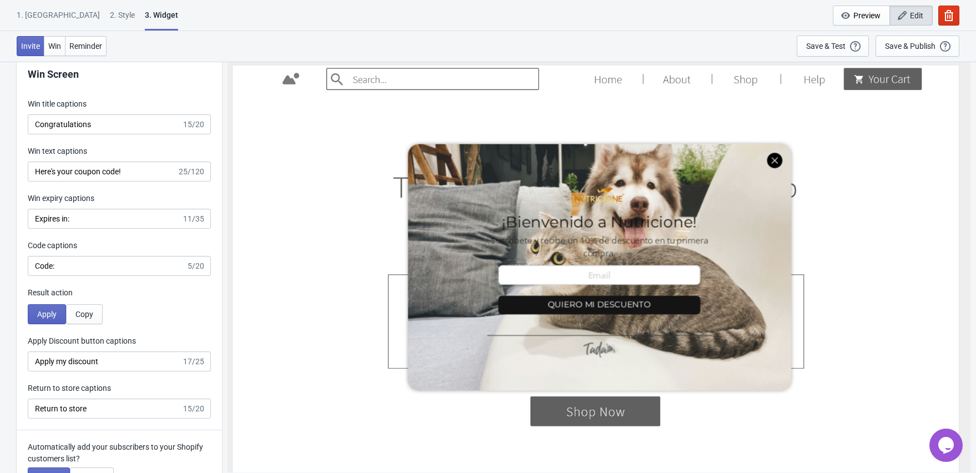
scroll to position [1931, 0]
click at [87, 276] on div "Win Screen Win title captions Congratulations 15/20 Win text captions Here's yo…" at bounding box center [119, 239] width 205 height 380
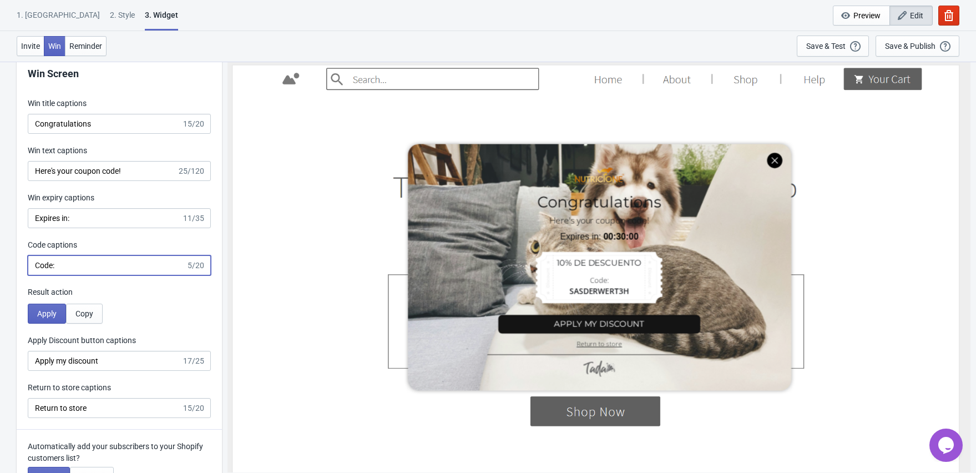
click at [89, 271] on input "Code:" at bounding box center [107, 265] width 158 height 20
click at [35, 37] on button "Invite" at bounding box center [31, 46] width 28 height 20
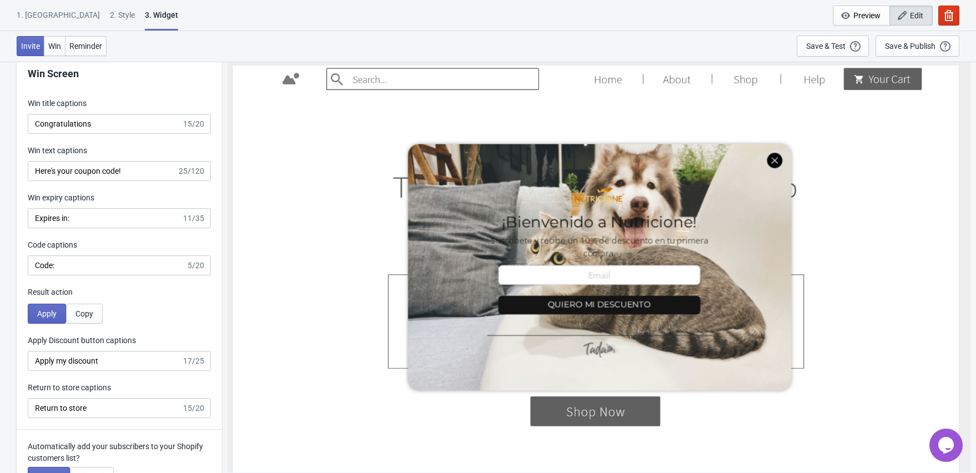
click at [110, 19] on div "2 . Style" at bounding box center [122, 18] width 25 height 19
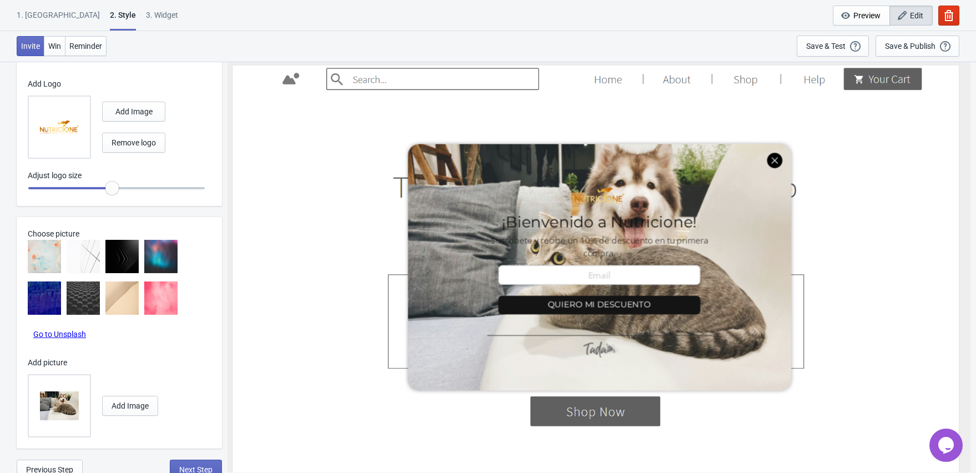
scroll to position [580, 0]
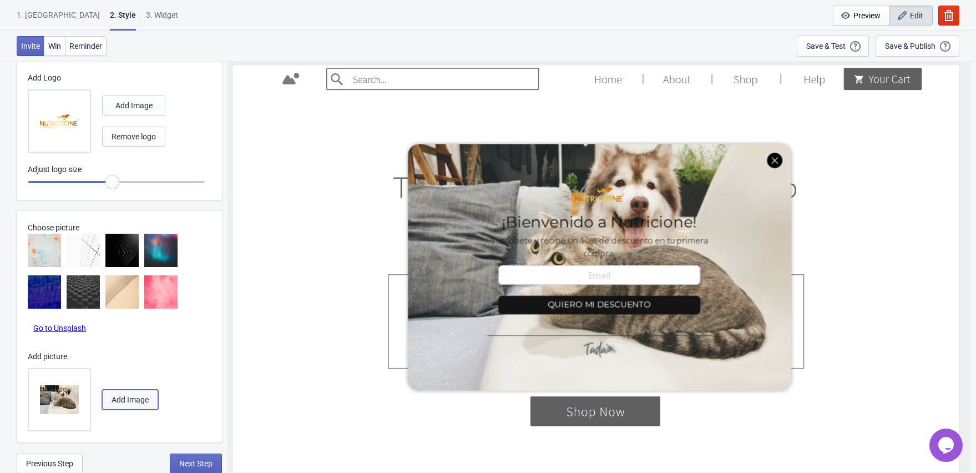
click at [138, 395] on span "Add Image" at bounding box center [129, 399] width 37 height 9
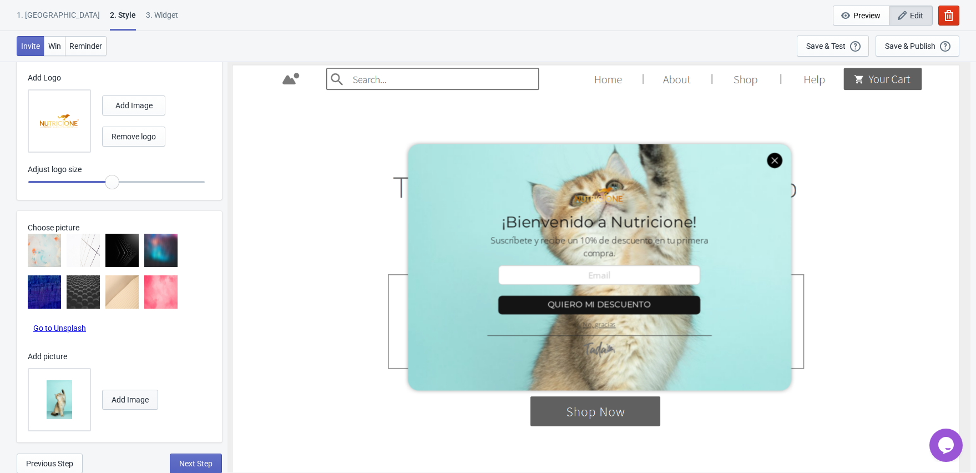
click at [127, 399] on span "Add Image" at bounding box center [129, 399] width 37 height 9
radio input "true"
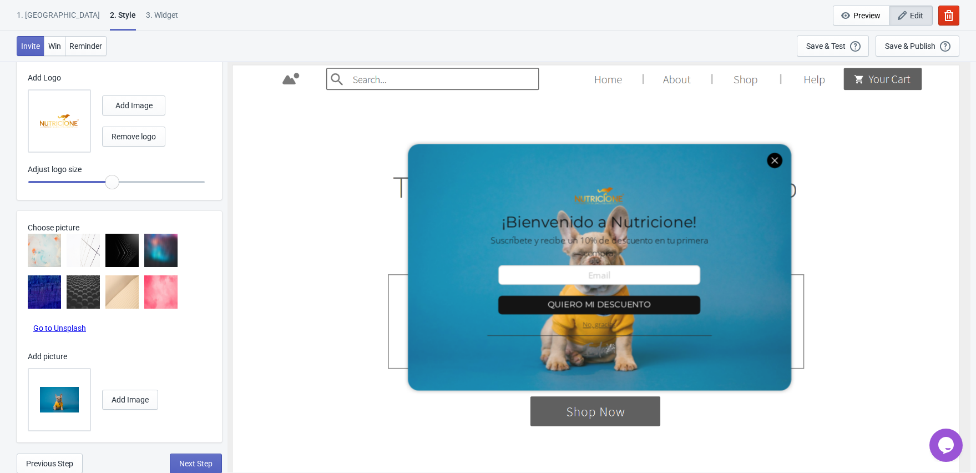
click at [146, 20] on div "3. Widget" at bounding box center [162, 18] width 32 height 19
select select "once"
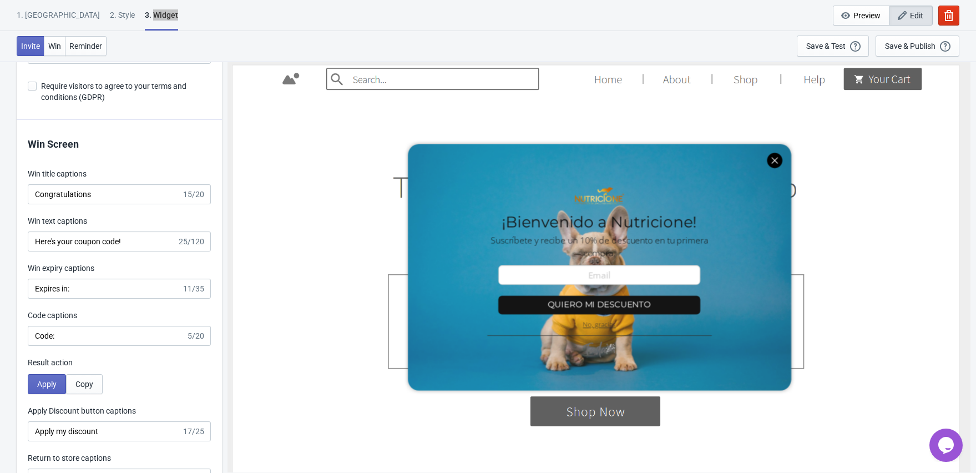
scroll to position [1858, 0]
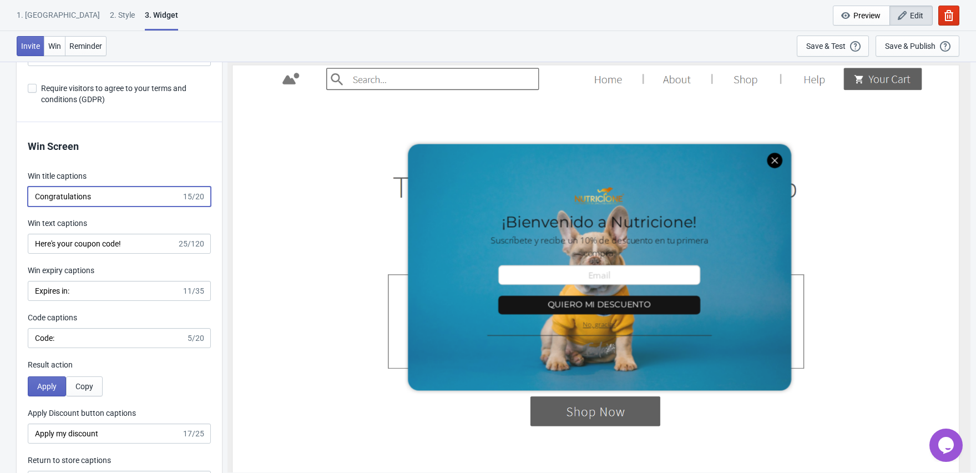
click at [103, 194] on input "Congratulations" at bounding box center [105, 196] width 154 height 20
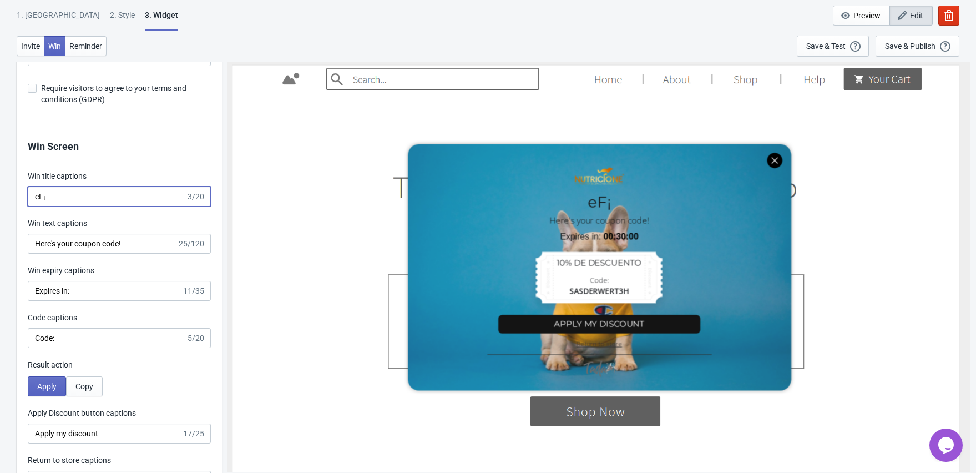
click at [57, 195] on input "eF¡" at bounding box center [107, 196] width 158 height 20
type input "e"
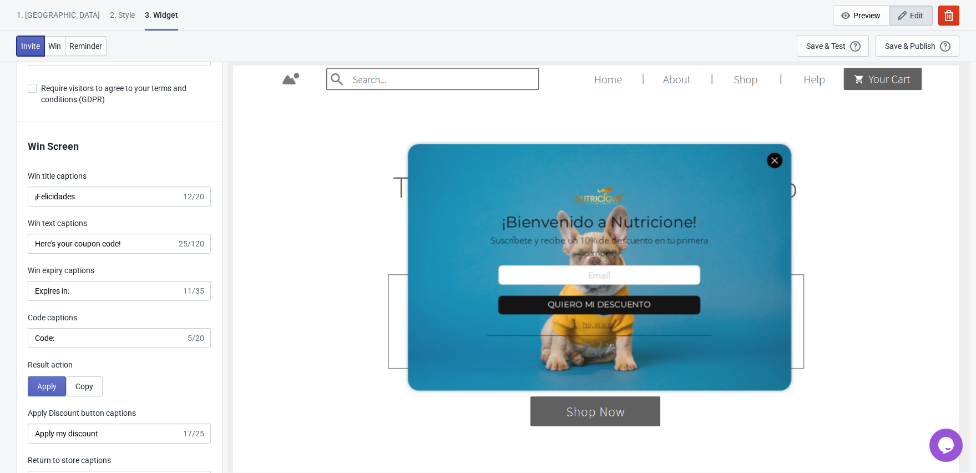
click at [20, 42] on button "Invite" at bounding box center [31, 46] width 28 height 20
click at [99, 195] on input "¡Felicidades" at bounding box center [105, 196] width 154 height 20
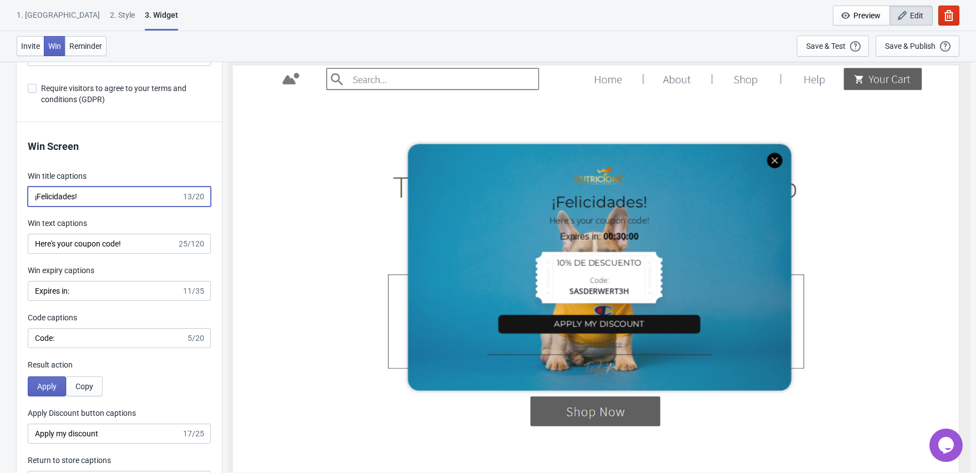
type input "¡Felicidades!"
click at [149, 242] on input "Here's your coupon code!" at bounding box center [102, 244] width 149 height 20
drag, startPoint x: 149, startPoint y: 242, endPoint x: 9, endPoint y: 233, distance: 139.5
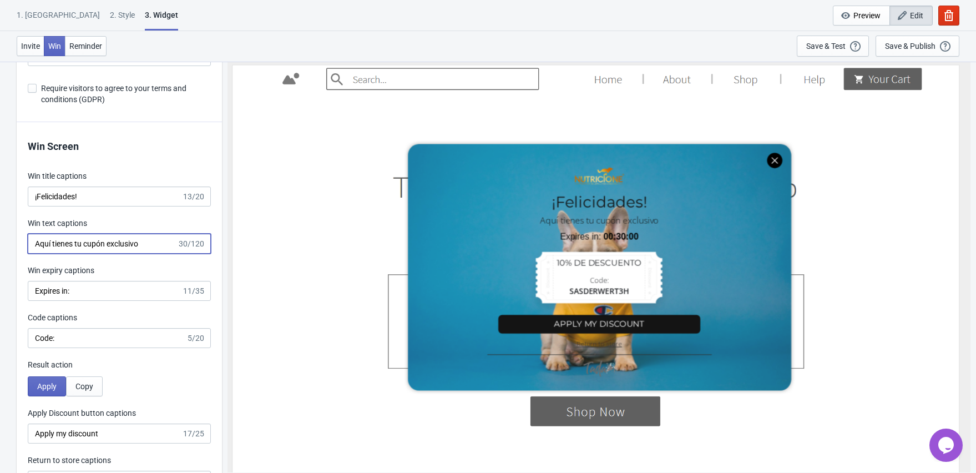
type input "Aquí tienes tu cupón exclusivo"
click at [113, 291] on input "Expires in:" at bounding box center [105, 291] width 154 height 20
type input "Expira en:"
click at [84, 338] on input "Code:" at bounding box center [107, 338] width 158 height 20
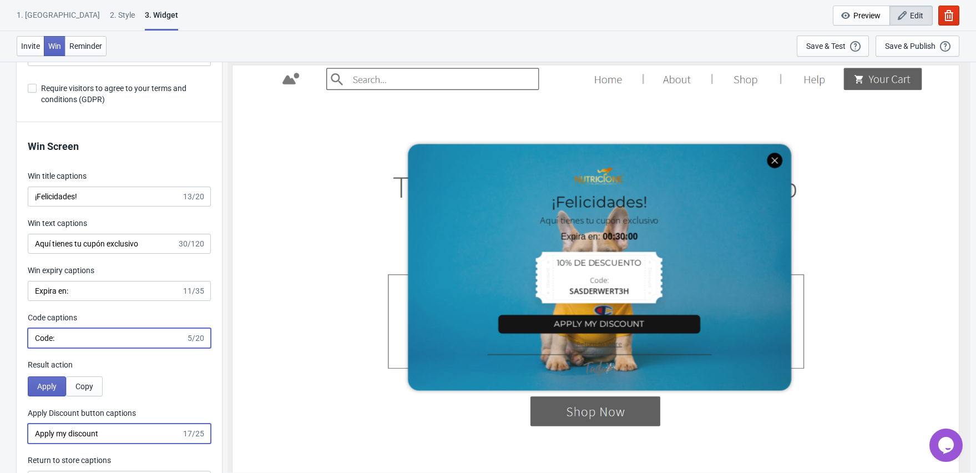
click at [121, 429] on input "Apply my discount" at bounding box center [105, 433] width 154 height 20
click at [125, 440] on input "Apply my discount" at bounding box center [105, 433] width 154 height 20
click at [123, 428] on input "Apply my discount" at bounding box center [105, 433] width 154 height 20
click at [138, 344] on input "Code:" at bounding box center [107, 338] width 158 height 20
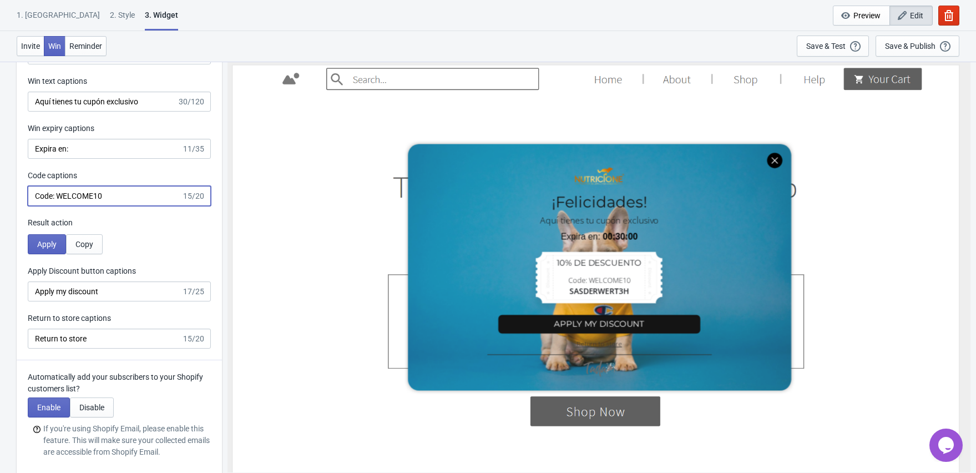
scroll to position [1998, 0]
type input "Code: WELCOME10"
click at [77, 242] on span "Copy" at bounding box center [84, 246] width 18 height 9
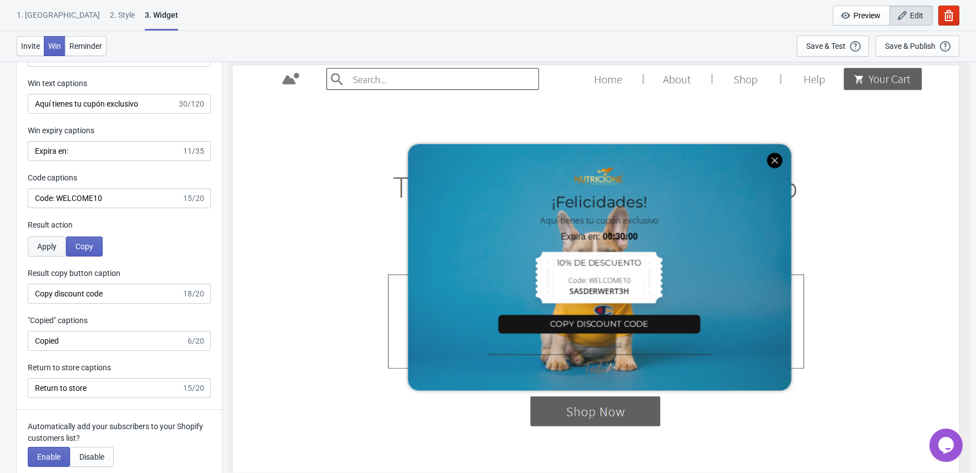
click at [49, 242] on span "Apply" at bounding box center [46, 246] width 19 height 9
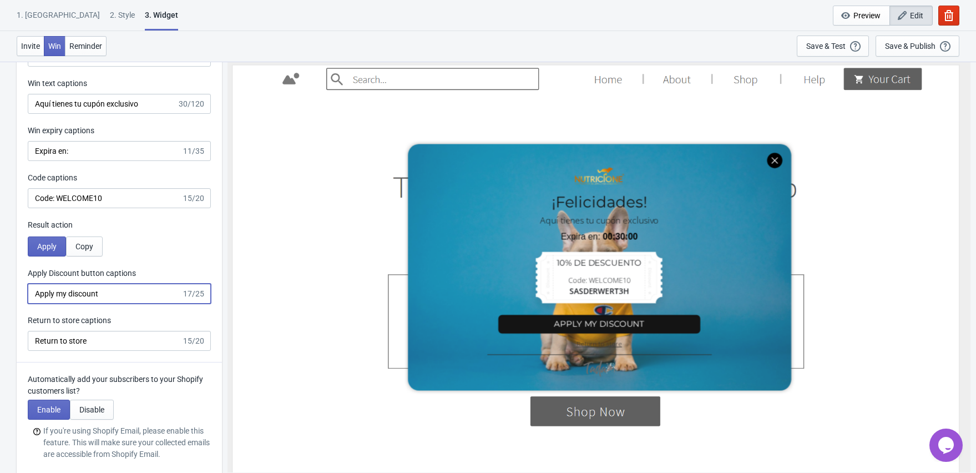
click at [113, 286] on input "Apply my discount" at bounding box center [105, 293] width 154 height 20
drag, startPoint x: 114, startPoint y: 287, endPoint x: 33, endPoint y: 285, distance: 81.0
click at [33, 285] on input "Apply my discount" at bounding box center [105, 293] width 154 height 20
type input "Aplica mi descuento"
click at [120, 343] on input "Return to store" at bounding box center [105, 341] width 154 height 20
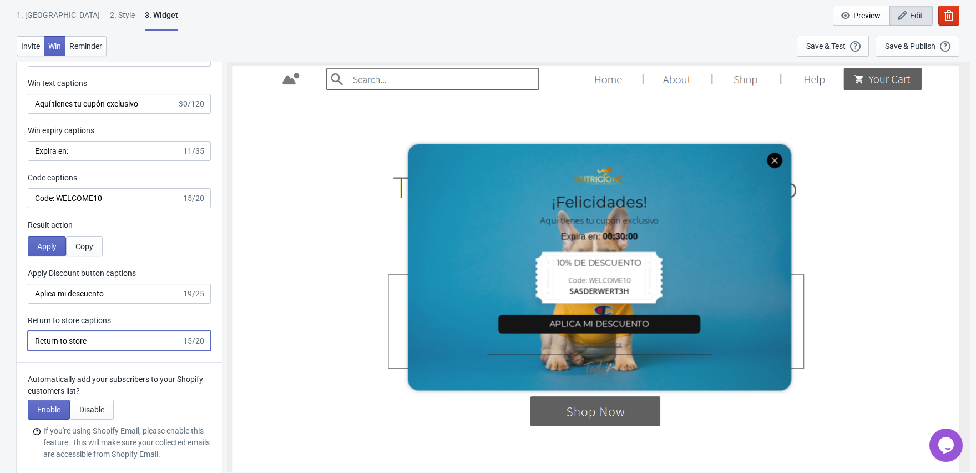
drag, startPoint x: 71, startPoint y: 333, endPoint x: 3, endPoint y: 328, distance: 67.9
click at [18, 330] on div "Win Screen Win title captions ¡Felicidades! 13/20 Win text captions Aquí tienes…" at bounding box center [119, 172] width 205 height 380
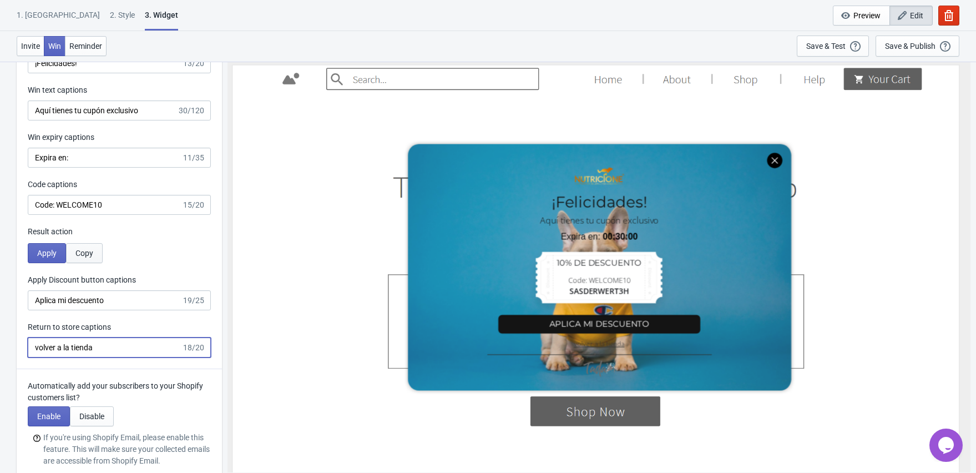
scroll to position [1992, 0]
type input "volver a la tienda"
click at [125, 205] on input "Code: WELCOME10" at bounding box center [105, 204] width 154 height 20
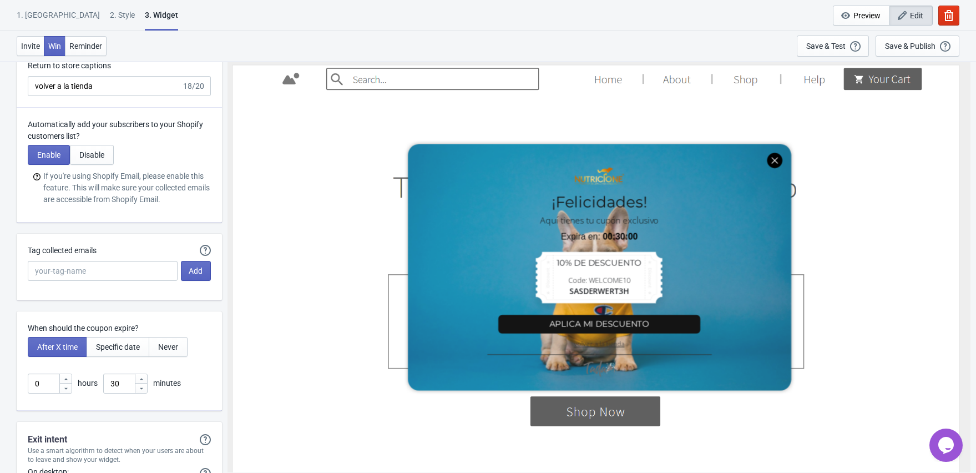
scroll to position [2254, 0]
click at [105, 160] on button "Disable" at bounding box center [92, 154] width 44 height 20
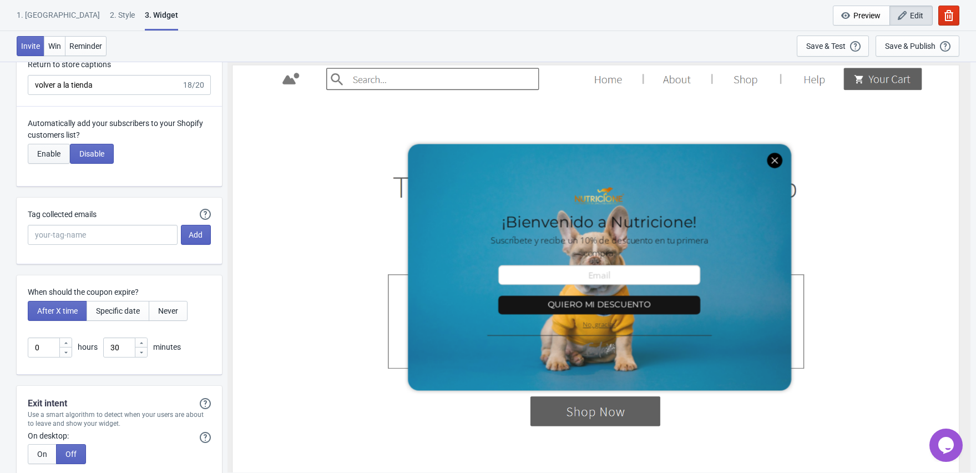
click at [45, 156] on span "Enable" at bounding box center [48, 153] width 23 height 9
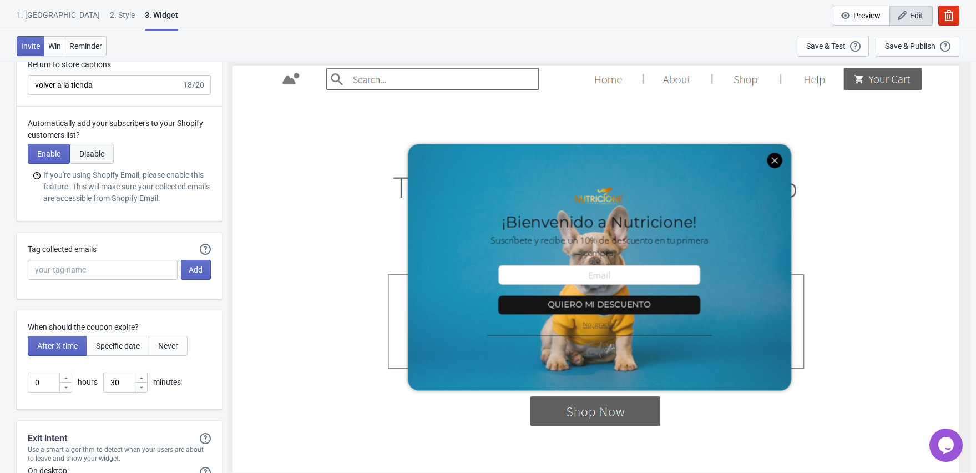
click at [103, 155] on span "Disable" at bounding box center [91, 153] width 25 height 9
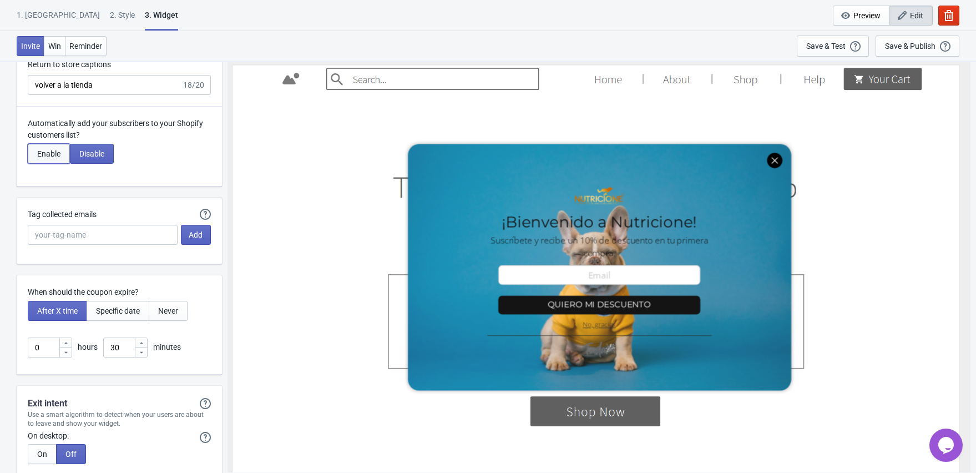
click at [60, 154] on span "Enable" at bounding box center [48, 153] width 23 height 9
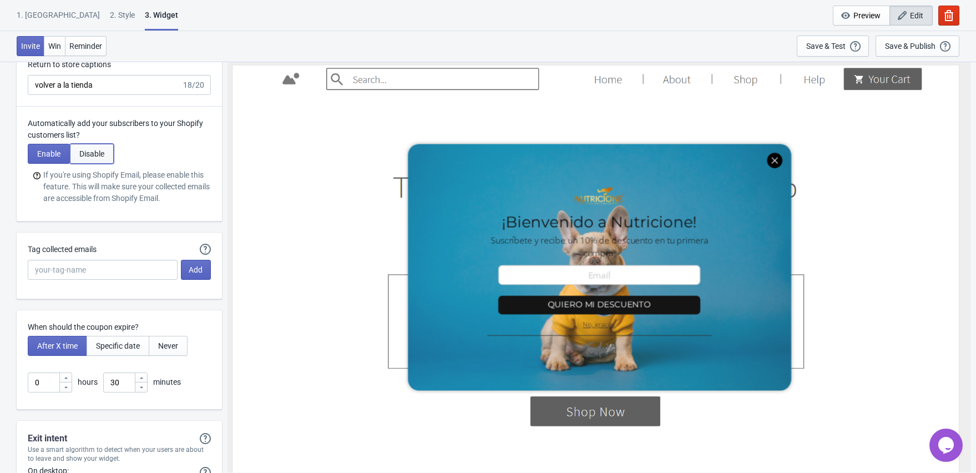
click at [92, 154] on span "Disable" at bounding box center [91, 153] width 25 height 9
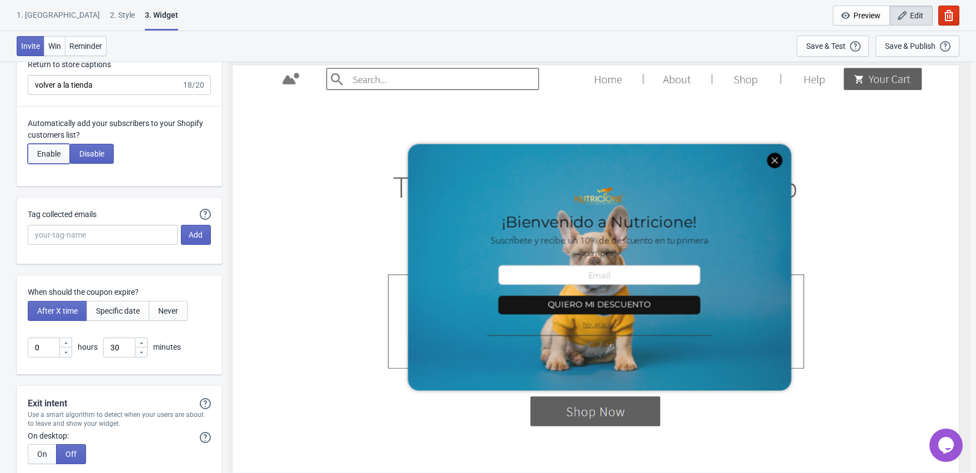
click at [38, 154] on span "Enable" at bounding box center [48, 153] width 23 height 9
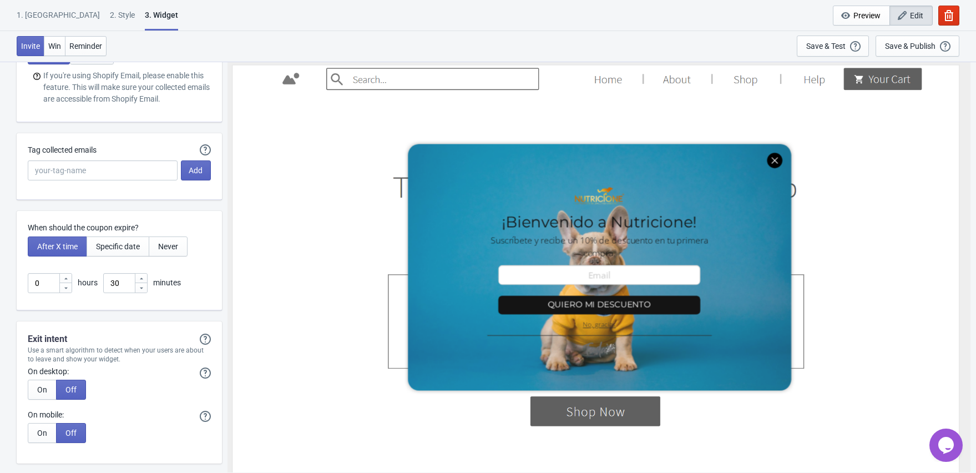
scroll to position [2354, 0]
click at [66, 387] on span "Off" at bounding box center [70, 388] width 11 height 9
click at [50, 387] on button "On" at bounding box center [42, 388] width 29 height 20
click at [69, 388] on span "Off" at bounding box center [70, 388] width 11 height 9
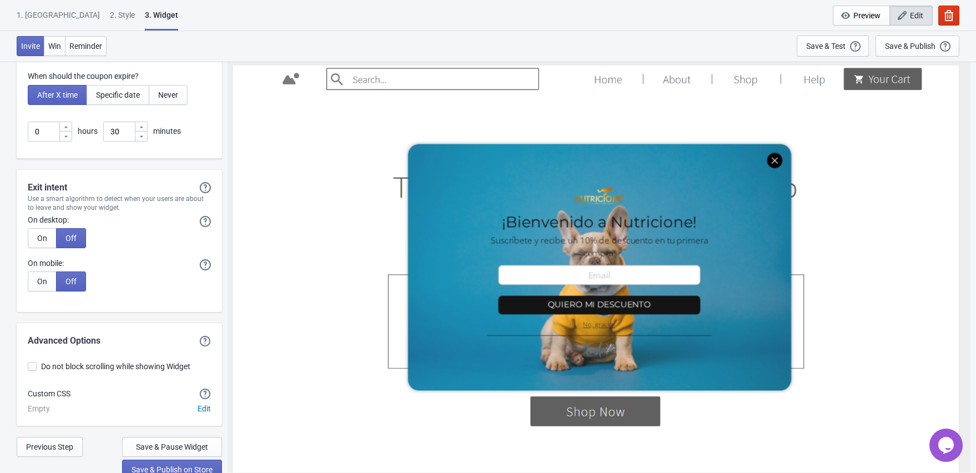
scroll to position [2510, 0]
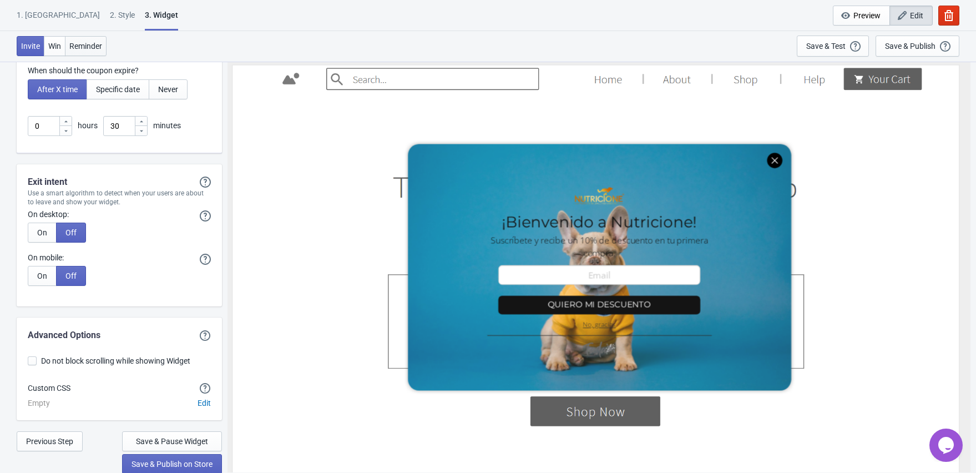
click at [72, 43] on span "Reminder" at bounding box center [85, 46] width 33 height 9
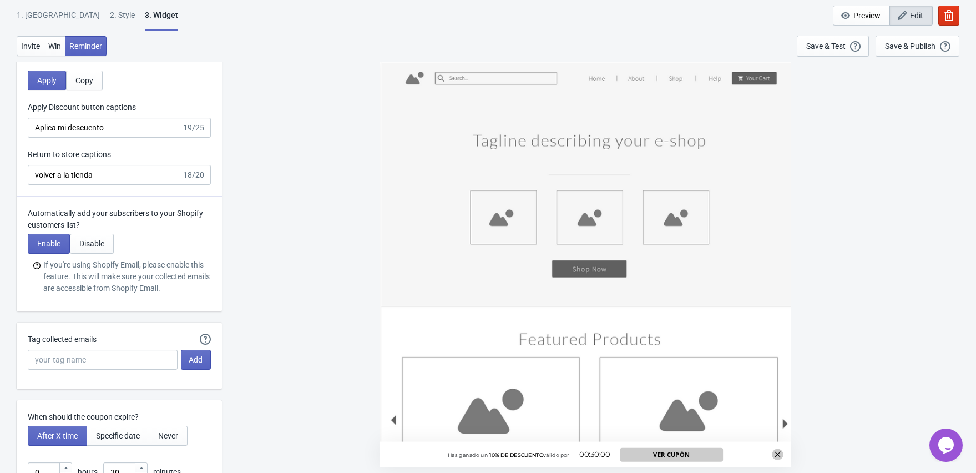
scroll to position [2168, 0]
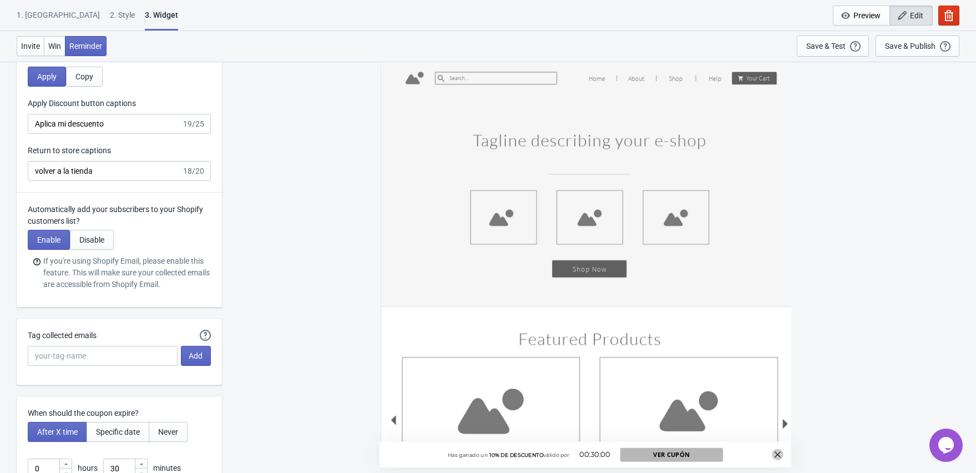
click at [701, 457] on button "VER CUPÓN" at bounding box center [671, 454] width 103 height 14
click at [689, 456] on button "VER CUPÓN" at bounding box center [671, 454] width 103 height 14
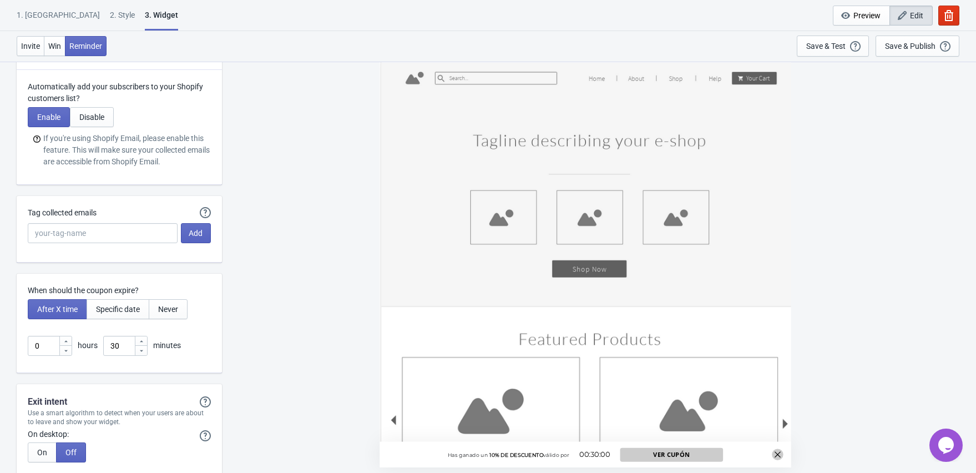
scroll to position [2294, 0]
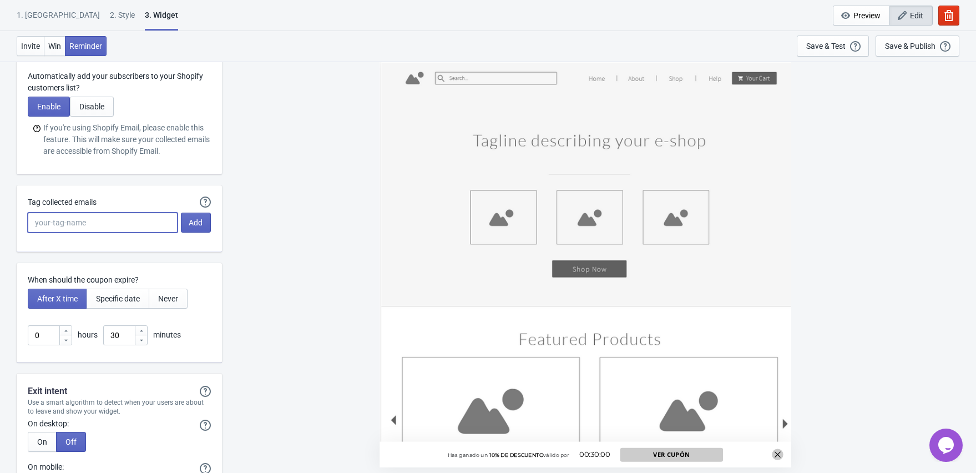
click at [118, 228] on input "Tag collected emails" at bounding box center [103, 222] width 150 height 20
click at [47, 216] on input "popup-[PERSON_NAME]" at bounding box center [103, 221] width 150 height 20
type input "popup-[PERSON_NAME]"
click at [169, 297] on span "Never" at bounding box center [168, 297] width 20 height 9
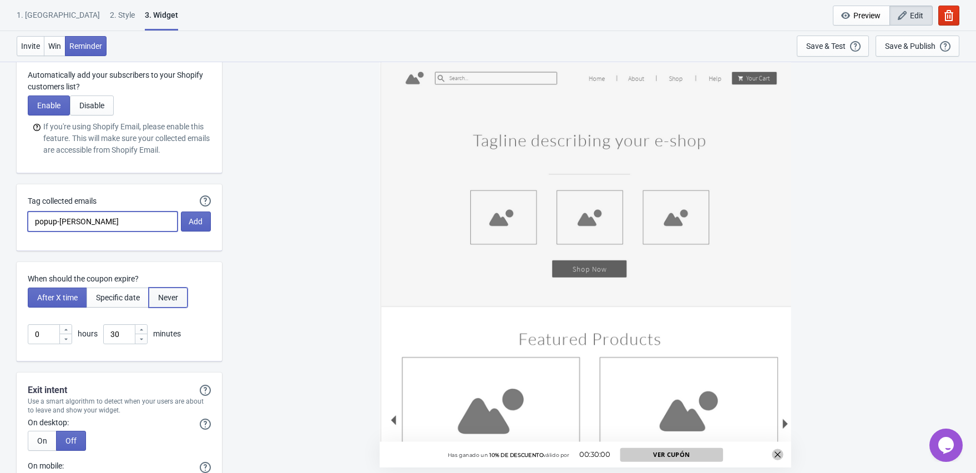
click at [169, 297] on span "Never" at bounding box center [168, 297] width 20 height 9
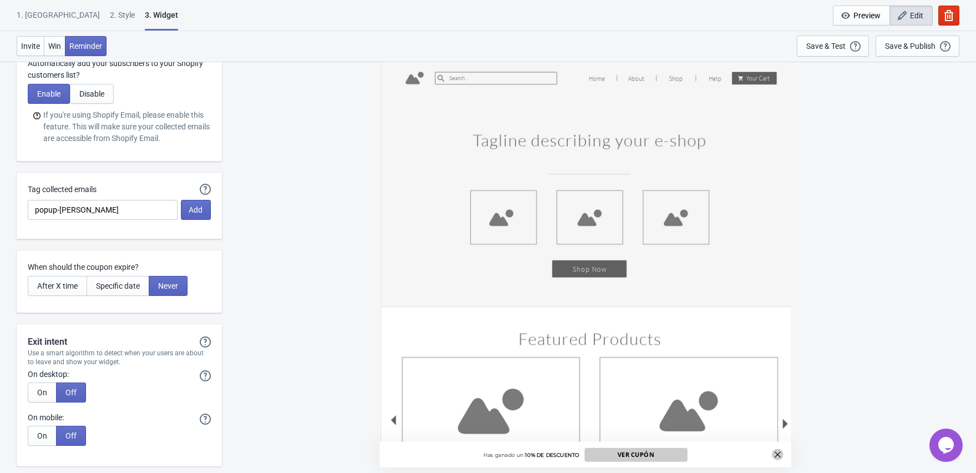
scroll to position [2320, 0]
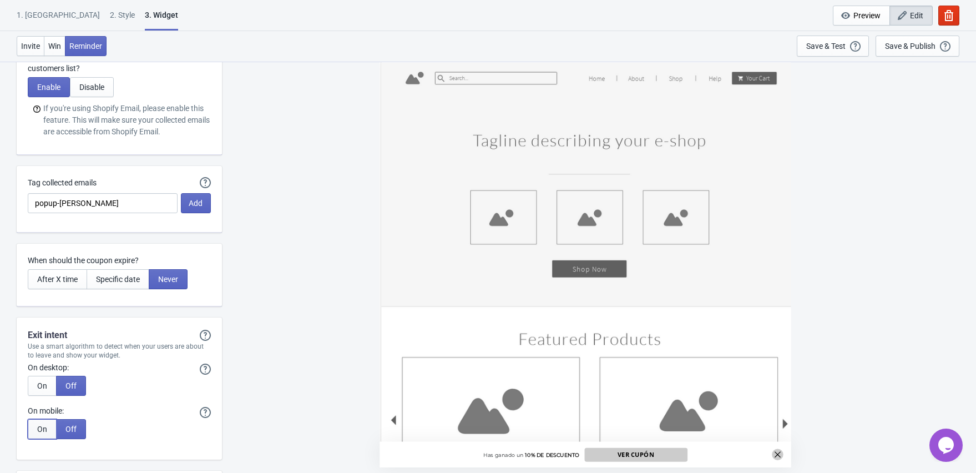
click at [37, 432] on button "On" at bounding box center [42, 429] width 29 height 20
click at [43, 383] on span "On" at bounding box center [42, 385] width 10 height 9
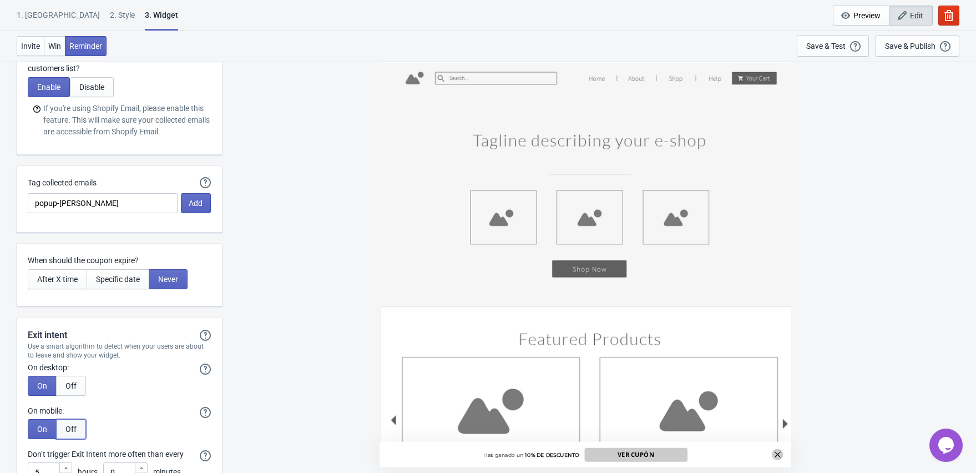
click at [63, 424] on button "Off" at bounding box center [71, 429] width 30 height 20
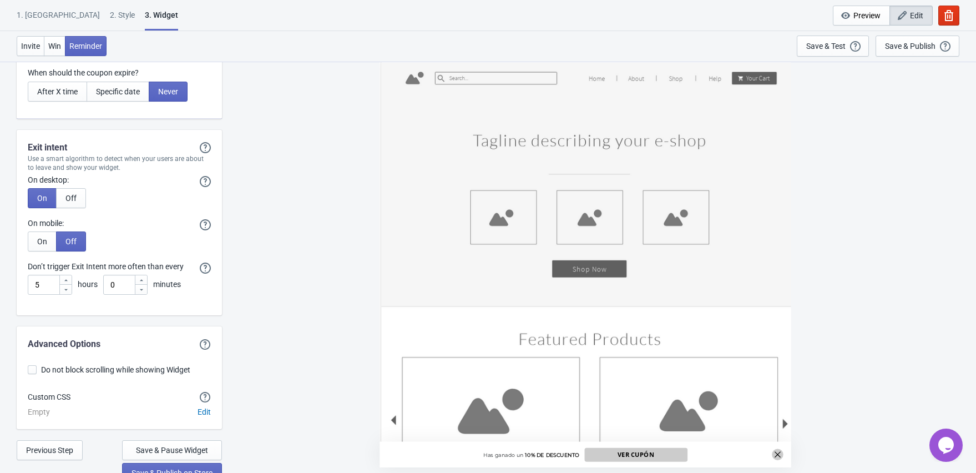
scroll to position [2517, 0]
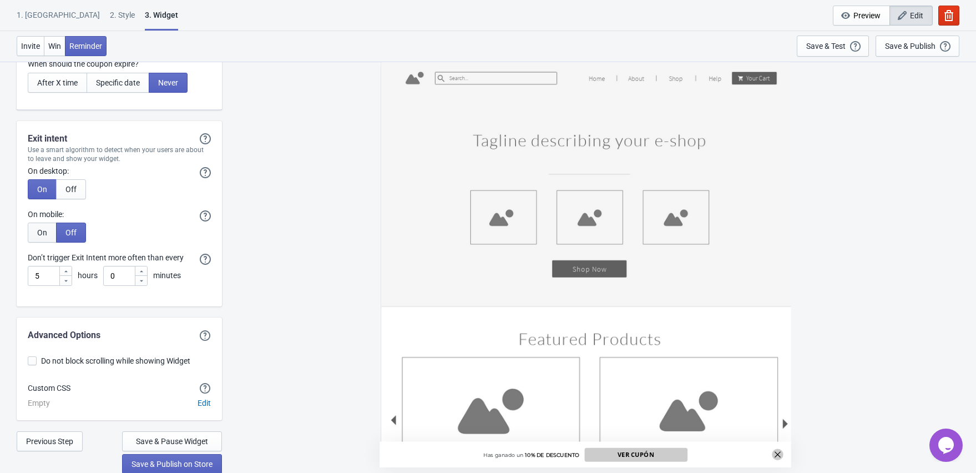
click at [46, 232] on span "On" at bounding box center [42, 232] width 10 height 9
click at [205, 462] on span "Save & Publish on Store" at bounding box center [171, 463] width 81 height 9
